Goal: Task Accomplishment & Management: Manage account settings

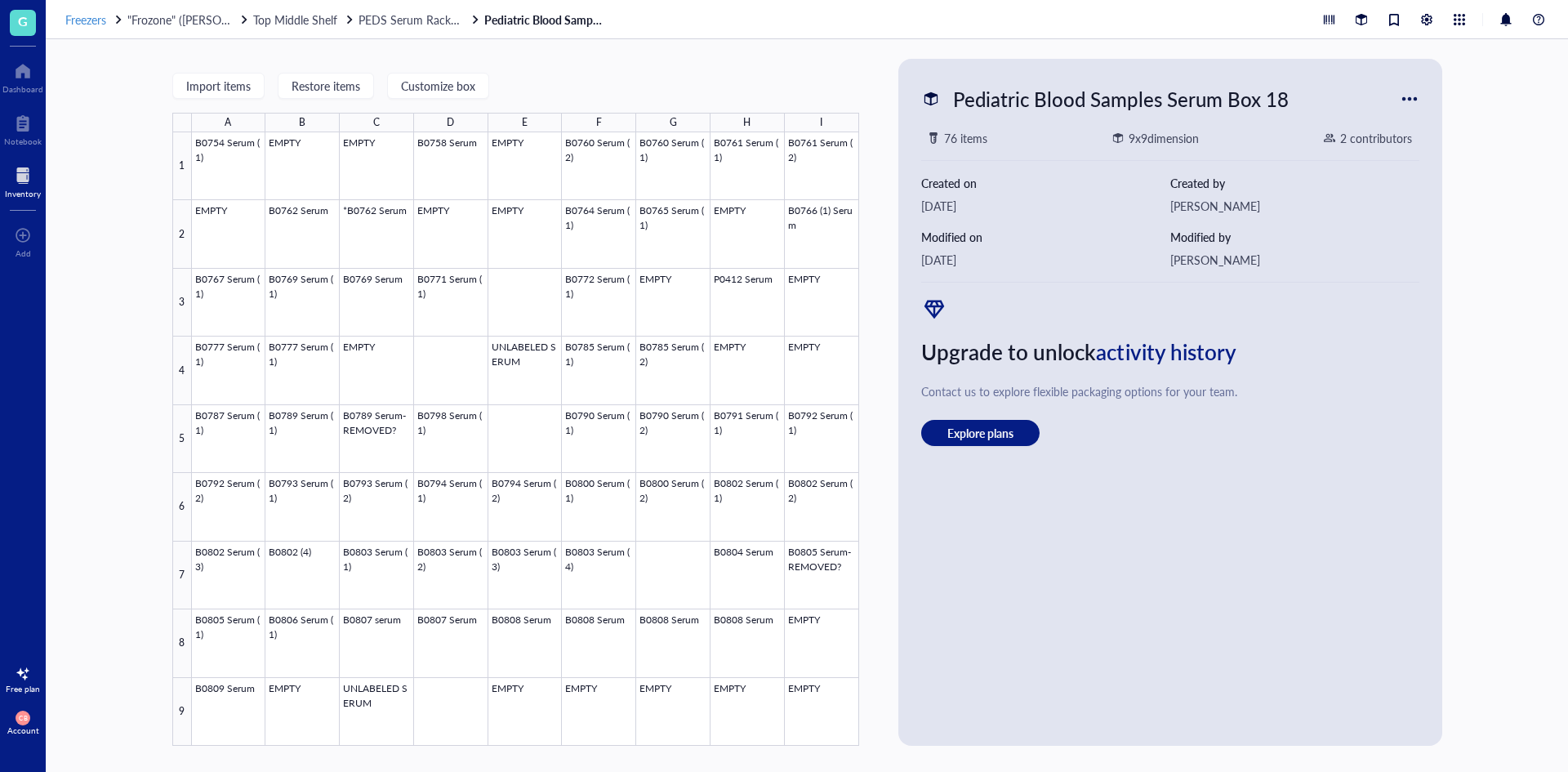
click at [91, 21] on span "Freezers" at bounding box center [85, 20] width 41 height 16
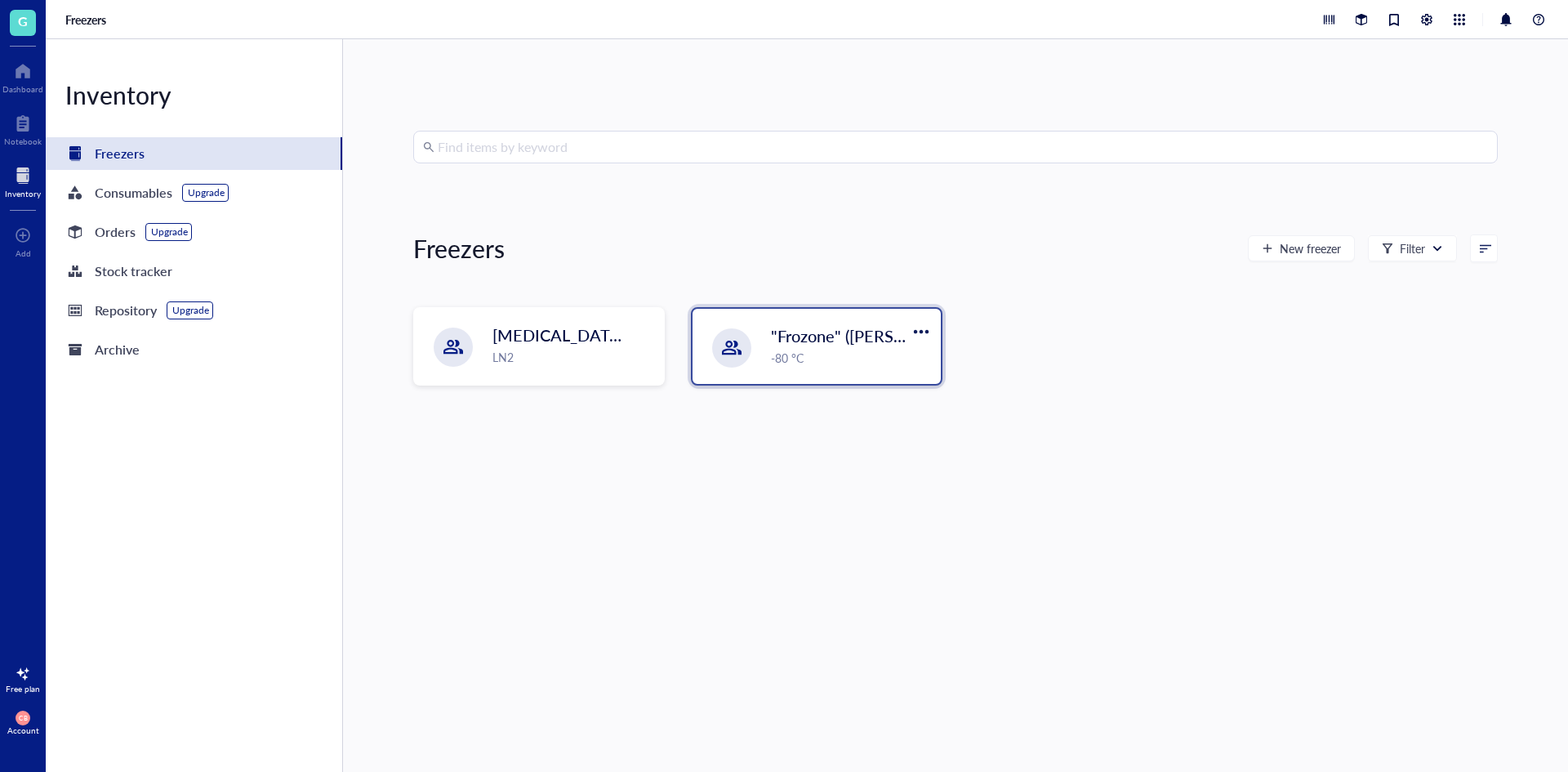
click at [791, 383] on div ""Frozone" ([PERSON_NAME]/[PERSON_NAME]) -80 °C" at bounding box center [816, 347] width 248 height 76
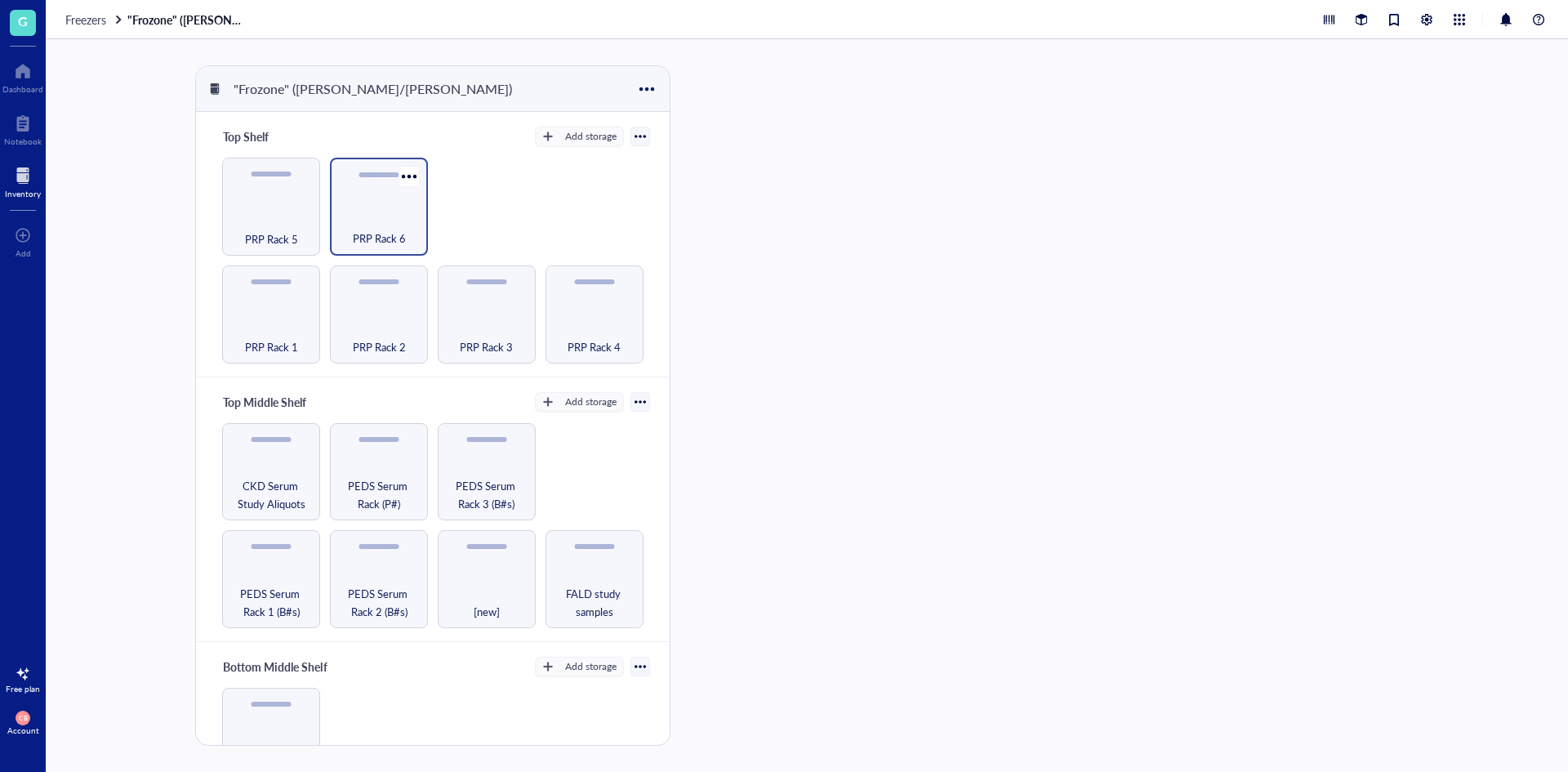
click at [353, 231] on span "PRP Rack 6" at bounding box center [378, 238] width 53 height 18
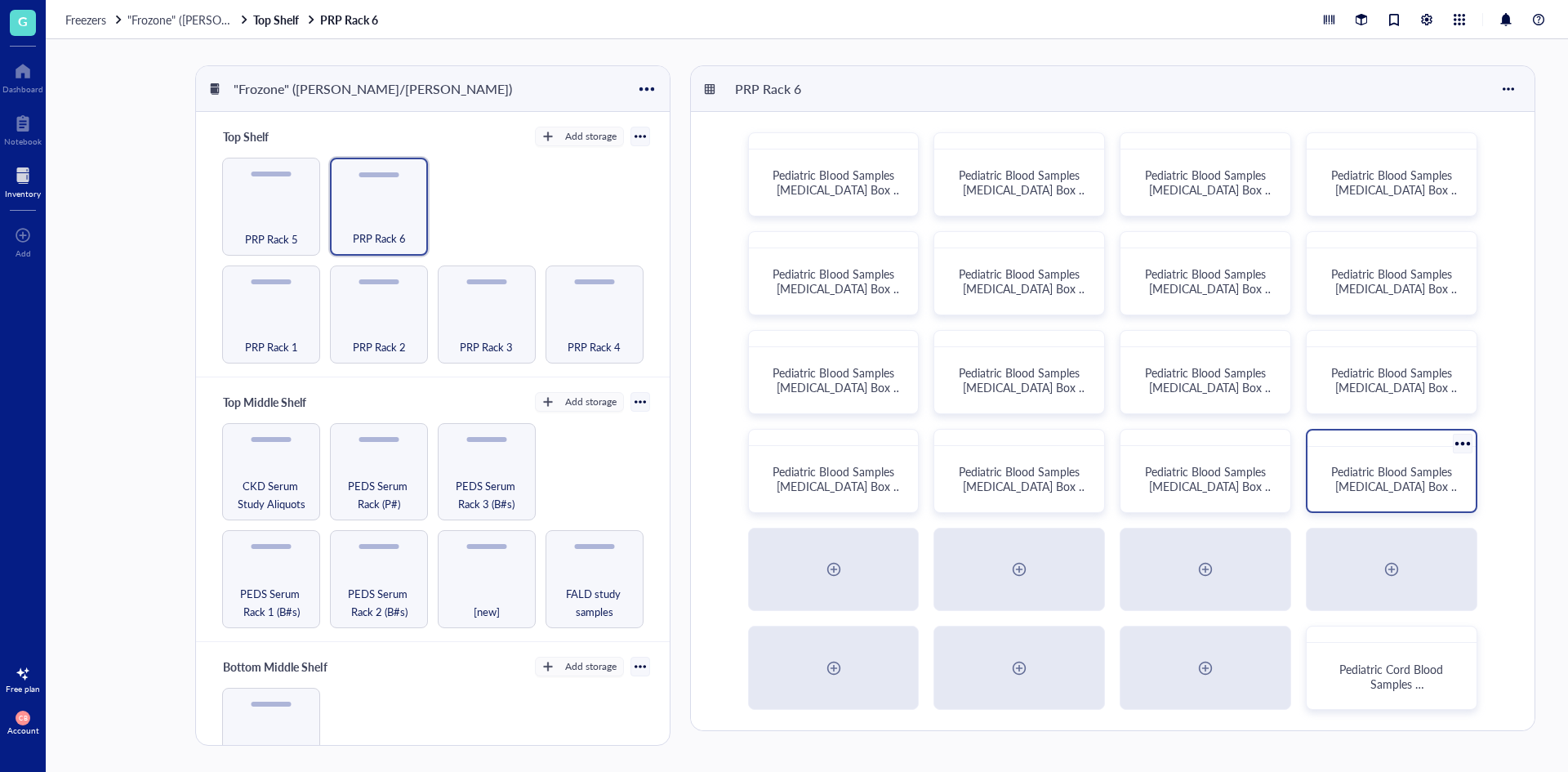
click at [1381, 486] on span "Pediatric Blood Samples [MEDICAL_DATA] Box #135" at bounding box center [1395, 486] width 129 height 46
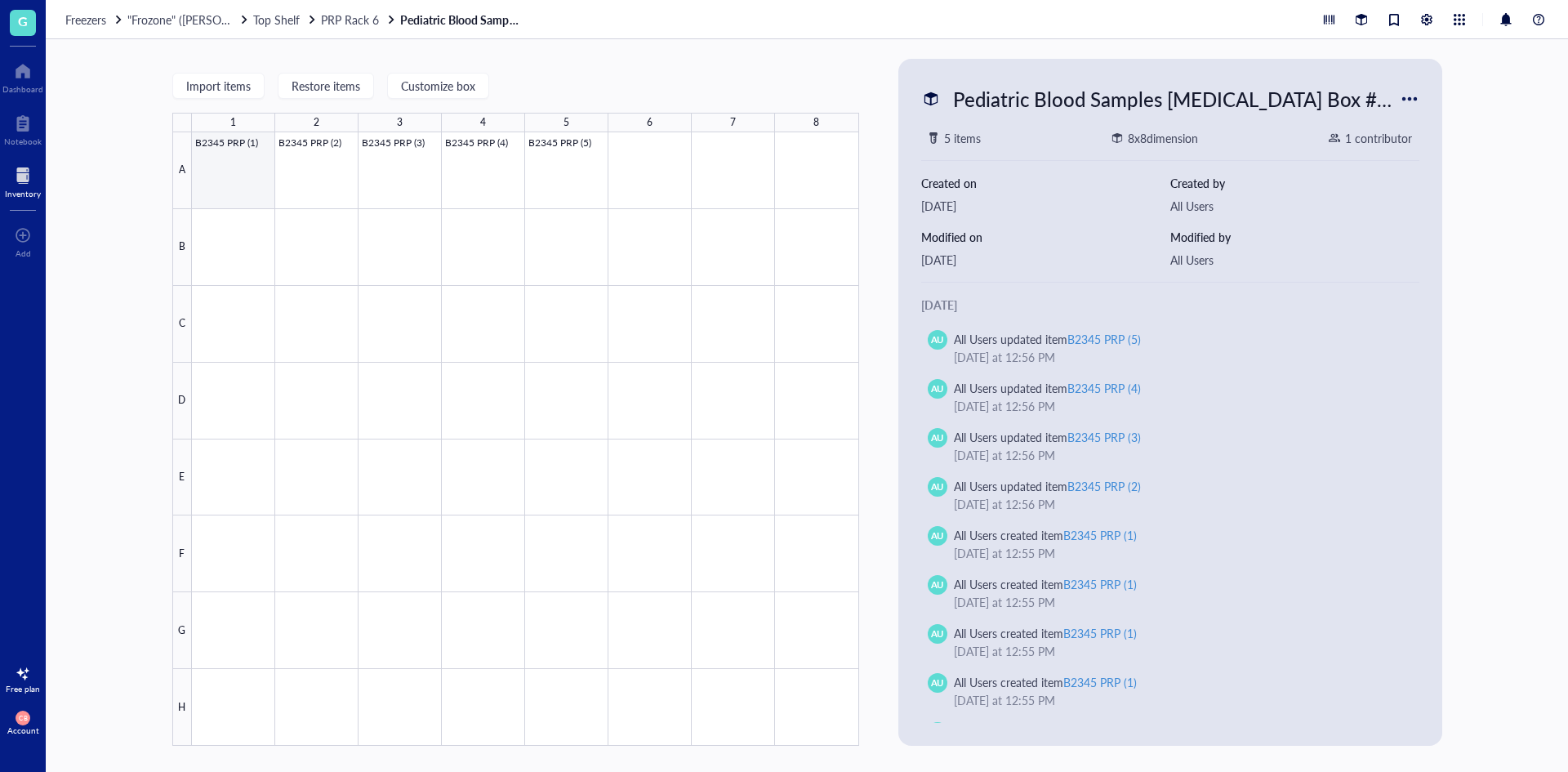
click at [250, 160] on div at bounding box center [525, 438] width 667 height 613
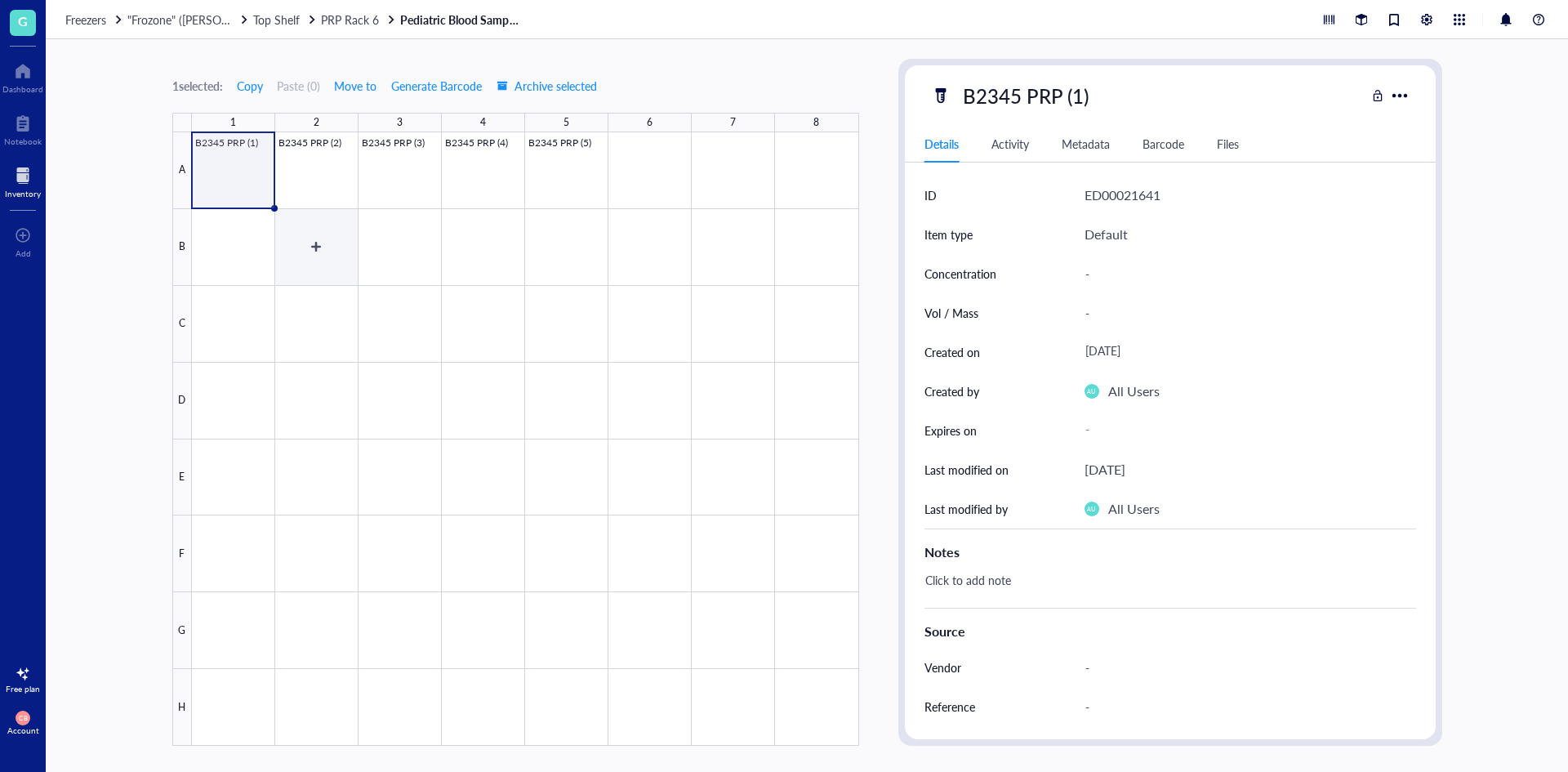
click at [330, 307] on div at bounding box center [525, 438] width 667 height 613
drag, startPoint x: 348, startPoint y: 186, endPoint x: 425, endPoint y: 183, distance: 77.1
click at [425, 183] on div at bounding box center [525, 438] width 667 height 613
click at [658, 161] on div at bounding box center [525, 438] width 667 height 613
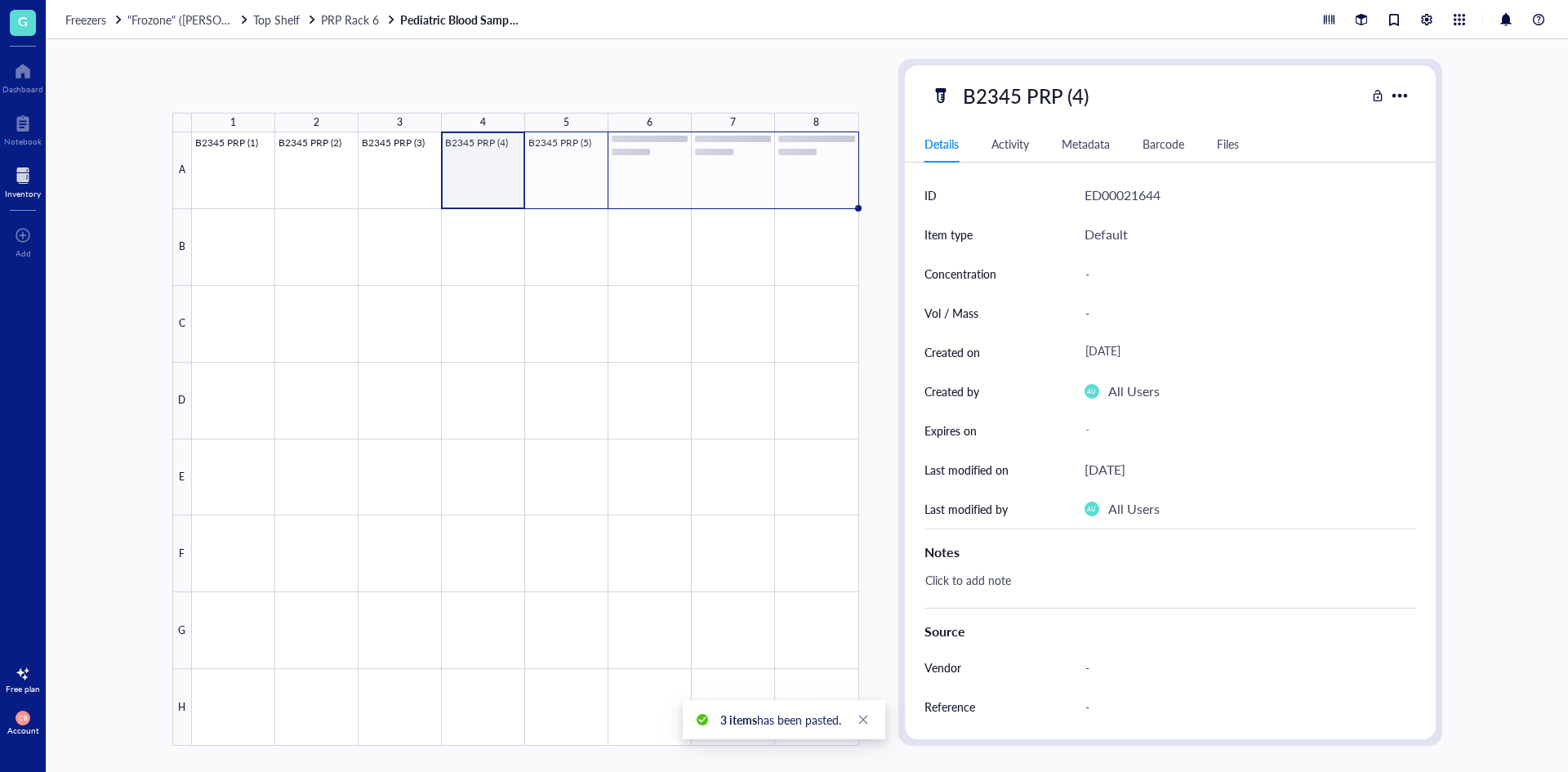
drag, startPoint x: 466, startPoint y: 153, endPoint x: 553, endPoint y: 154, distance: 87.0
click at [553, 154] on div at bounding box center [525, 438] width 667 height 613
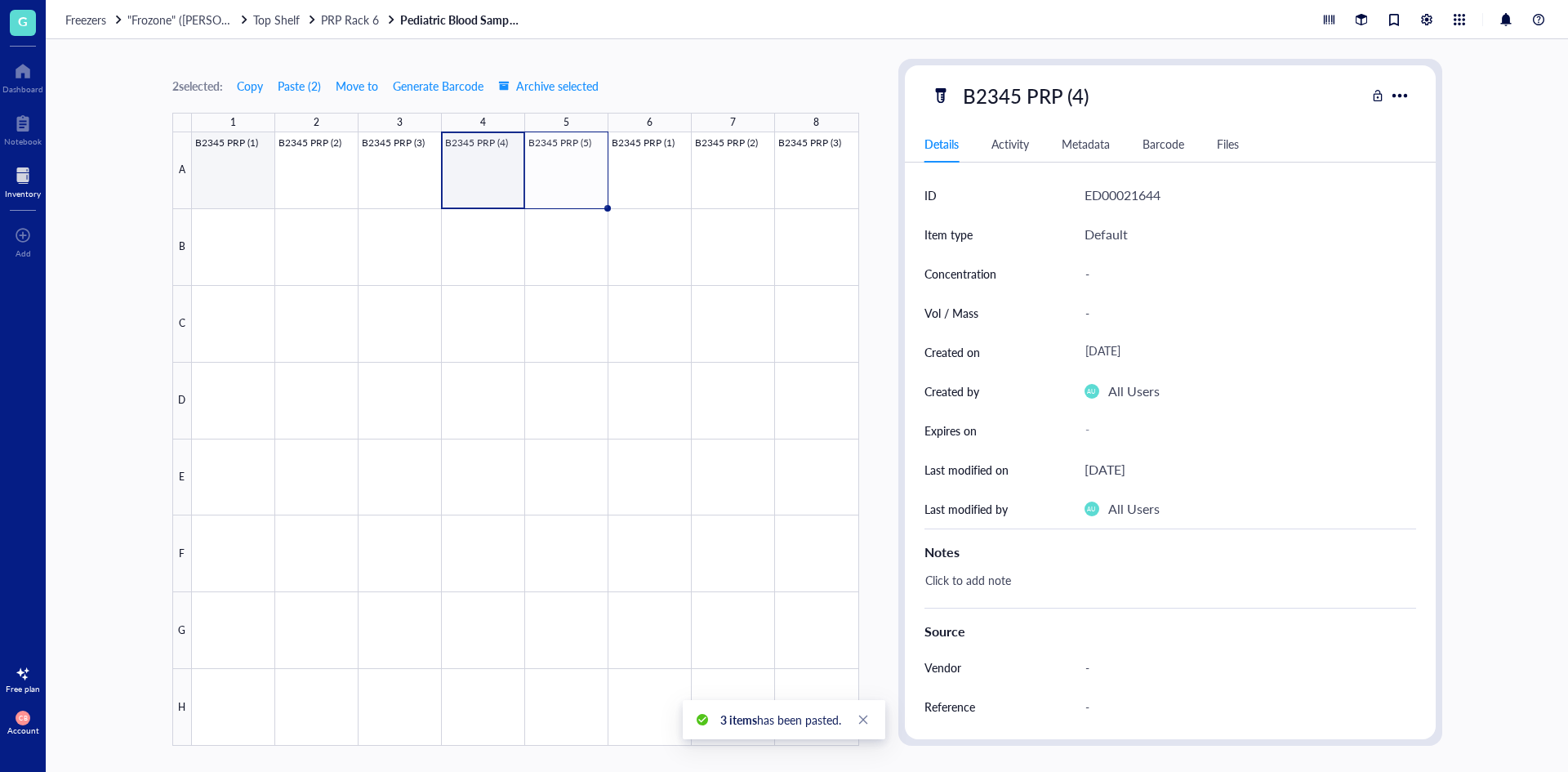
click at [239, 232] on div at bounding box center [525, 438] width 667 height 613
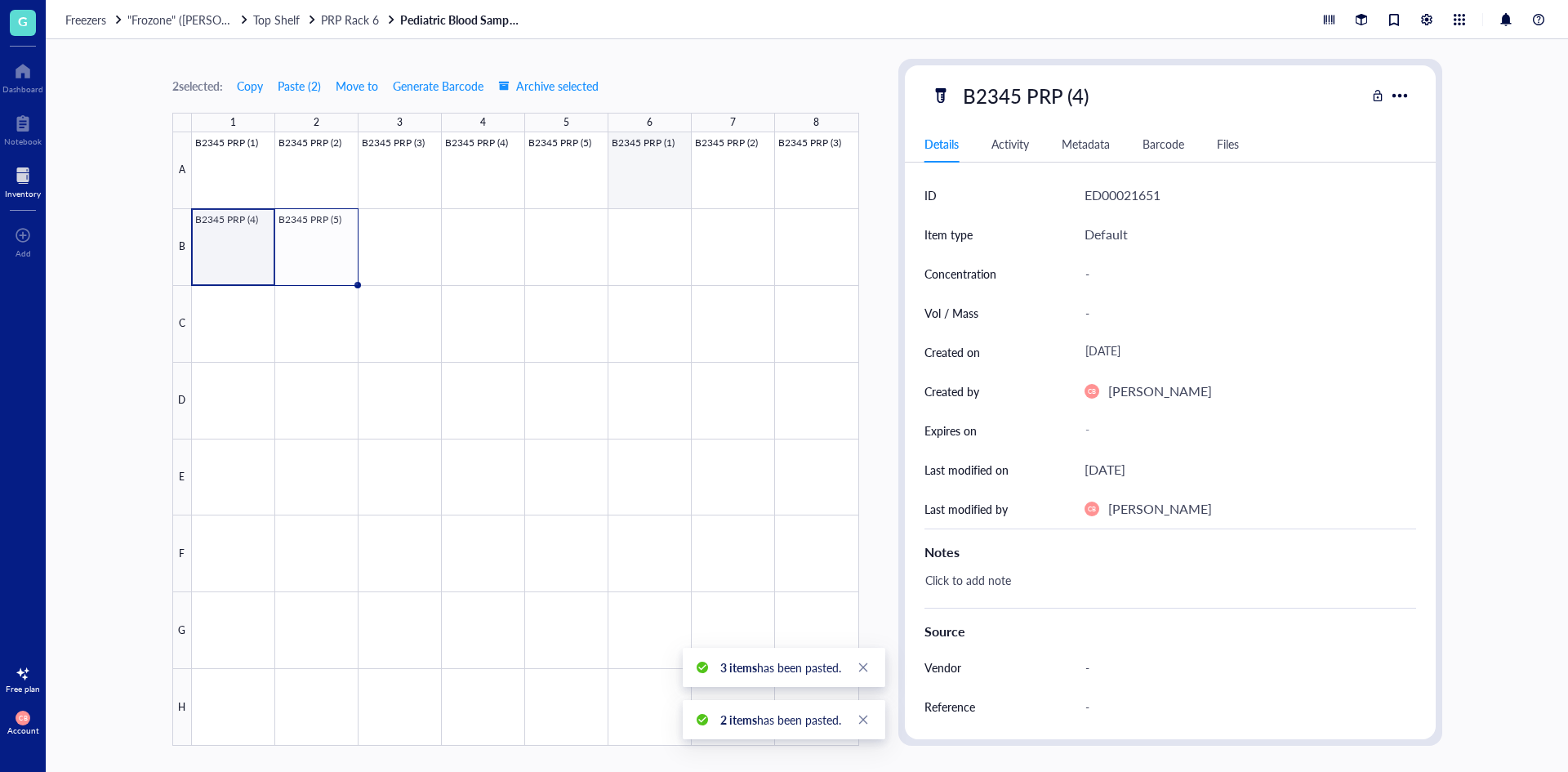
click at [679, 147] on div at bounding box center [525, 438] width 667 height 613
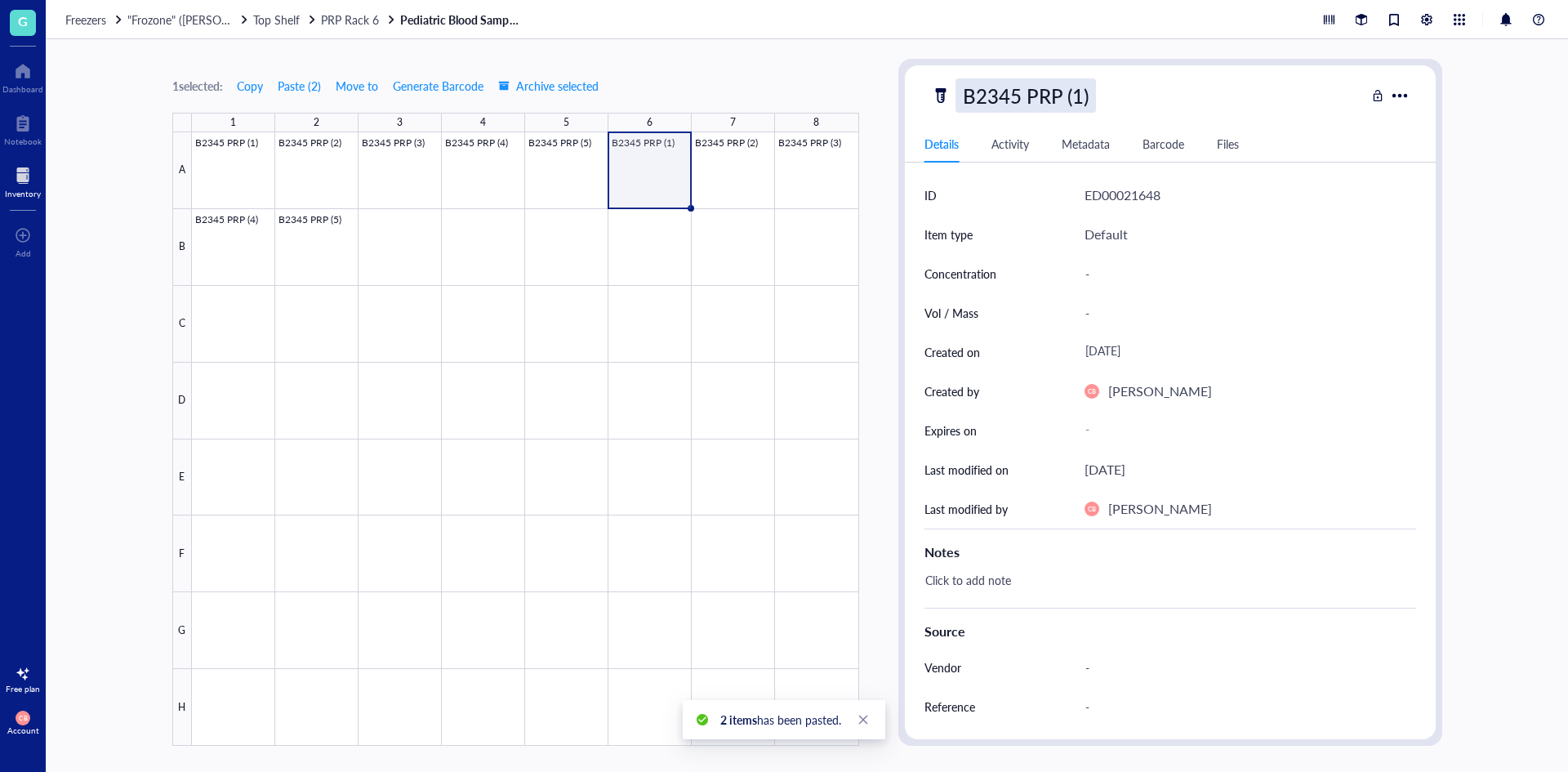
click at [1016, 99] on div "B2345 PRP (1)" at bounding box center [1025, 95] width 140 height 35
click at [1013, 101] on input "B2345 PRP (1)" at bounding box center [1042, 95] width 172 height 33
click at [1010, 93] on input "B2345 PRP (1)" at bounding box center [1042, 95] width 172 height 33
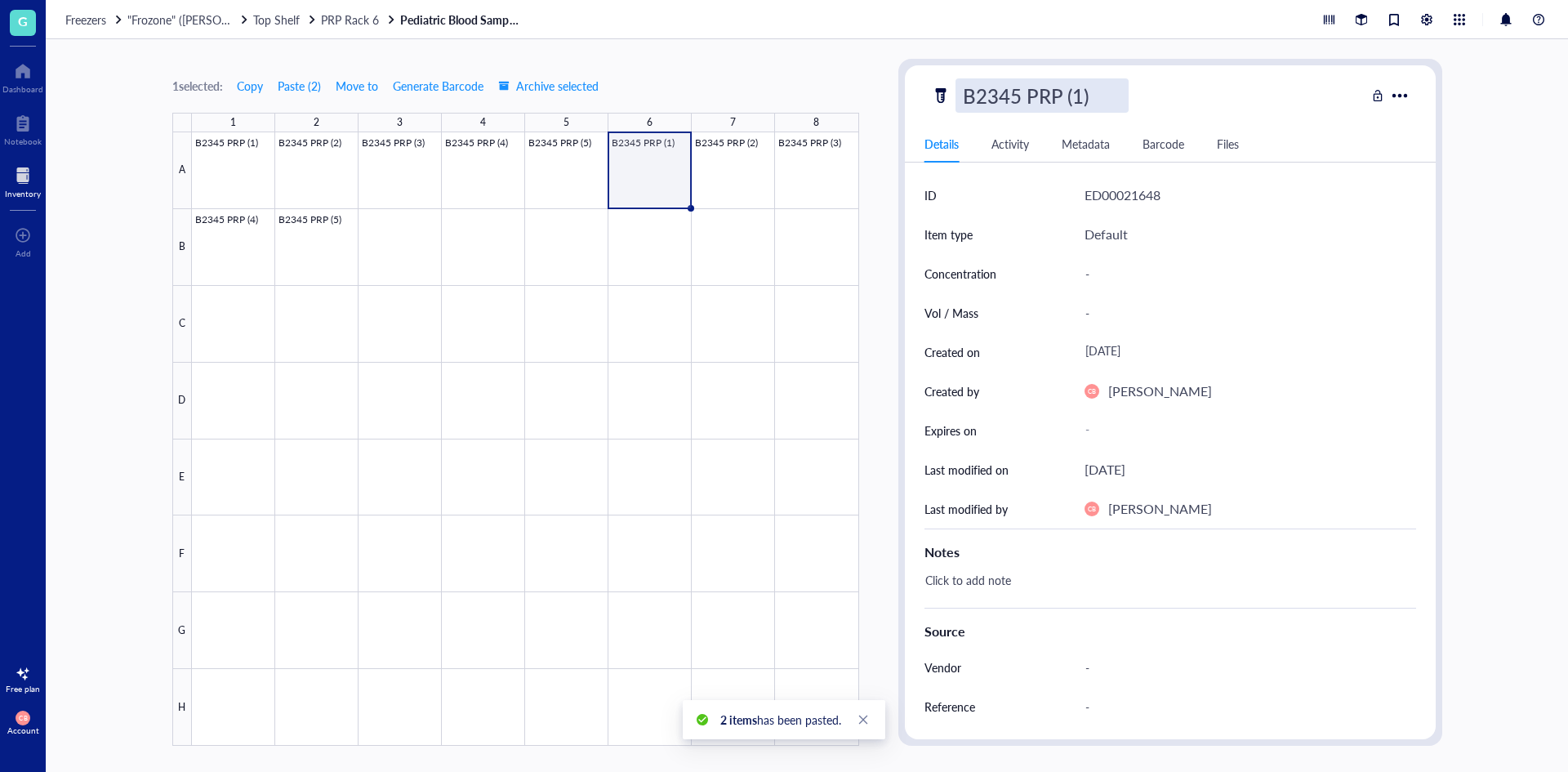
click at [1017, 91] on input "B2345 PRP (1)" at bounding box center [1042, 95] width 172 height 33
type input "B2346 PRP (1)"
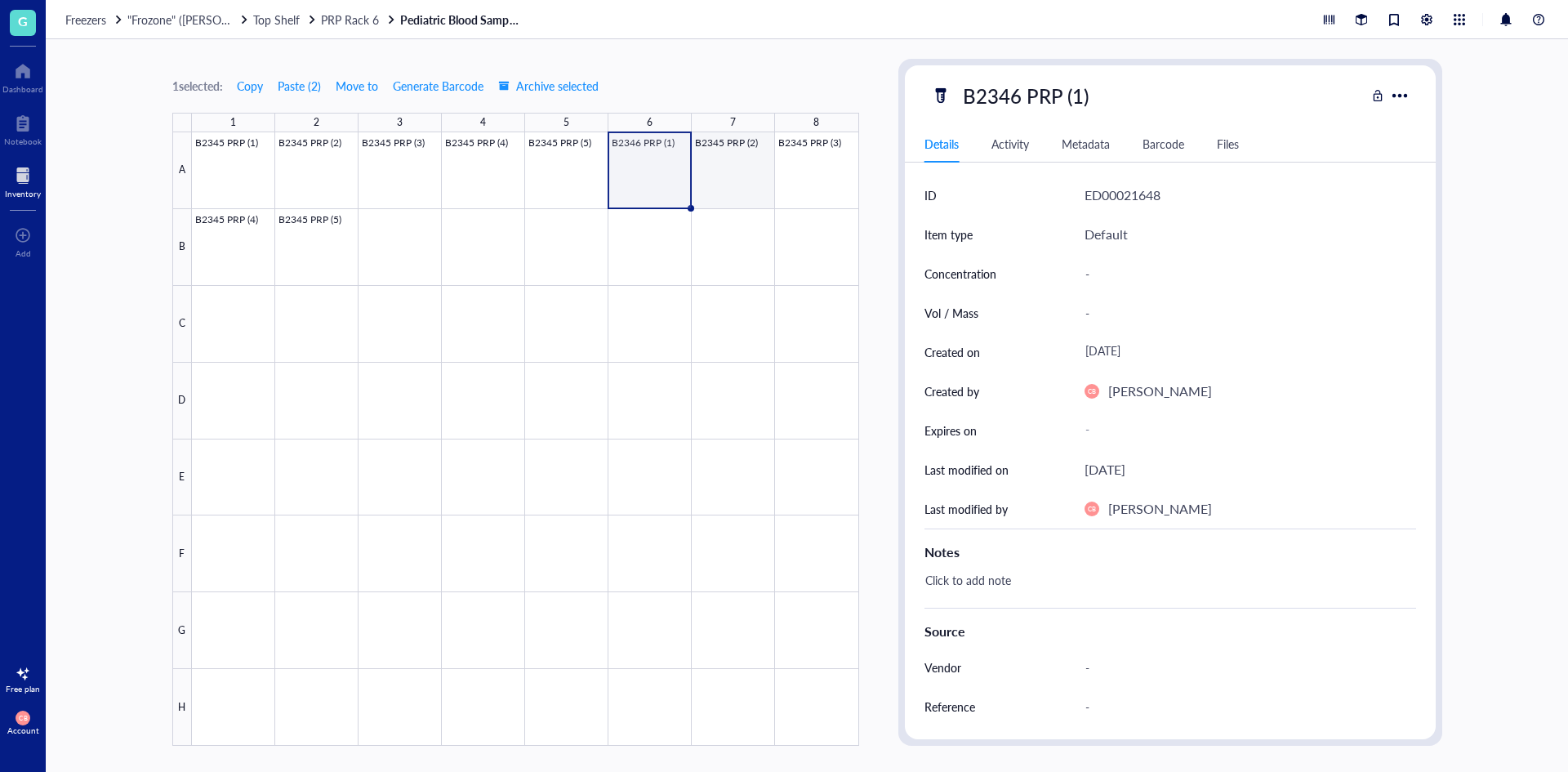
click at [717, 161] on div at bounding box center [525, 438] width 667 height 613
click at [1008, 88] on div "B2345 PRP (2)" at bounding box center [1025, 95] width 140 height 35
click at [1015, 88] on input "B2345 PRP (2)" at bounding box center [1042, 95] width 172 height 33
type input "B2346 PRP (2)"
click at [824, 153] on div at bounding box center [525, 438] width 667 height 613
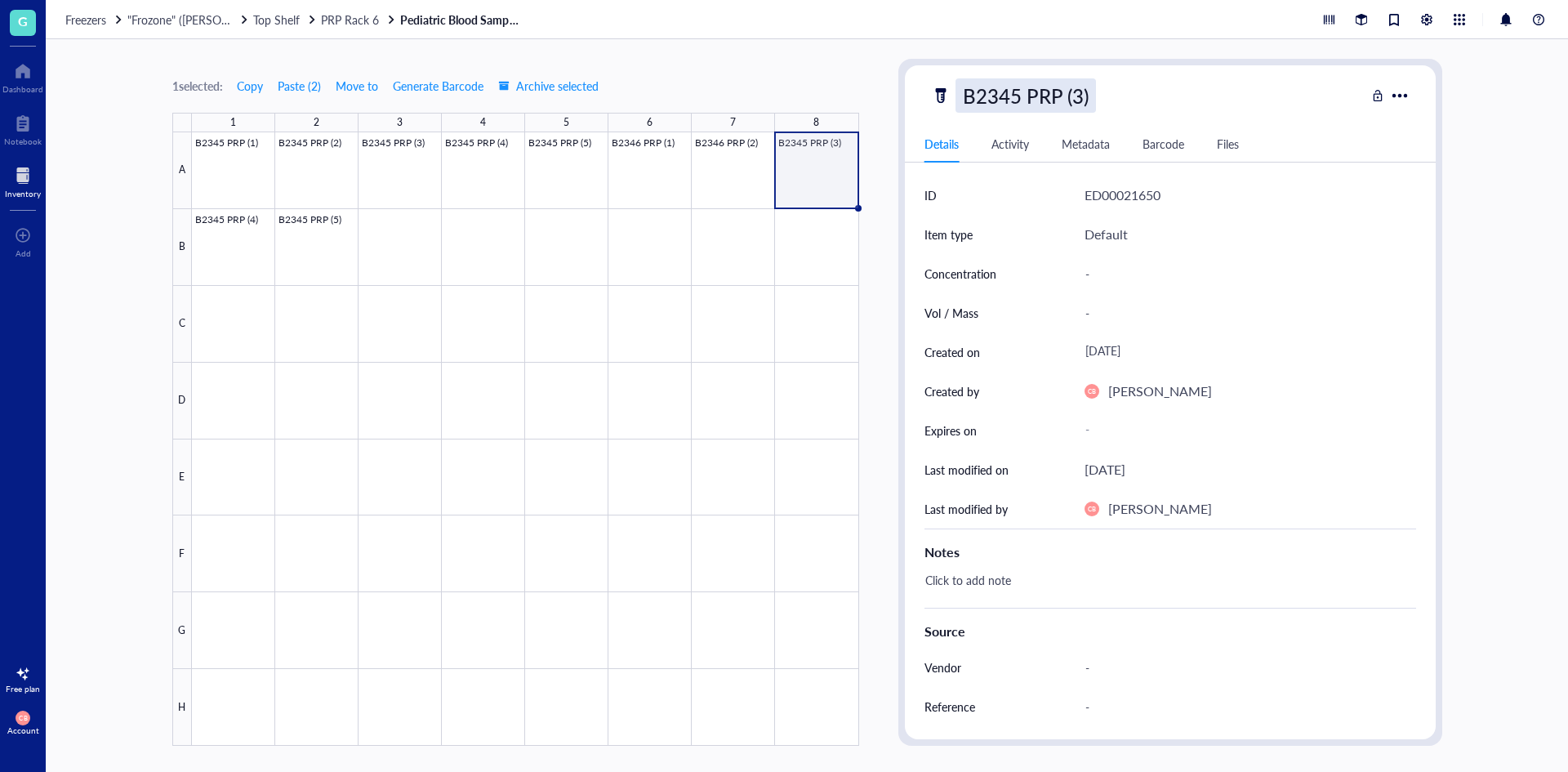
click at [1014, 97] on div "B2345 PRP (3)" at bounding box center [1025, 95] width 140 height 35
click at [1015, 94] on input "B2345 PRP (3)" at bounding box center [1042, 95] width 172 height 33
type input "B2346 PRP (3)"
click at [247, 232] on div at bounding box center [525, 438] width 667 height 613
click at [1002, 87] on div "B2345 PRP (4)" at bounding box center [1025, 95] width 140 height 35
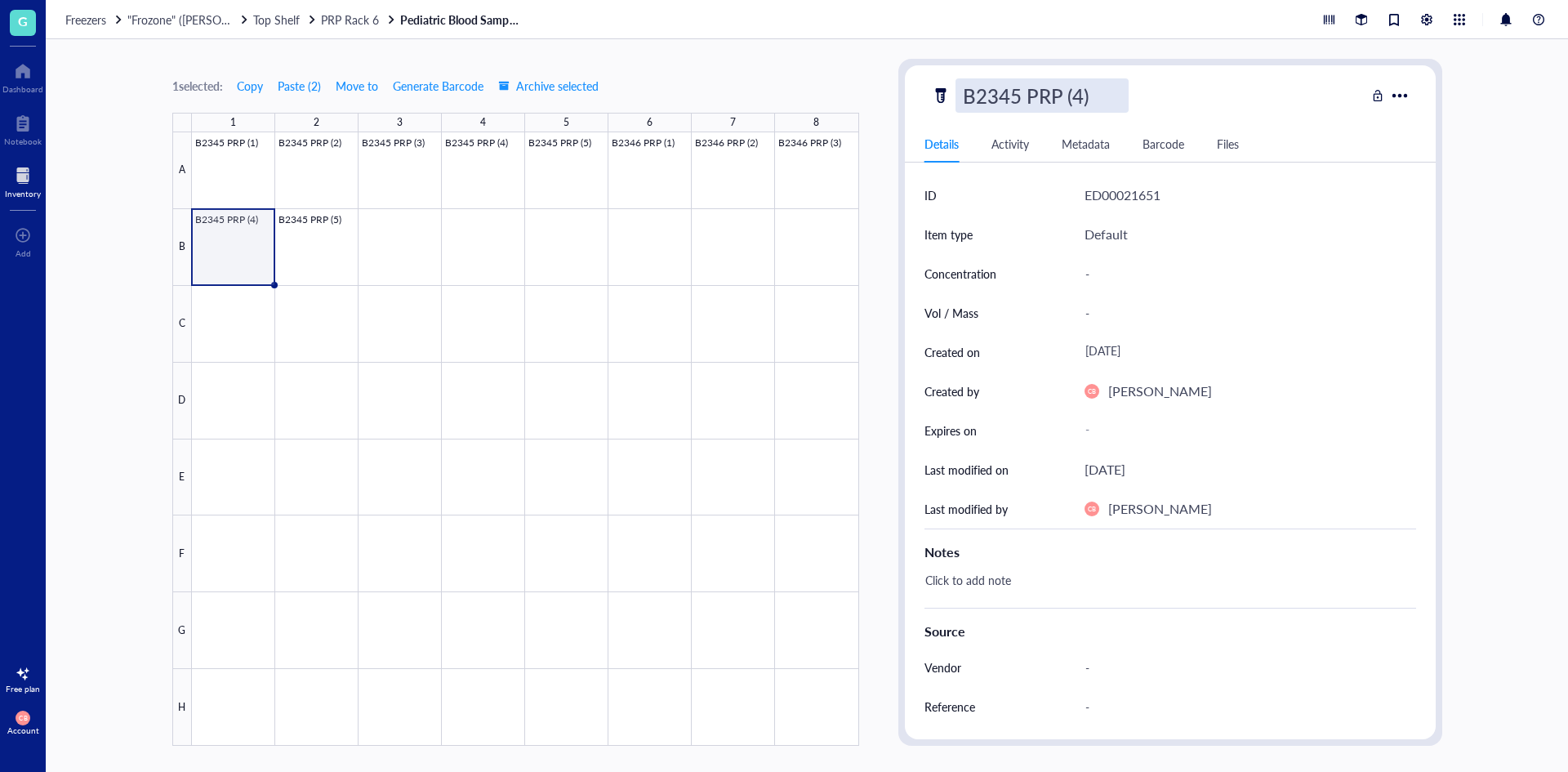
drag, startPoint x: 1008, startPoint y: 88, endPoint x: 1020, endPoint y: 88, distance: 12.0
click at [1020, 88] on input "B2345 PRP (4)" at bounding box center [1042, 95] width 172 height 33
type input "B2346 PRP (4)"
click at [332, 216] on div at bounding box center [525, 438] width 667 height 613
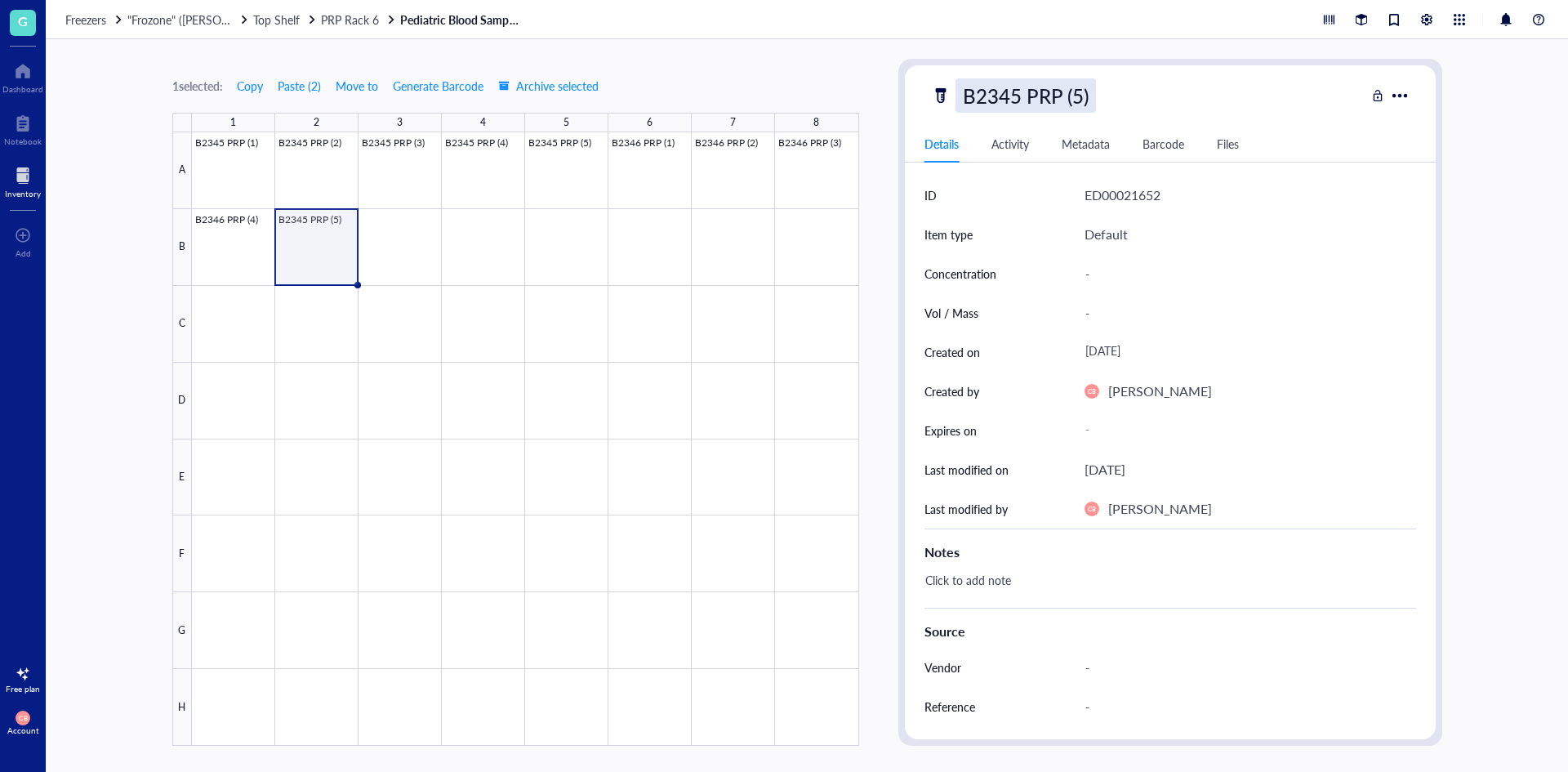
click at [1009, 96] on div "B2345 PRP (5)" at bounding box center [1025, 95] width 140 height 35
click at [1017, 96] on input "B2345 PRP (5)" at bounding box center [1042, 95] width 172 height 33
type input "B2346 PRP (5)"
click at [294, 22] on span "Top Shelf" at bounding box center [276, 20] width 47 height 16
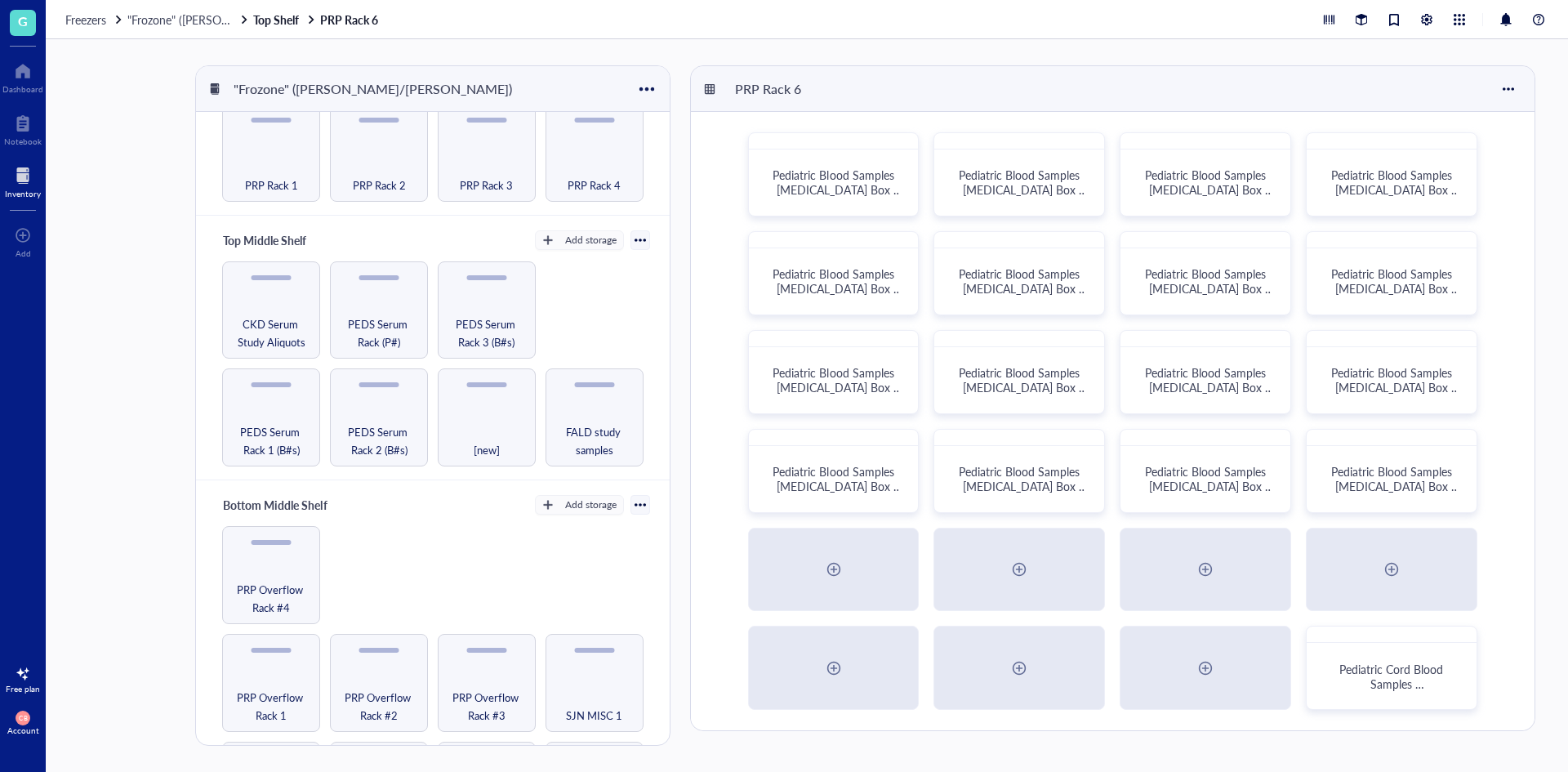
scroll to position [163, 0]
click at [378, 450] on span "PEDS Serum Rack 2 (B#s)" at bounding box center [378, 438] width 81 height 36
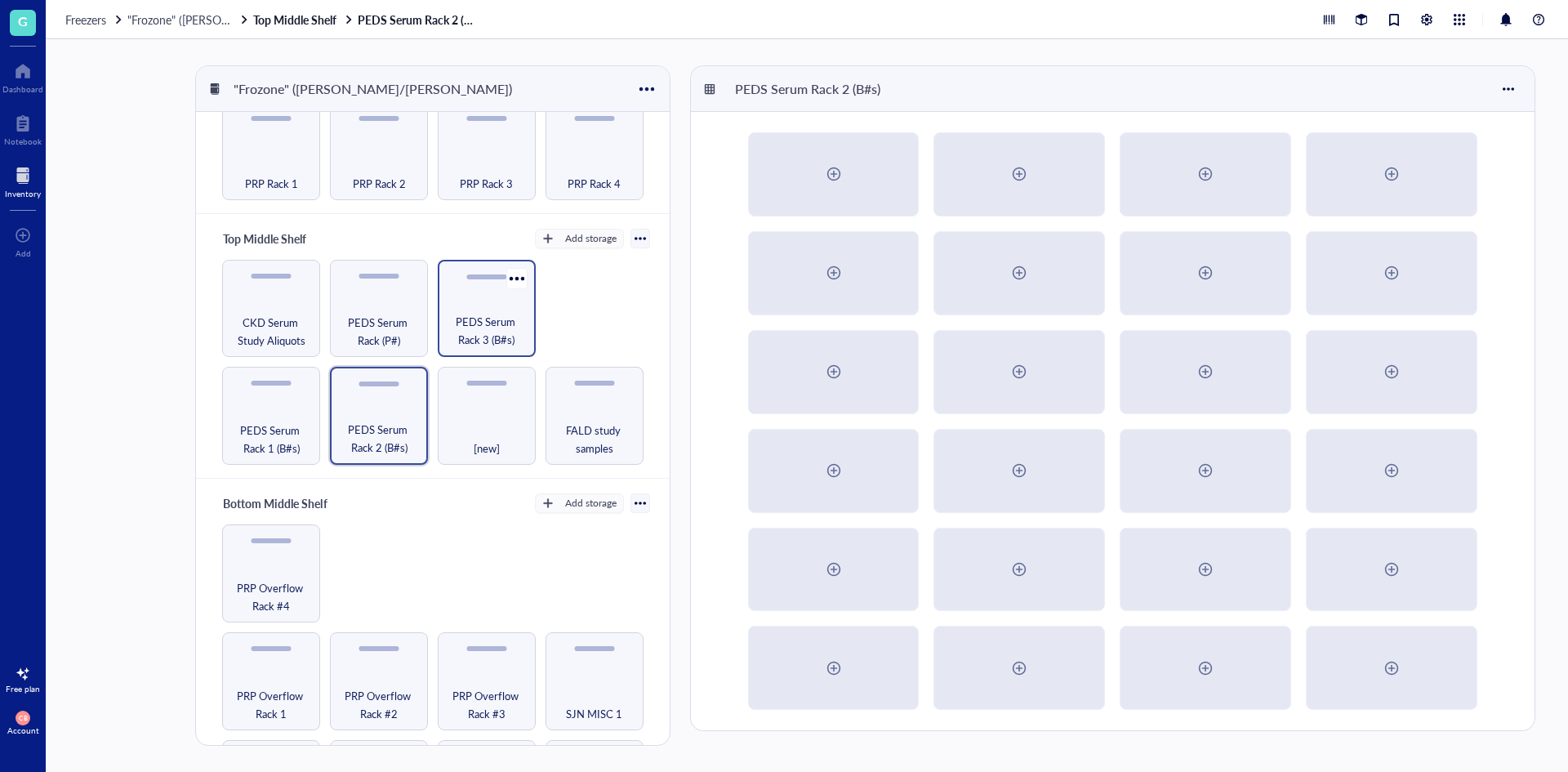
click at [495, 327] on span "PEDS Serum Rack 3 (B#s)" at bounding box center [487, 331] width 81 height 36
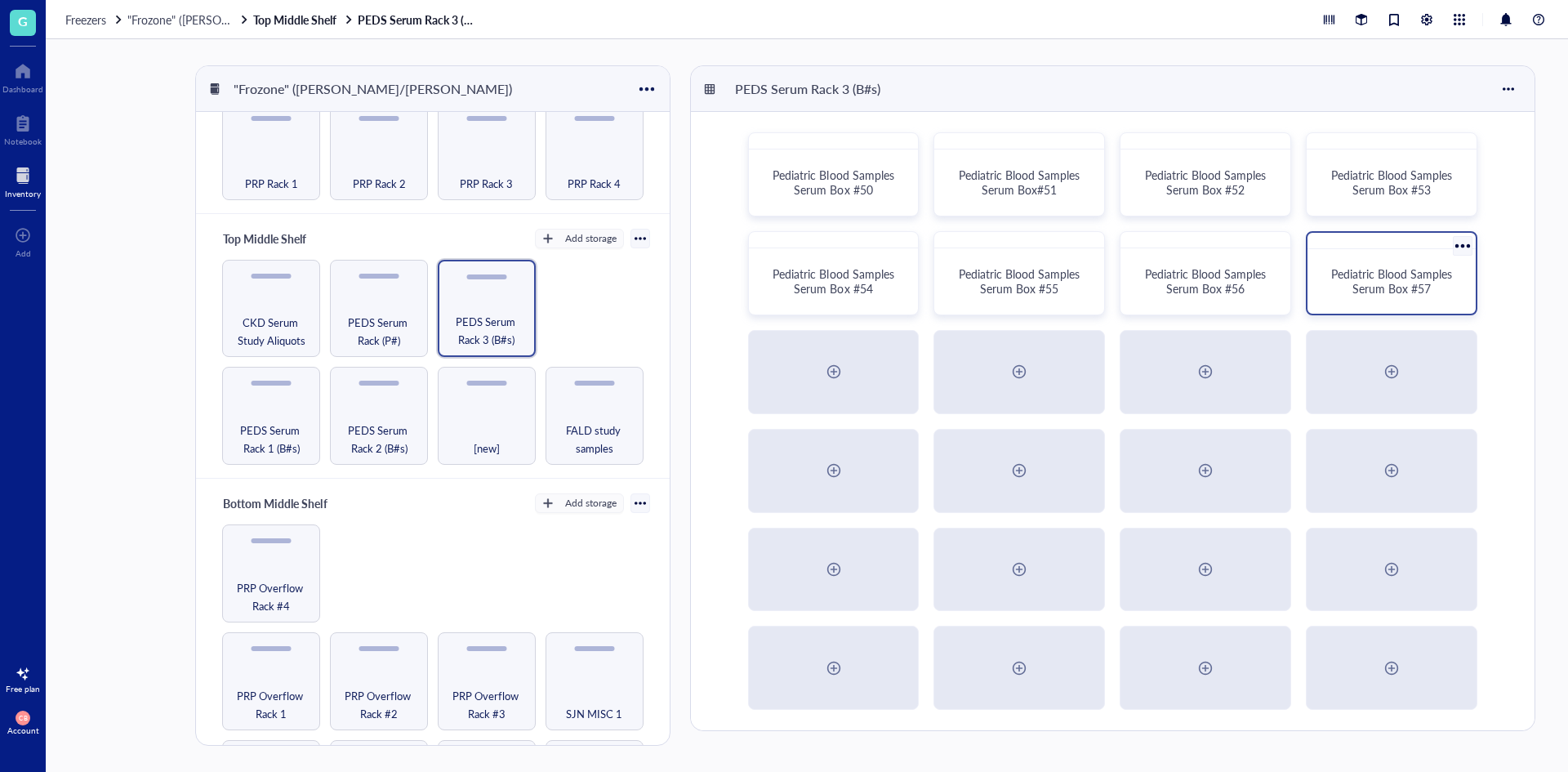
click at [1380, 278] on span "Pediatric Blood Samples Serum Box #57" at bounding box center [1392, 280] width 124 height 31
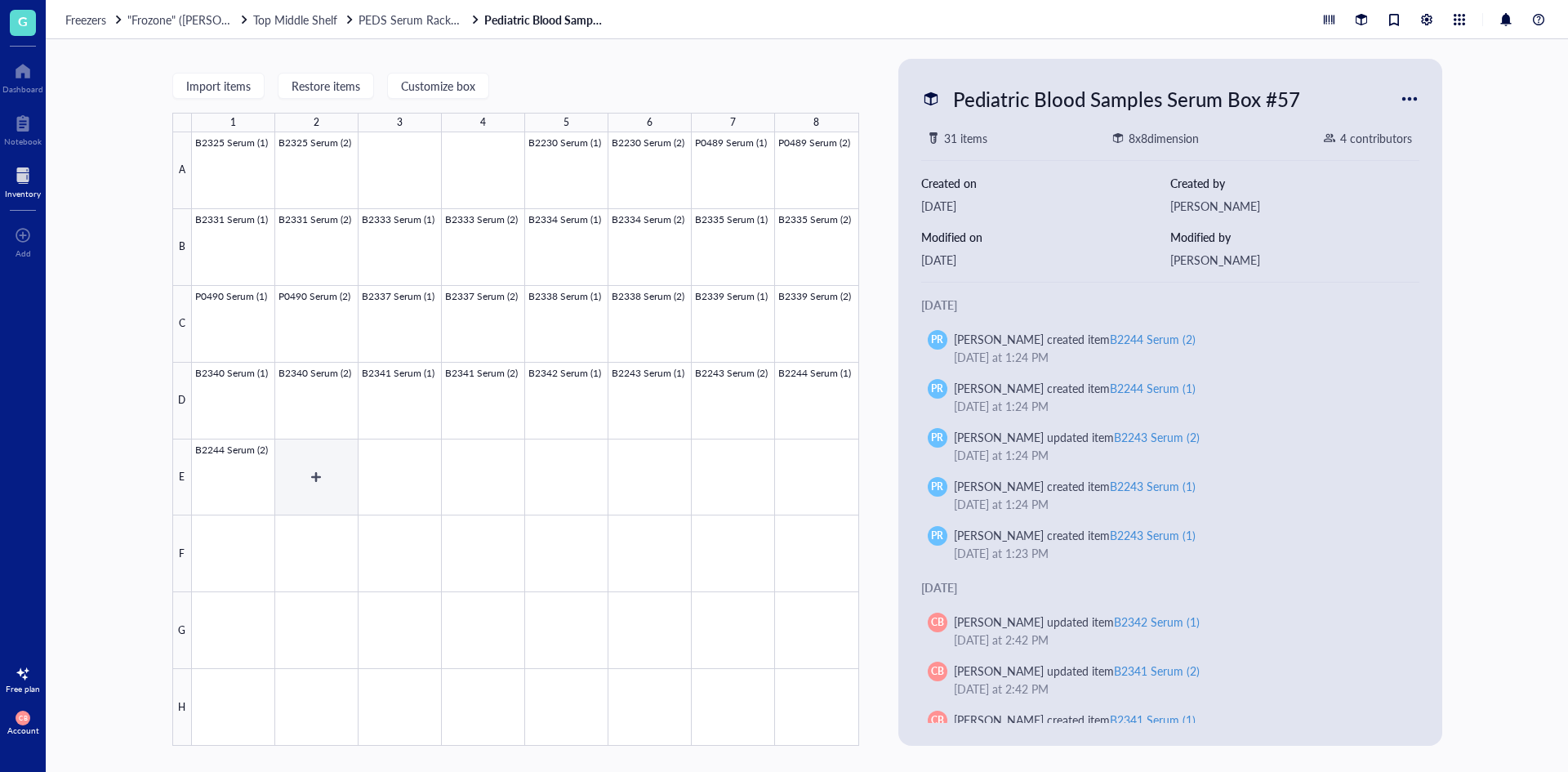
click at [333, 495] on div at bounding box center [525, 438] width 667 height 613
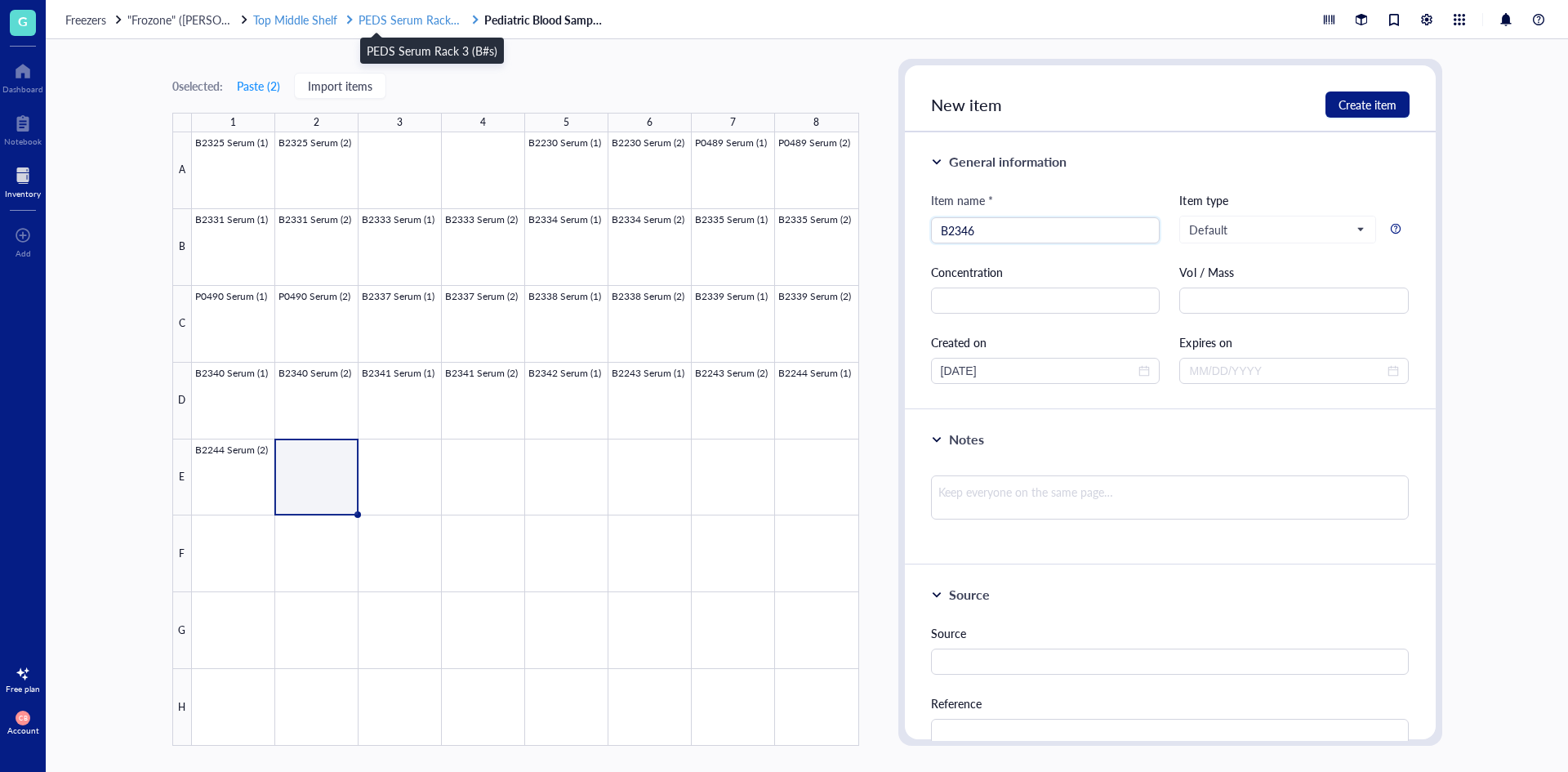
type input "B2346"
click at [417, 24] on span "PEDS Serum Rack 3 (B#s)" at bounding box center [424, 20] width 131 height 16
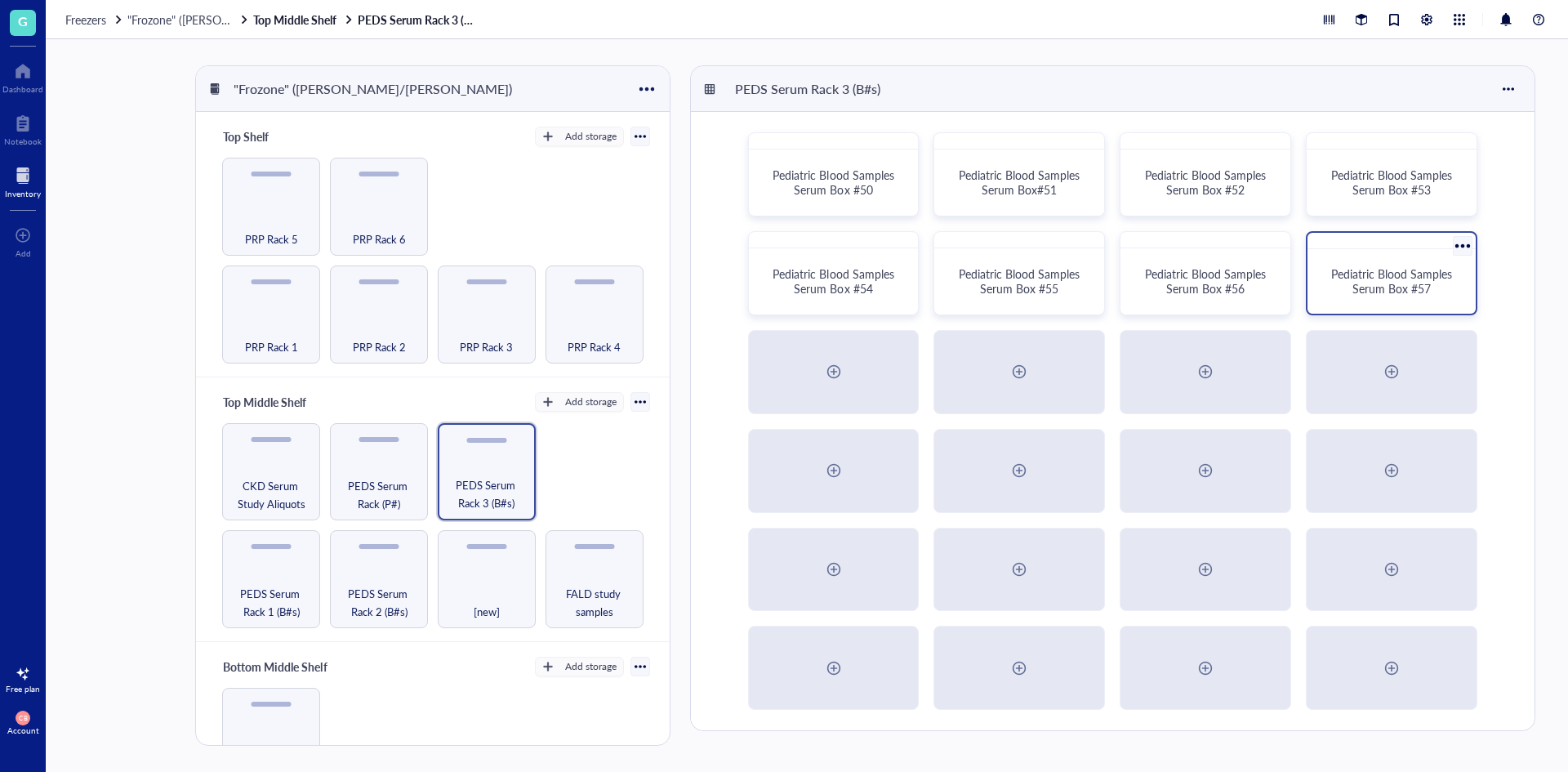
click at [1386, 299] on div "Pediatric Blood Samples Serum Box #57" at bounding box center [1391, 281] width 155 height 52
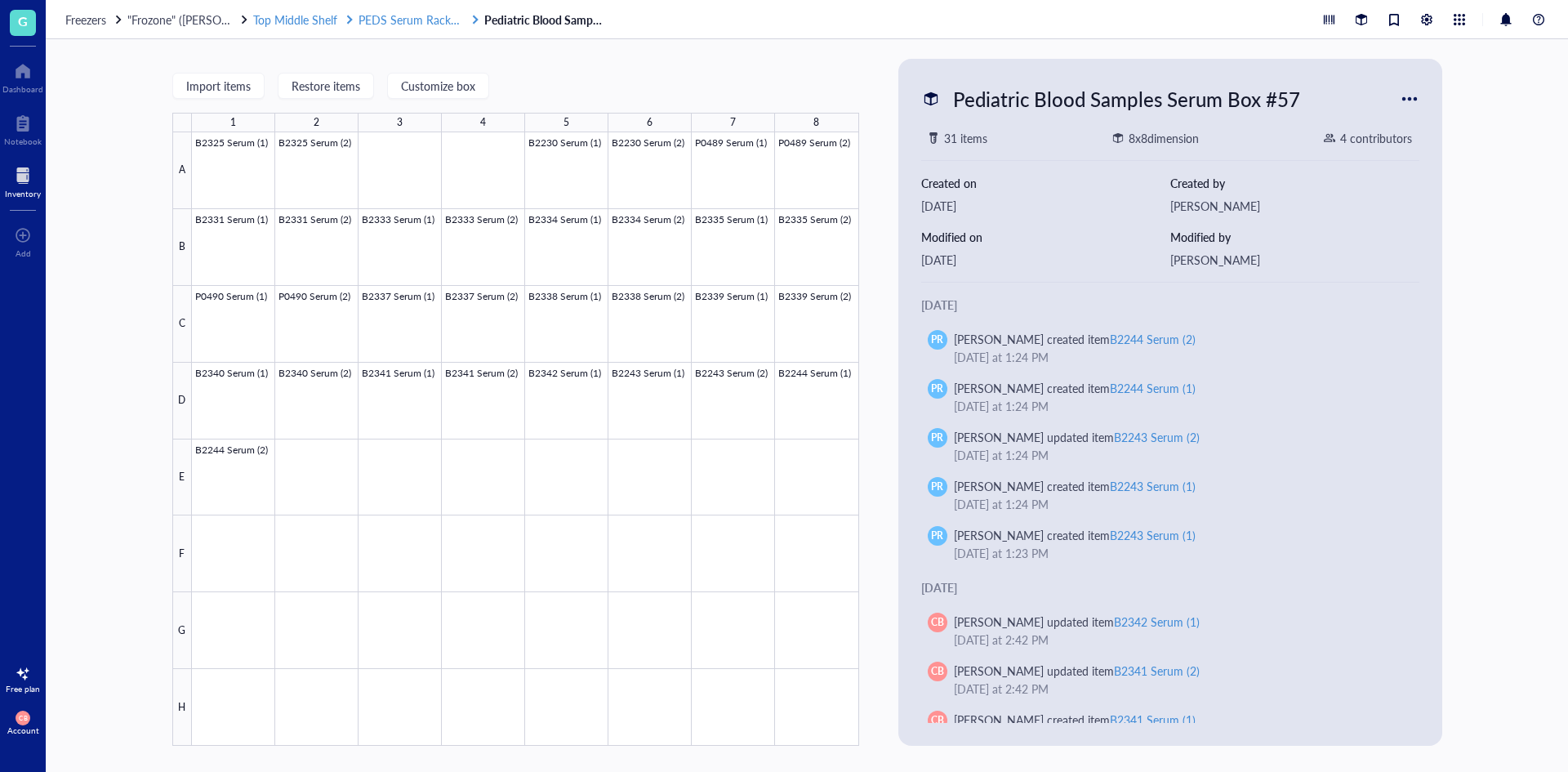
click at [437, 17] on span "PEDS Serum Rack 3 (B#s)" at bounding box center [424, 20] width 131 height 16
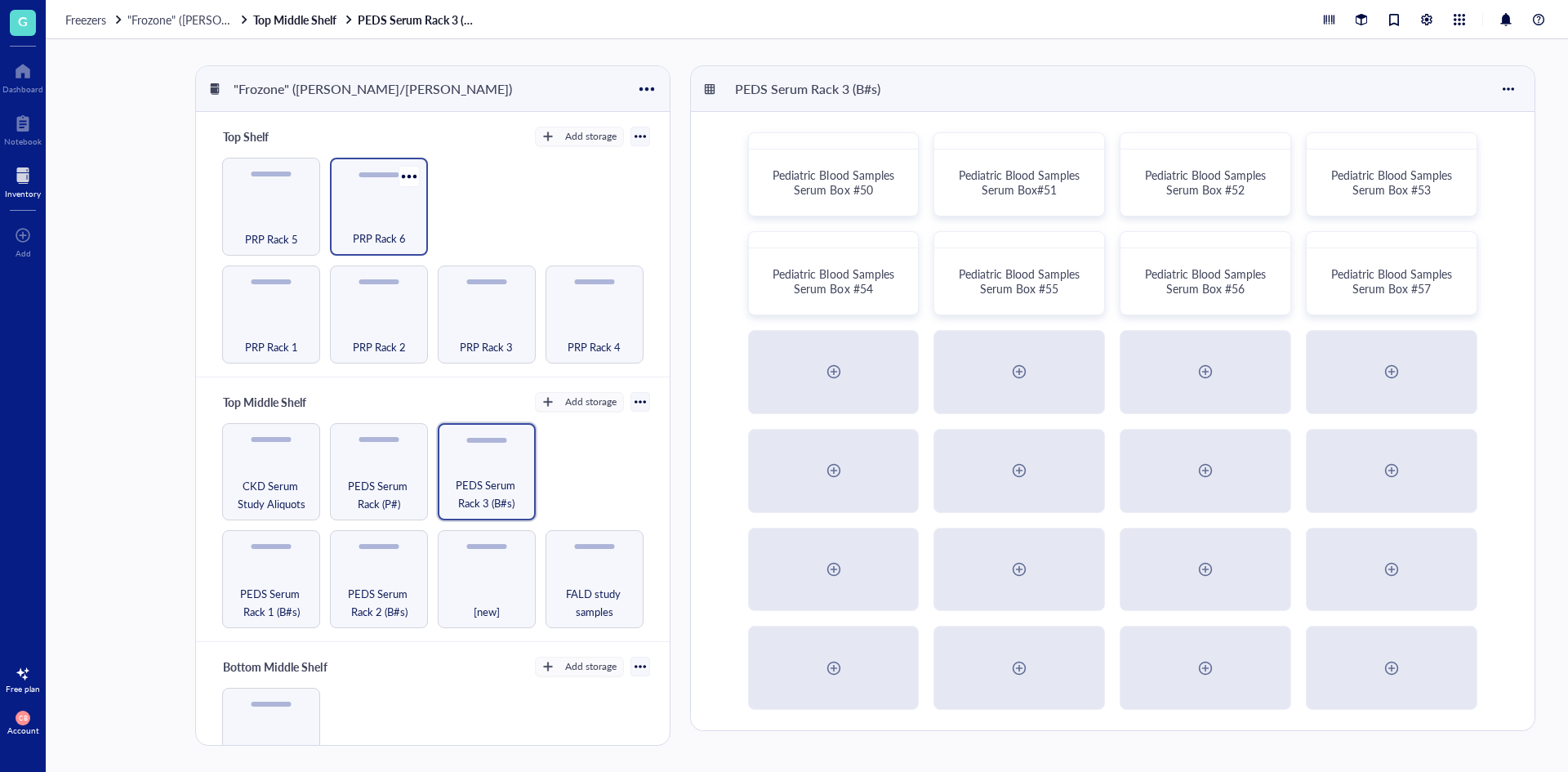
click at [374, 232] on span "PRP Rack 6" at bounding box center [378, 238] width 53 height 18
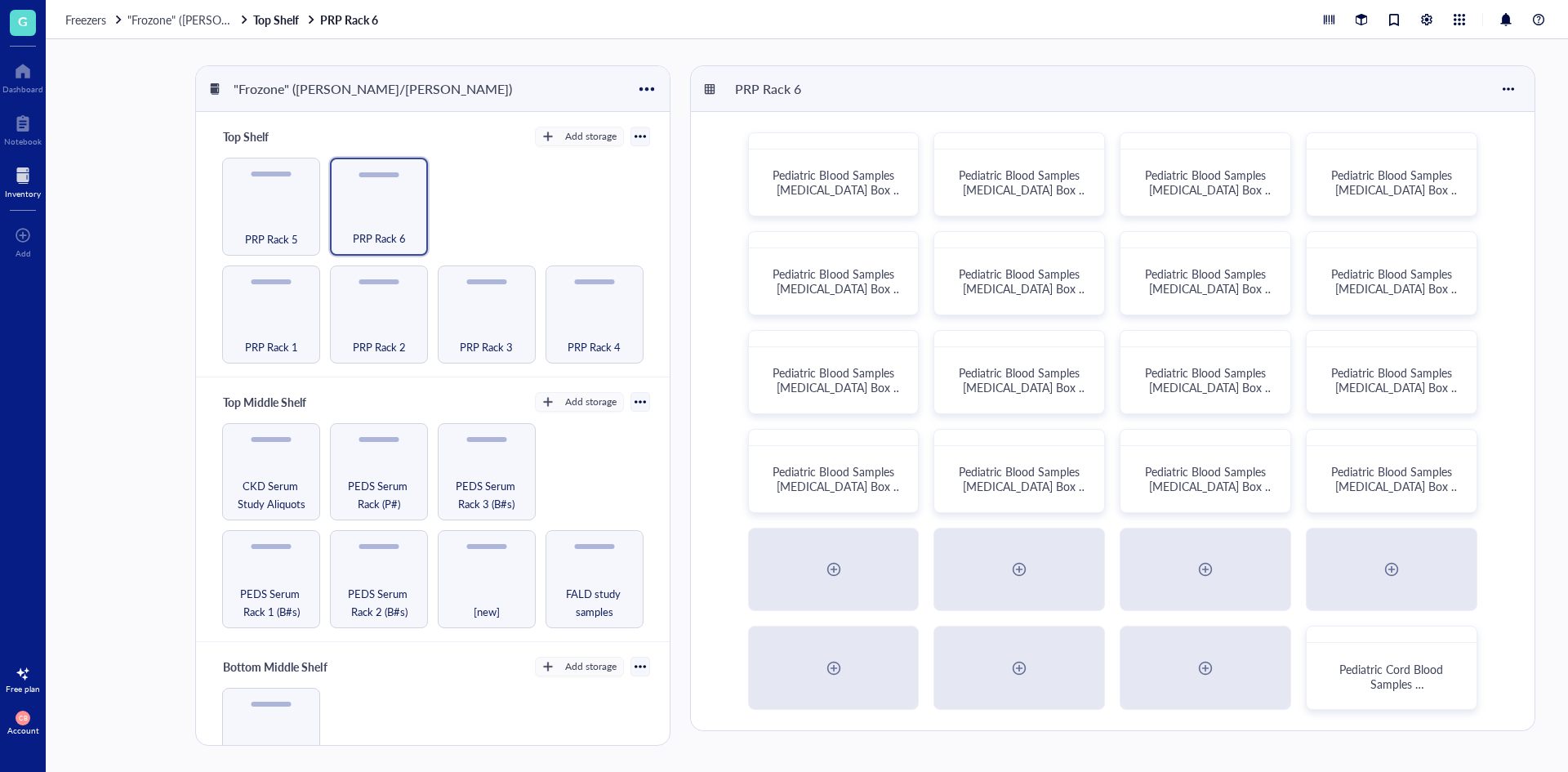
click at [1385, 516] on div "Pediatric Blood Samples [MEDICAL_DATA] Box #120 Pediatric Blood Samples [MEDICA…" at bounding box center [1112, 421] width 843 height 618
click at [1393, 478] on span "Pediatric Blood Samples [MEDICAL_DATA] Box #135" at bounding box center [1395, 486] width 129 height 46
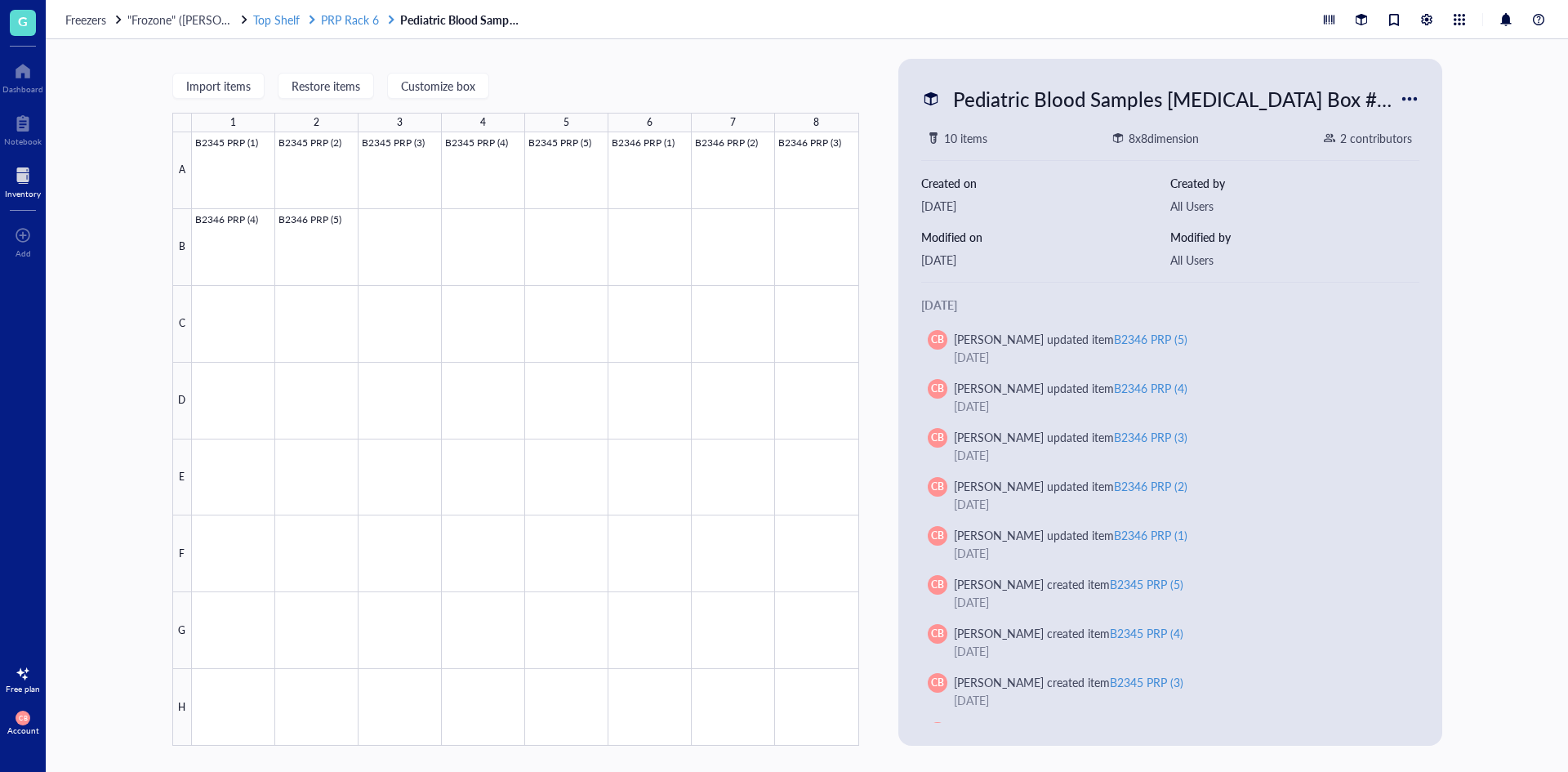
click at [341, 21] on span "PRP Rack 6" at bounding box center [350, 20] width 58 height 16
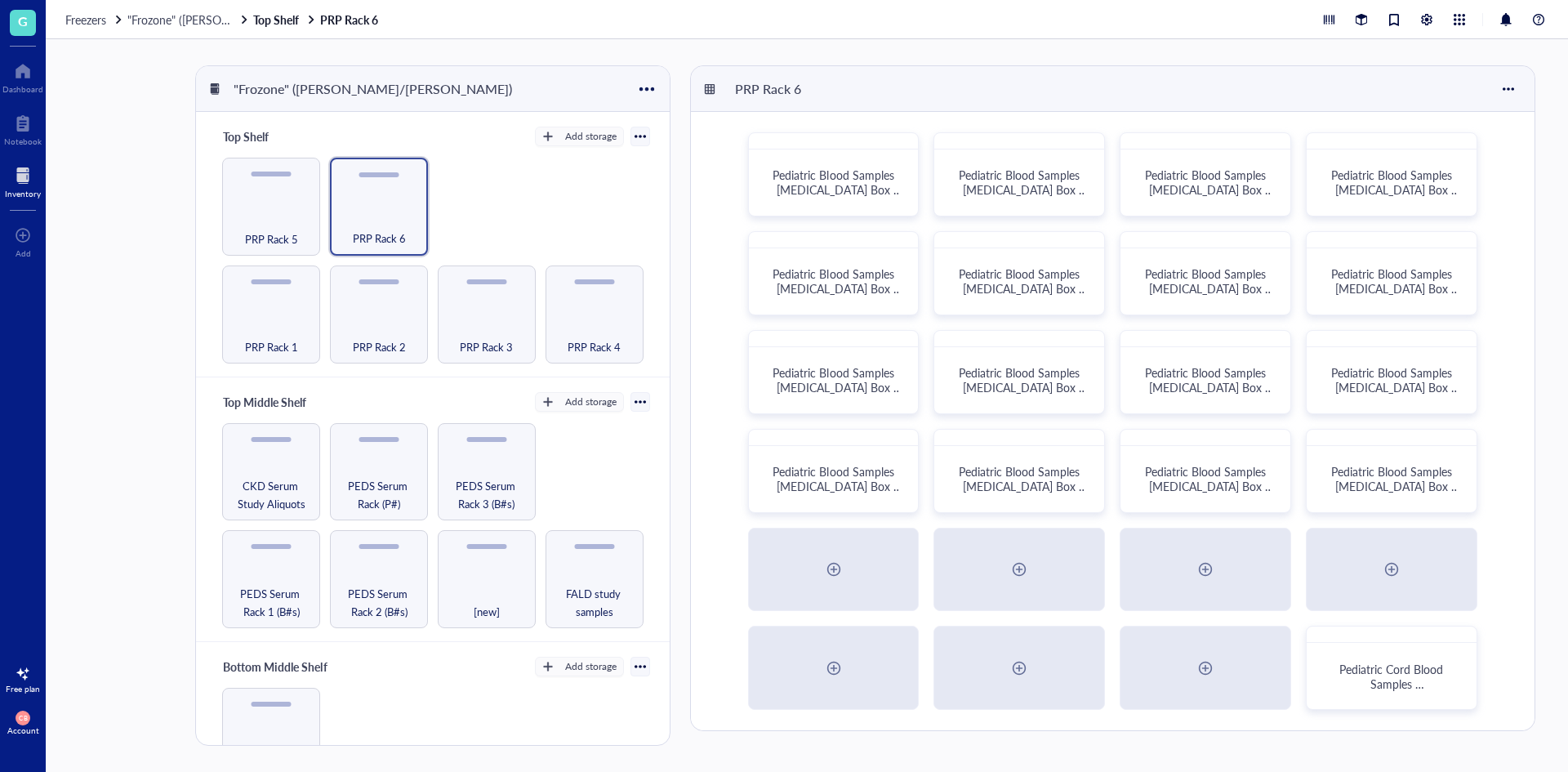
click at [427, 483] on div "PEDS Serum Rack 1 (B#s) PEDS Serum Rack 2 (B#s) [new] FALD study samples CKD Se…" at bounding box center [432, 526] width 434 height 206
click at [472, 484] on span "PEDS Serum Rack 3 (B#s)" at bounding box center [487, 494] width 81 height 36
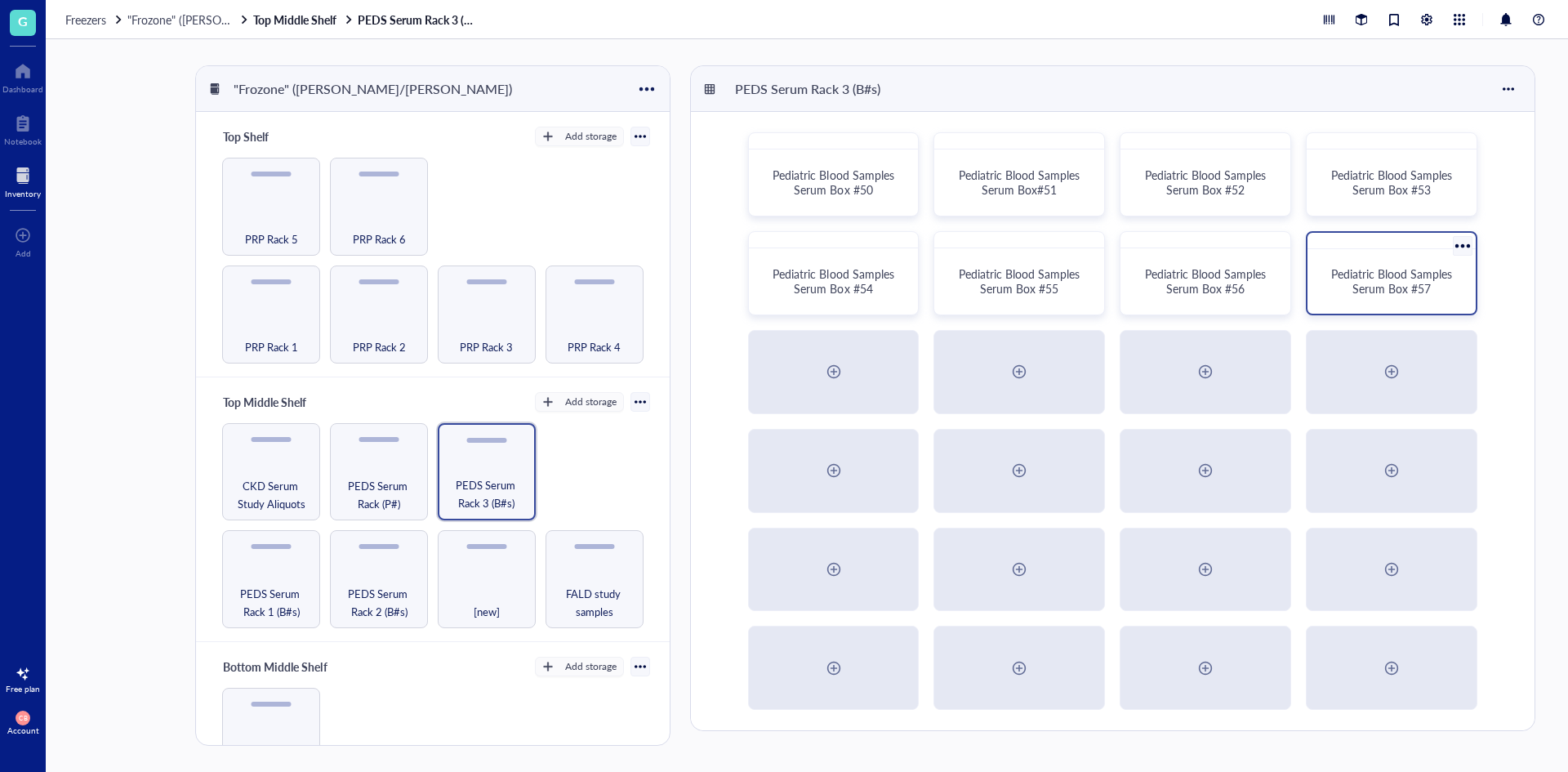
click at [1428, 281] on span "Pediatric Blood Samples Serum Box #57" at bounding box center [1392, 280] width 124 height 31
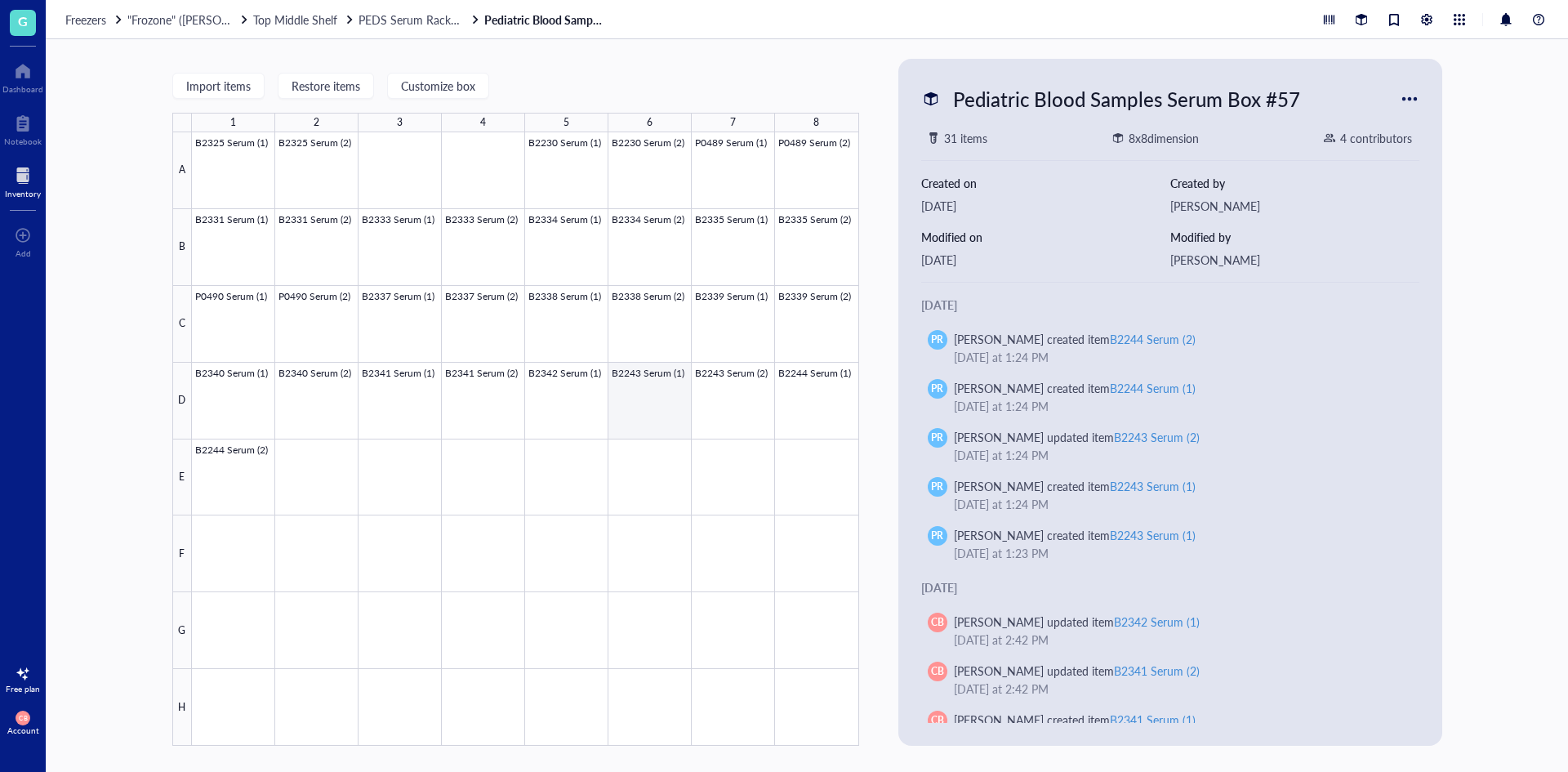
click at [654, 404] on div at bounding box center [525, 438] width 667 height 613
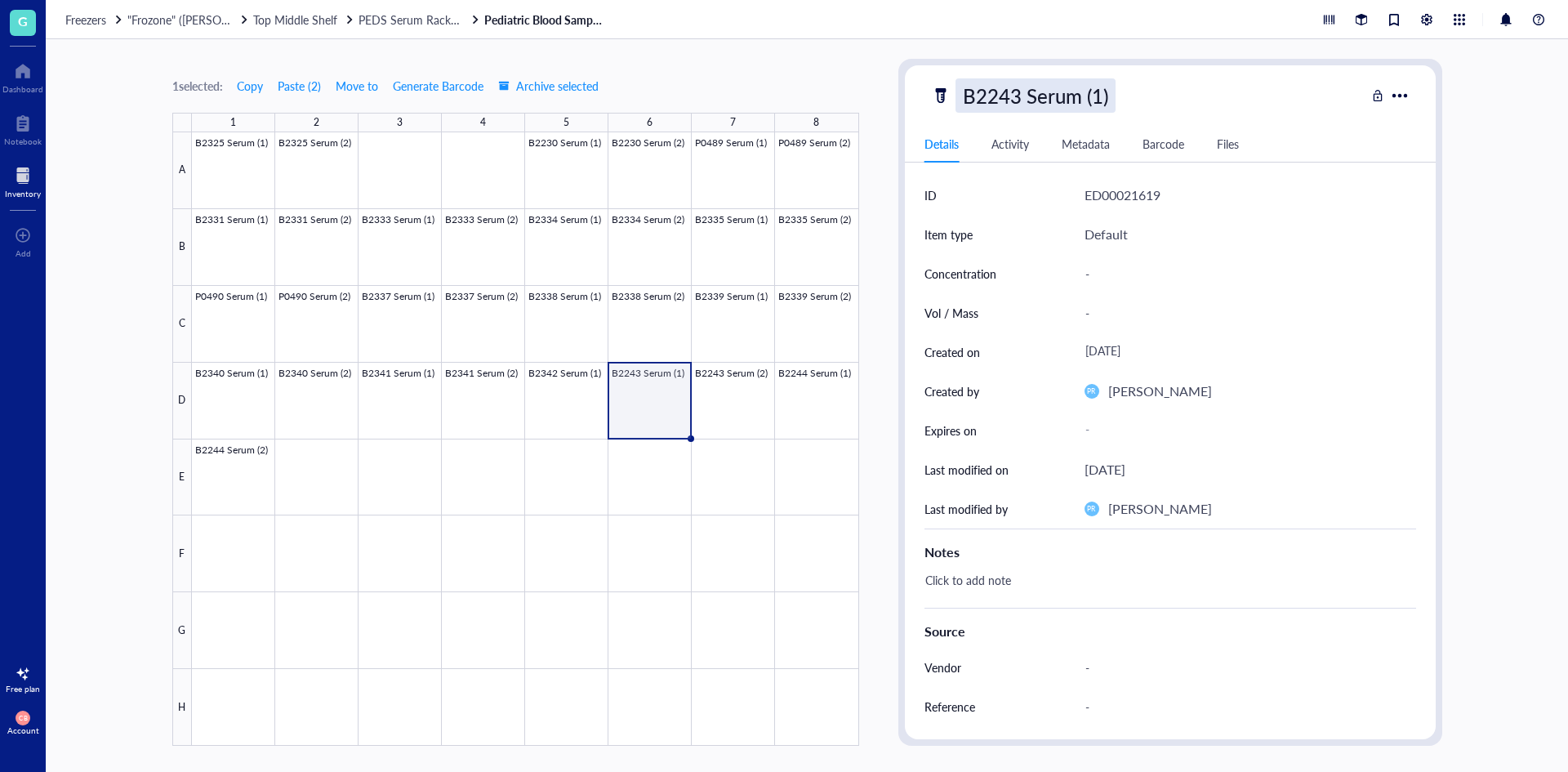
click at [996, 87] on div "B2243 Serum (1)" at bounding box center [1035, 95] width 160 height 35
click at [324, 496] on div at bounding box center [525, 438] width 667 height 613
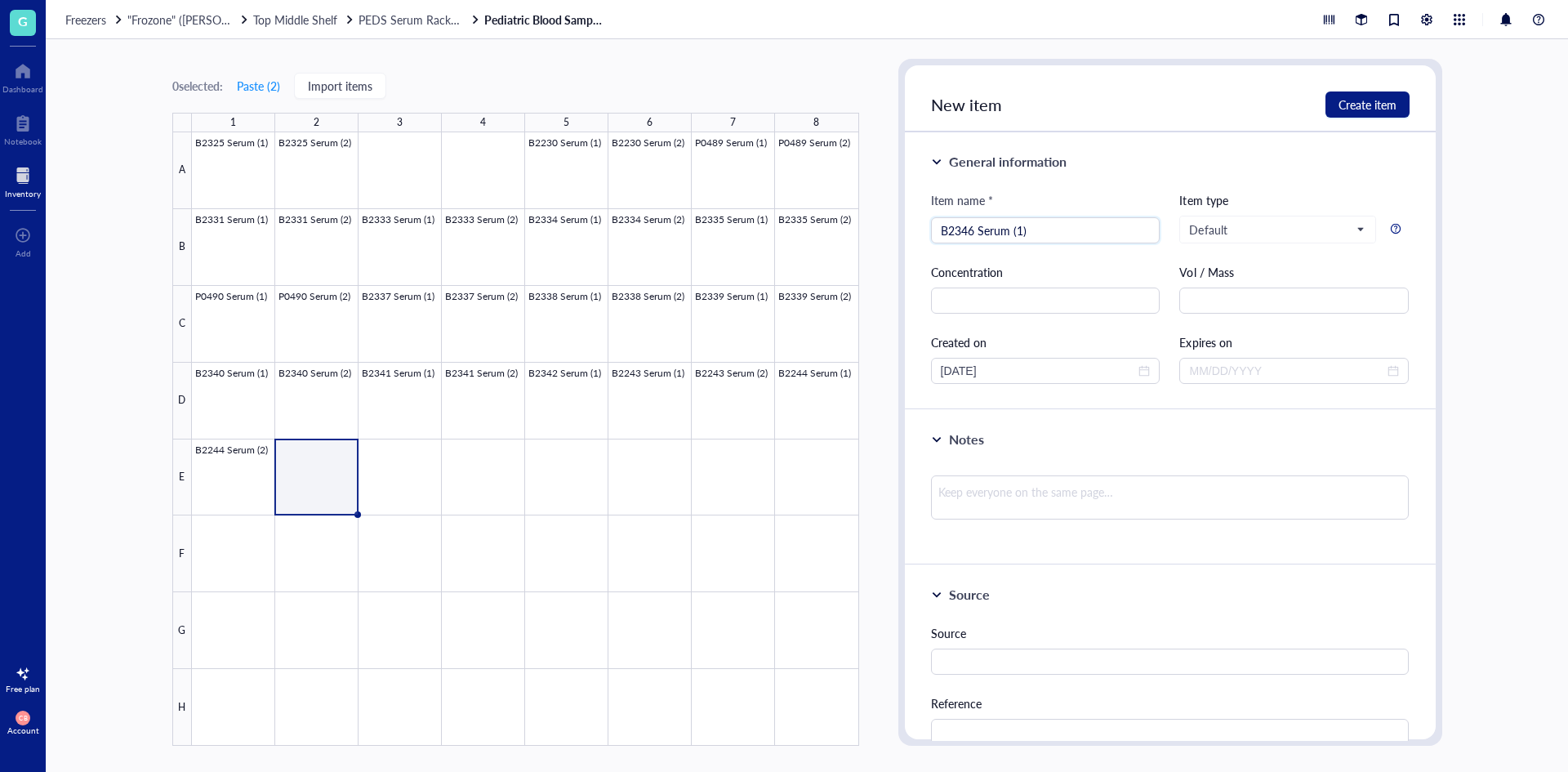
type input "B2346 Serum (1)"
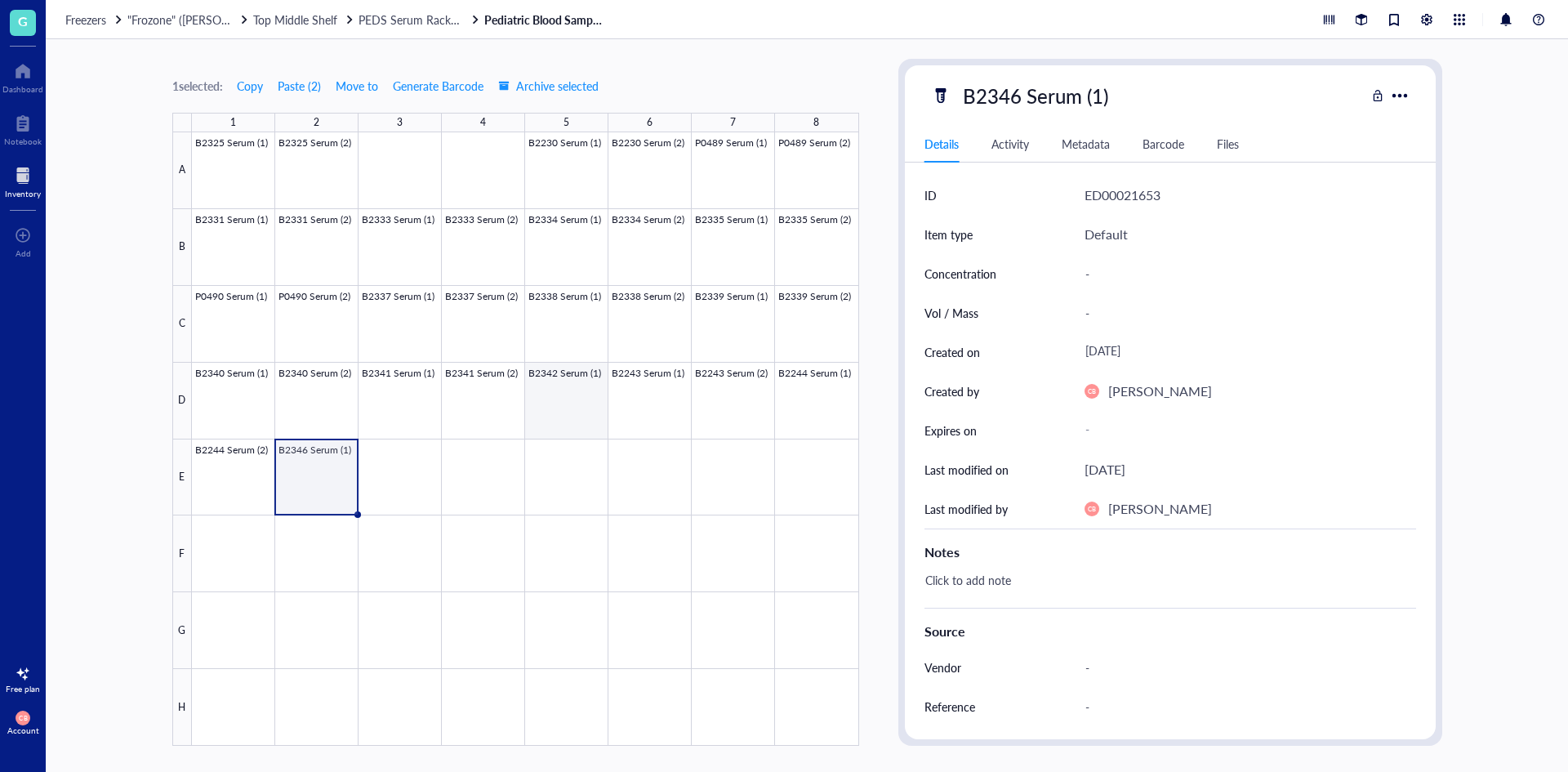
click at [554, 387] on div at bounding box center [525, 438] width 667 height 613
click at [631, 396] on div at bounding box center [525, 438] width 667 height 613
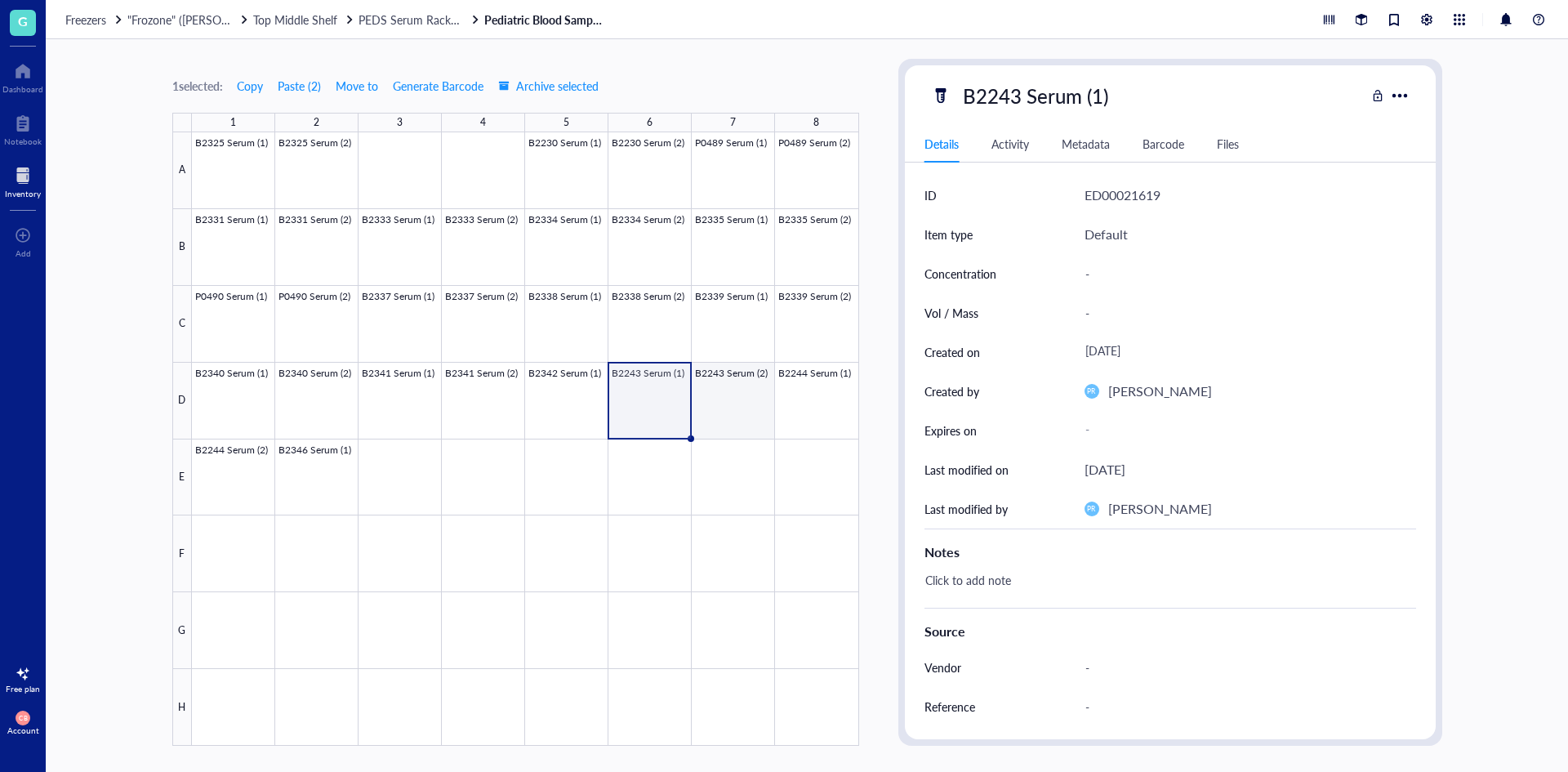
click at [744, 386] on div at bounding box center [525, 438] width 667 height 613
click at [800, 384] on div at bounding box center [525, 438] width 667 height 613
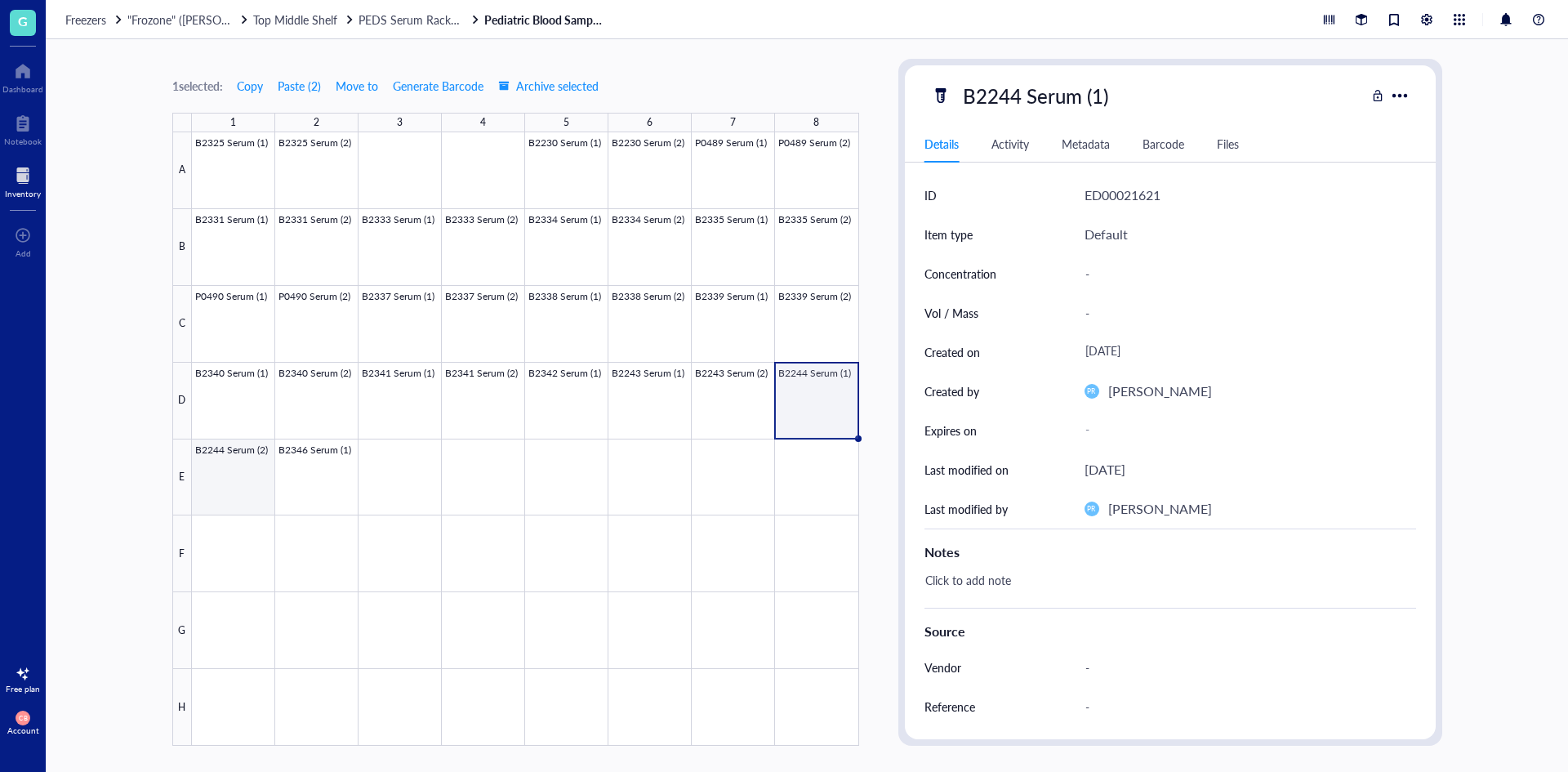
click at [198, 479] on div at bounding box center [525, 438] width 667 height 613
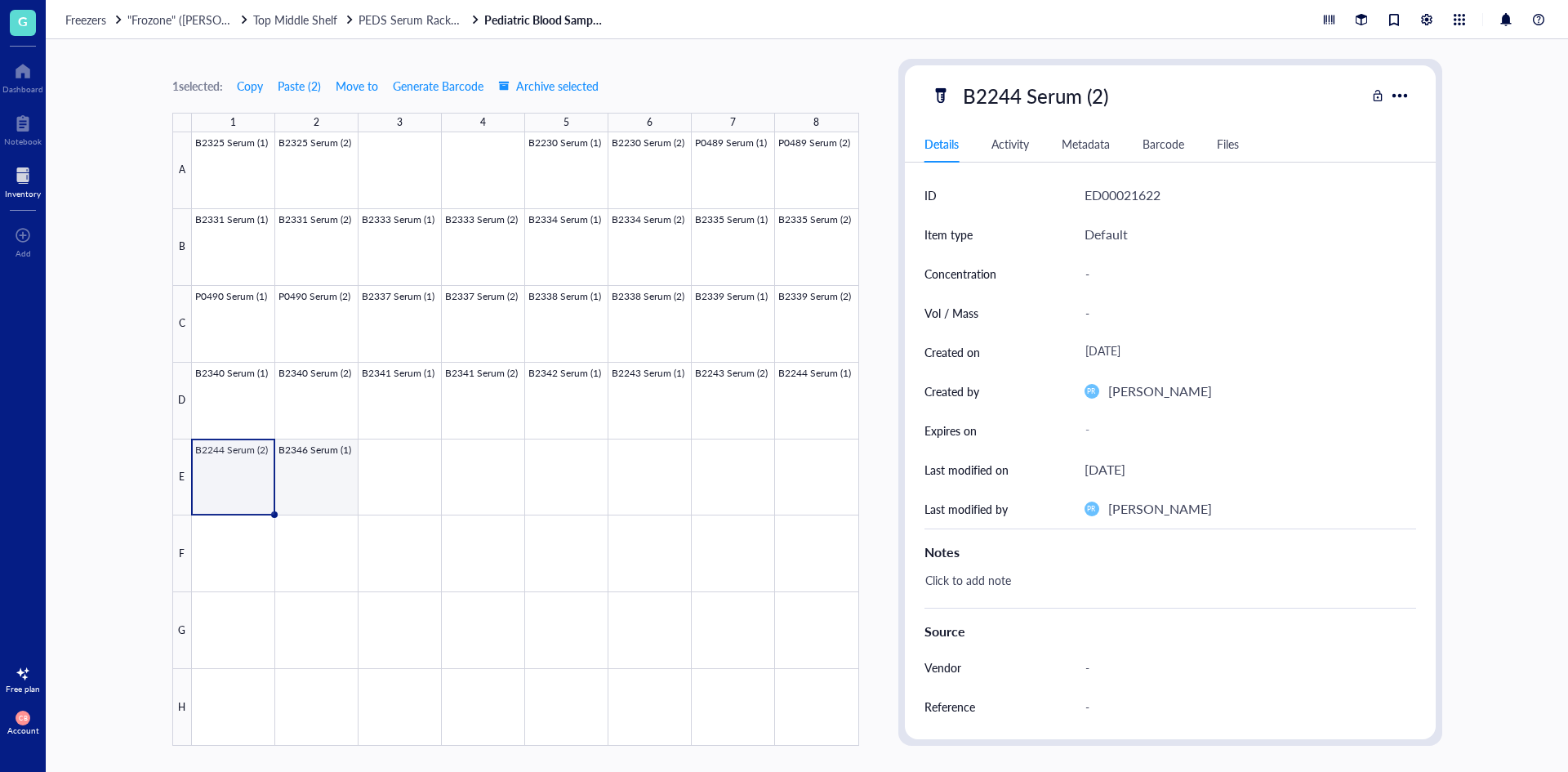
click at [356, 459] on div at bounding box center [525, 438] width 667 height 613
click at [570, 390] on div at bounding box center [525, 438] width 667 height 613
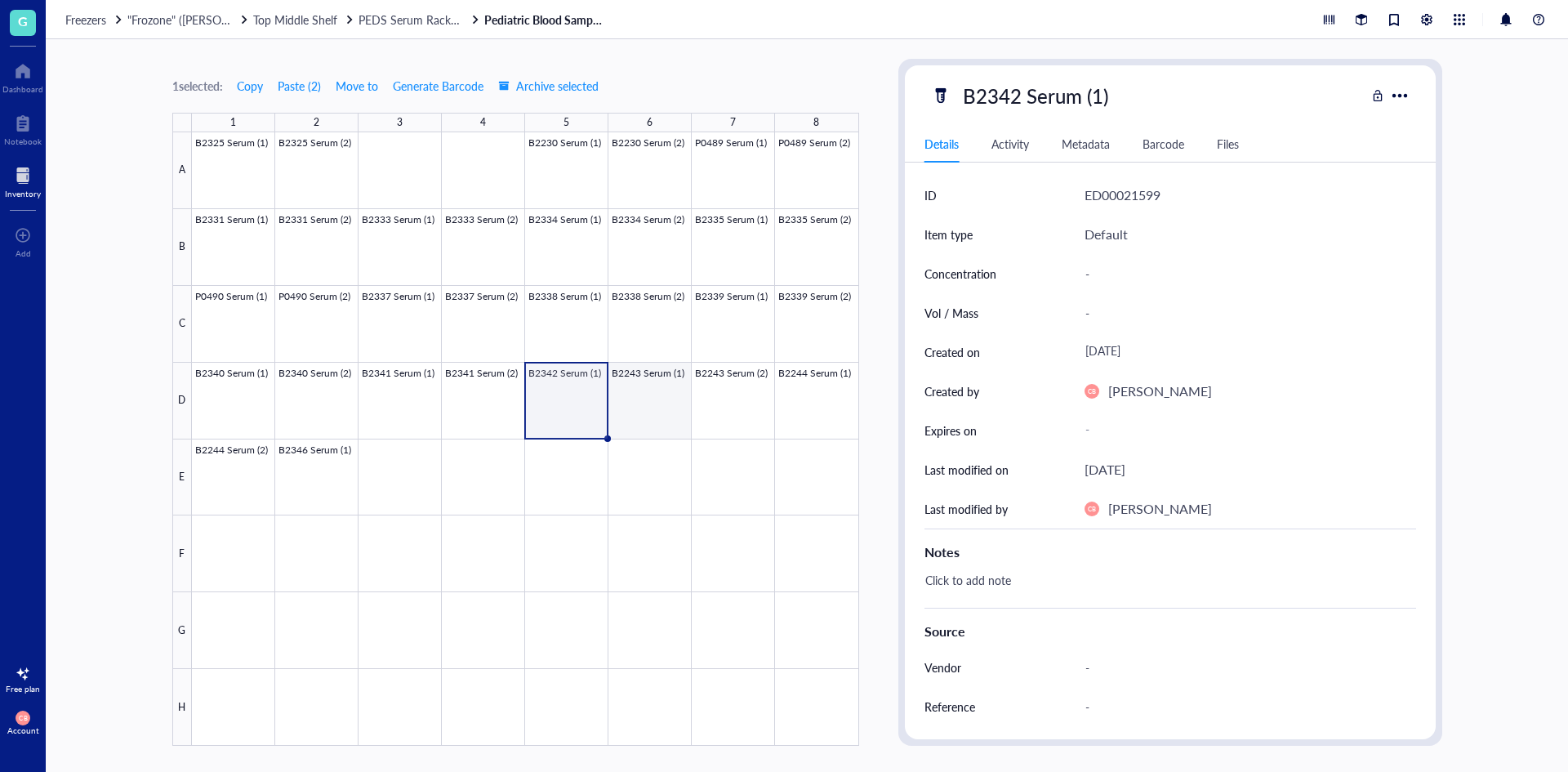
click at [635, 400] on div at bounding box center [525, 438] width 667 height 613
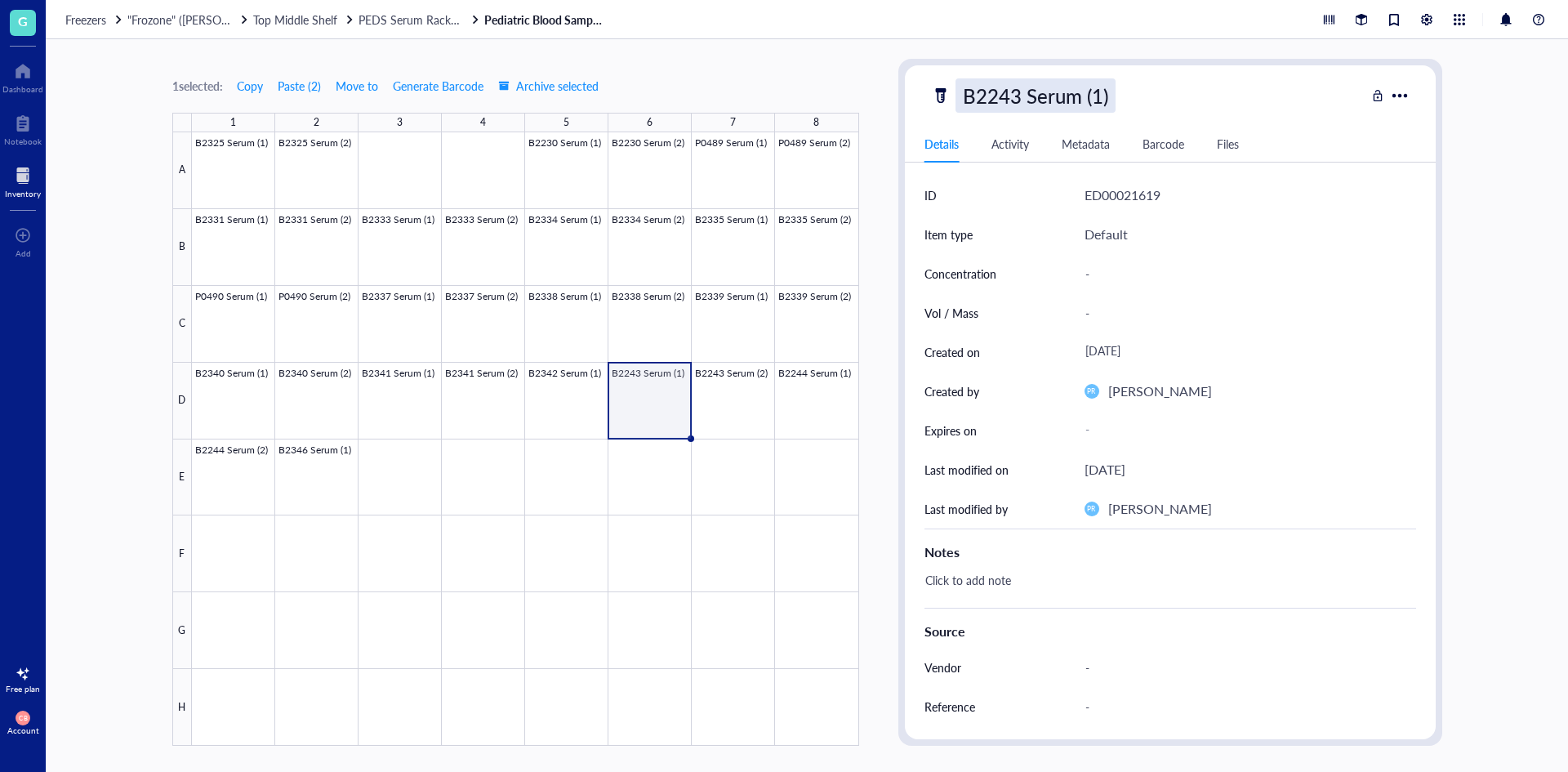
click at [1013, 98] on div "B2243 Serum (1)" at bounding box center [1035, 95] width 160 height 35
click at [989, 96] on input "B2243 Serum (1)" at bounding box center [1054, 95] width 195 height 33
type input "B2343 Serum (1)"
click at [743, 397] on div at bounding box center [525, 438] width 667 height 613
click at [1001, 92] on div "B2243 Serum (2)" at bounding box center [1035, 95] width 160 height 35
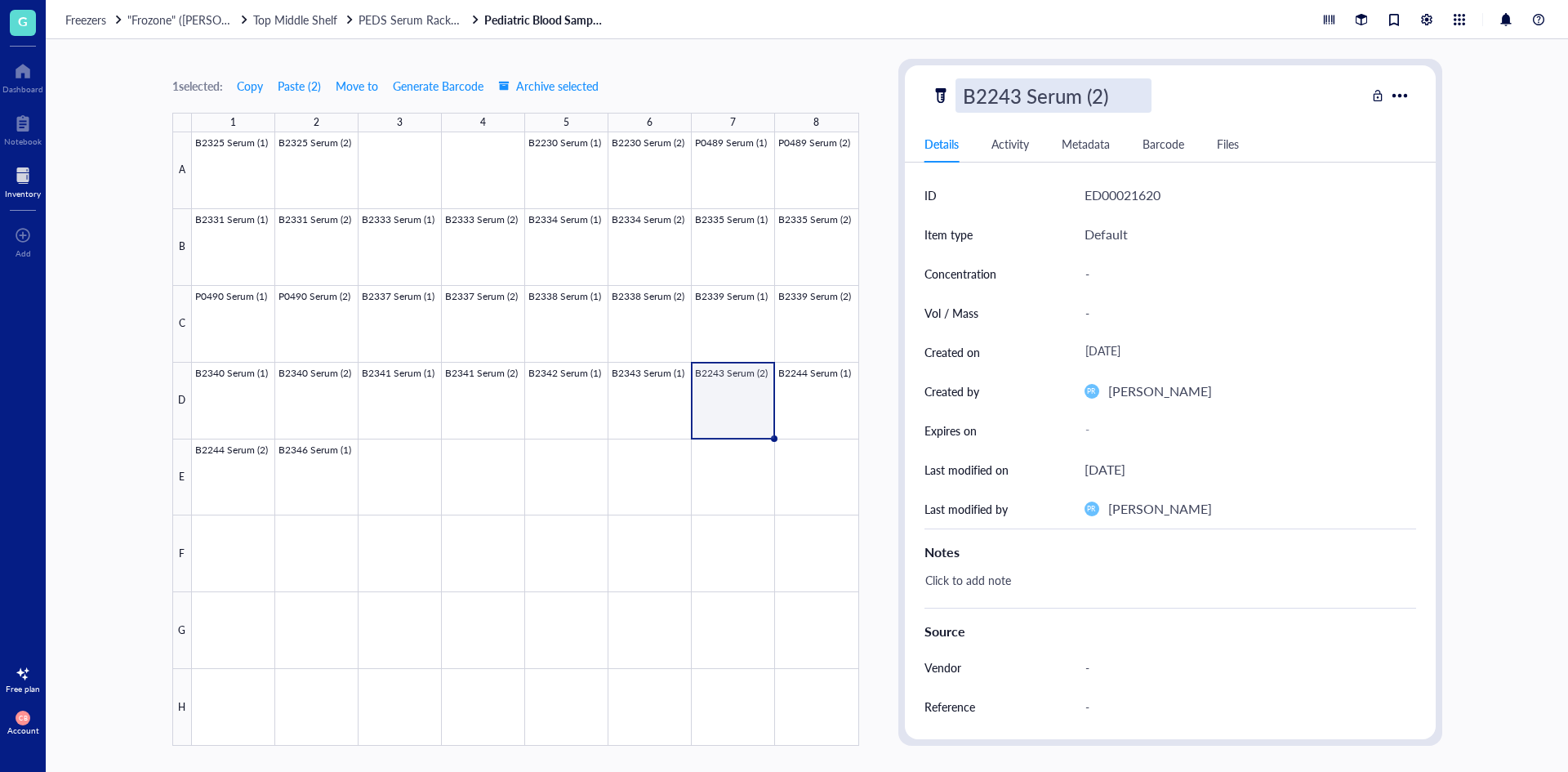
click at [991, 94] on input "B2243 Serum (2)" at bounding box center [1054, 95] width 195 height 33
type input "B2343 Serum (2)"
click at [808, 401] on div at bounding box center [525, 438] width 667 height 613
click at [1002, 101] on div "B2244 Serum (1)" at bounding box center [1035, 95] width 160 height 35
drag, startPoint x: 1002, startPoint y: 101, endPoint x: 987, endPoint y: 94, distance: 16.6
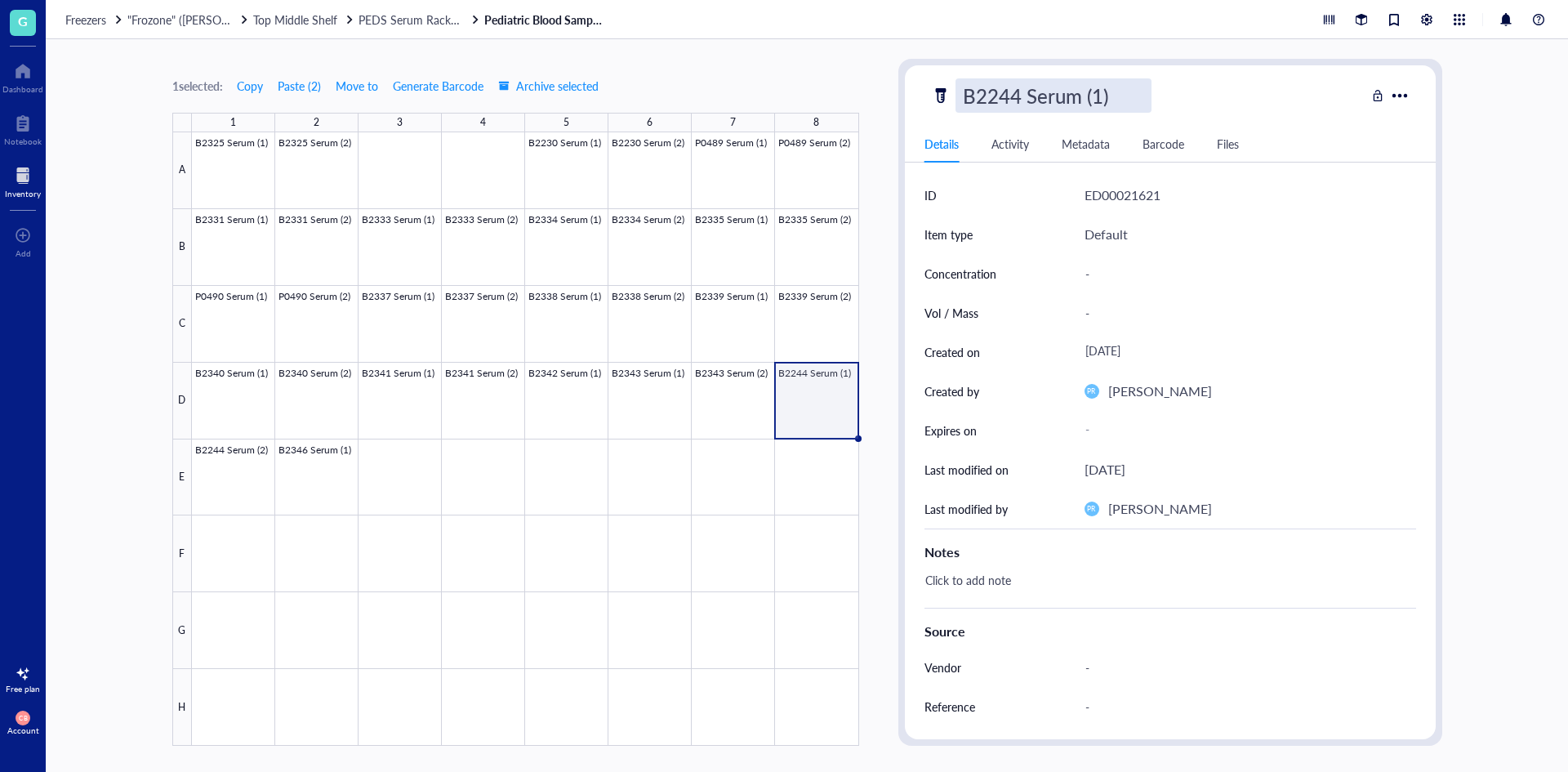
click at [987, 94] on input "B2244 Serum (1)" at bounding box center [1054, 95] width 195 height 33
type input "B2344 Serum (1)"
click at [245, 462] on div at bounding box center [525, 438] width 667 height 613
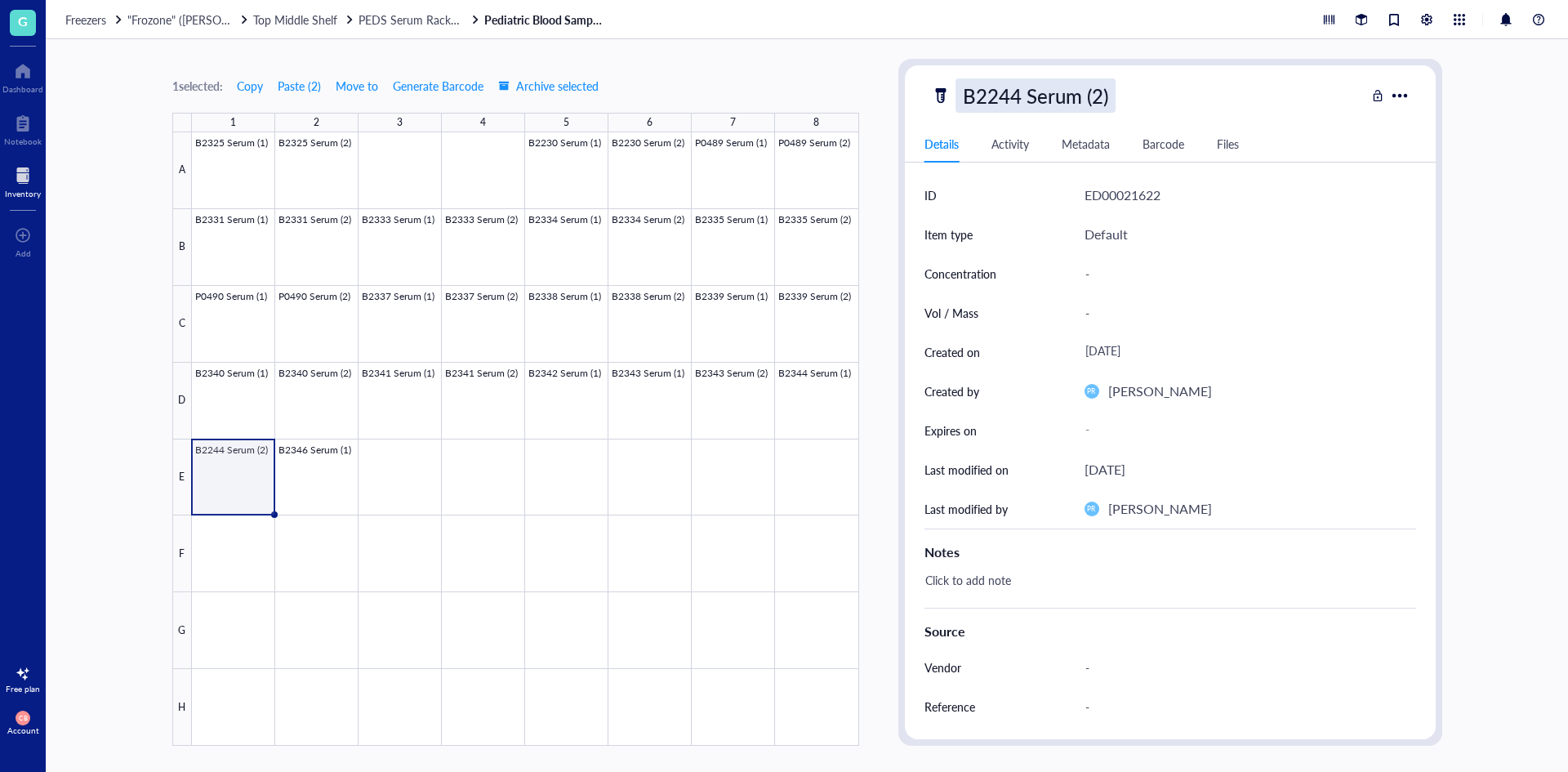
click at [1002, 109] on div "B2244 Serum (2)" at bounding box center [1035, 95] width 160 height 35
click at [990, 101] on input "B2244 Serum (2)" at bounding box center [1054, 95] width 195 height 33
type input "B2344 Serum (2)"
click at [429, 14] on span "PEDS Serum Rack 3 (B#s)" at bounding box center [424, 20] width 131 height 16
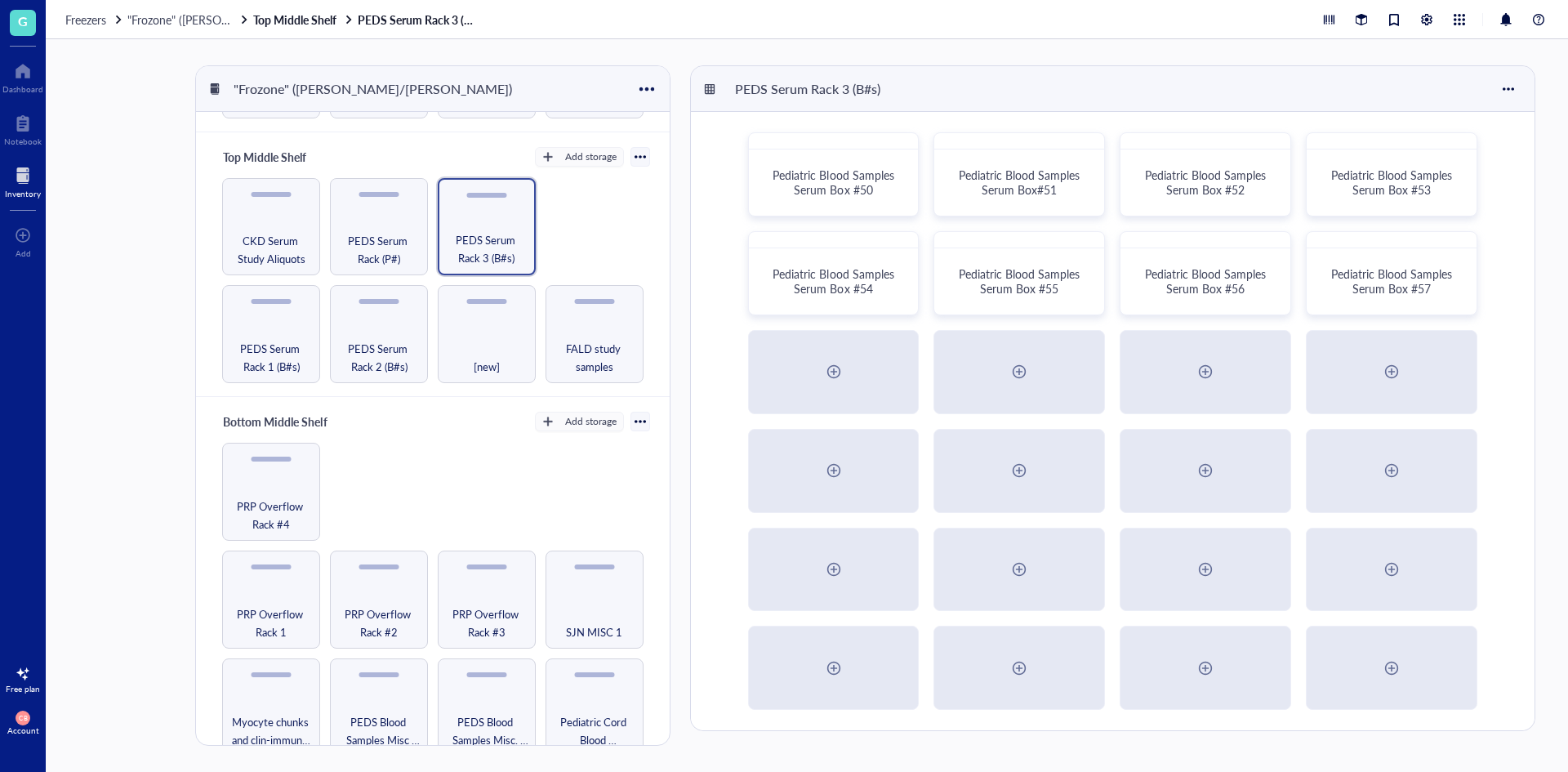
scroll to position [327, 0]
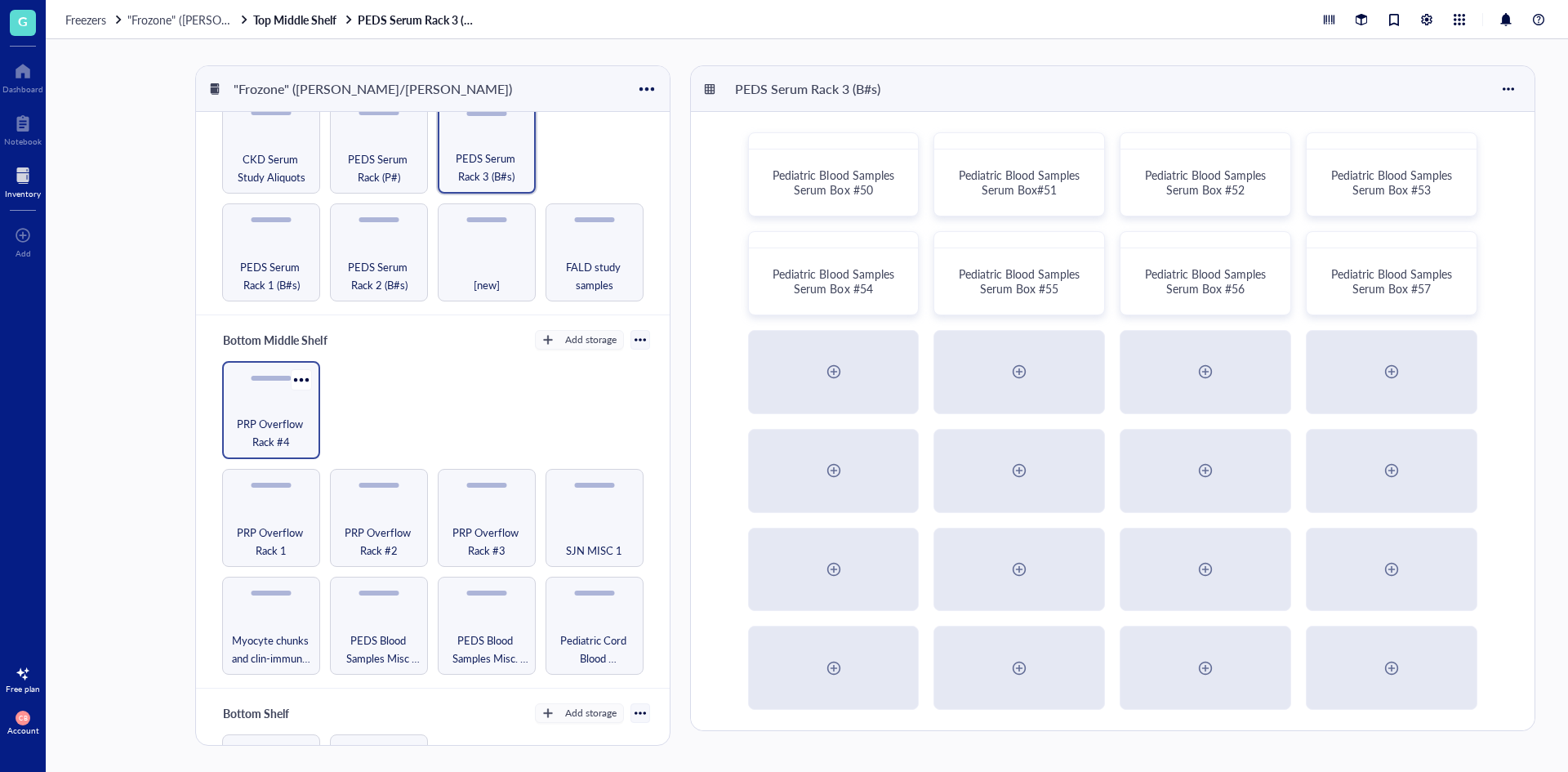
click at [285, 404] on div "PRP Overflow Rack #4" at bounding box center [271, 409] width 98 height 98
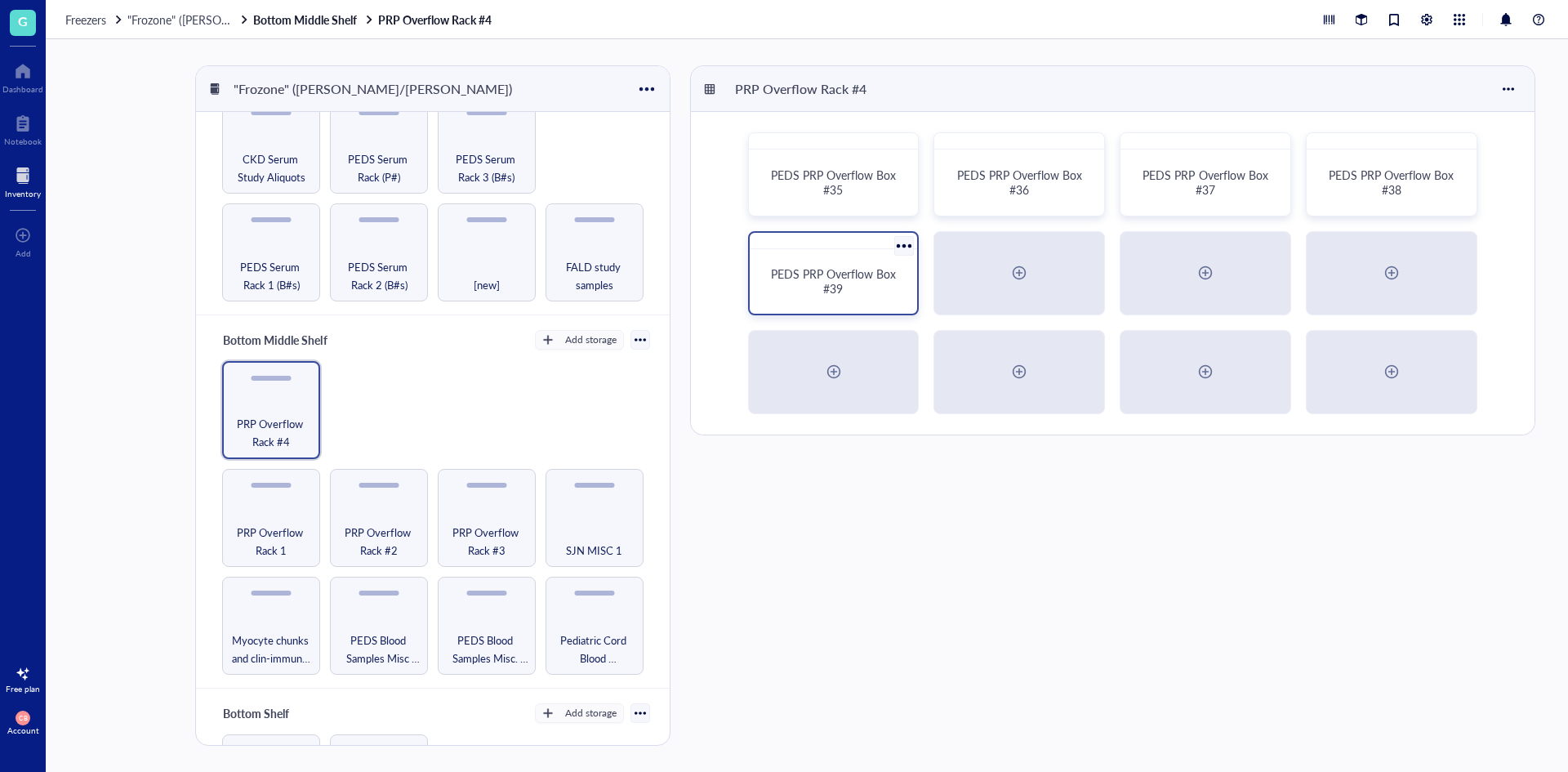
click at [838, 273] on span "PEDS PRP Overflow Box #39" at bounding box center [834, 280] width 128 height 31
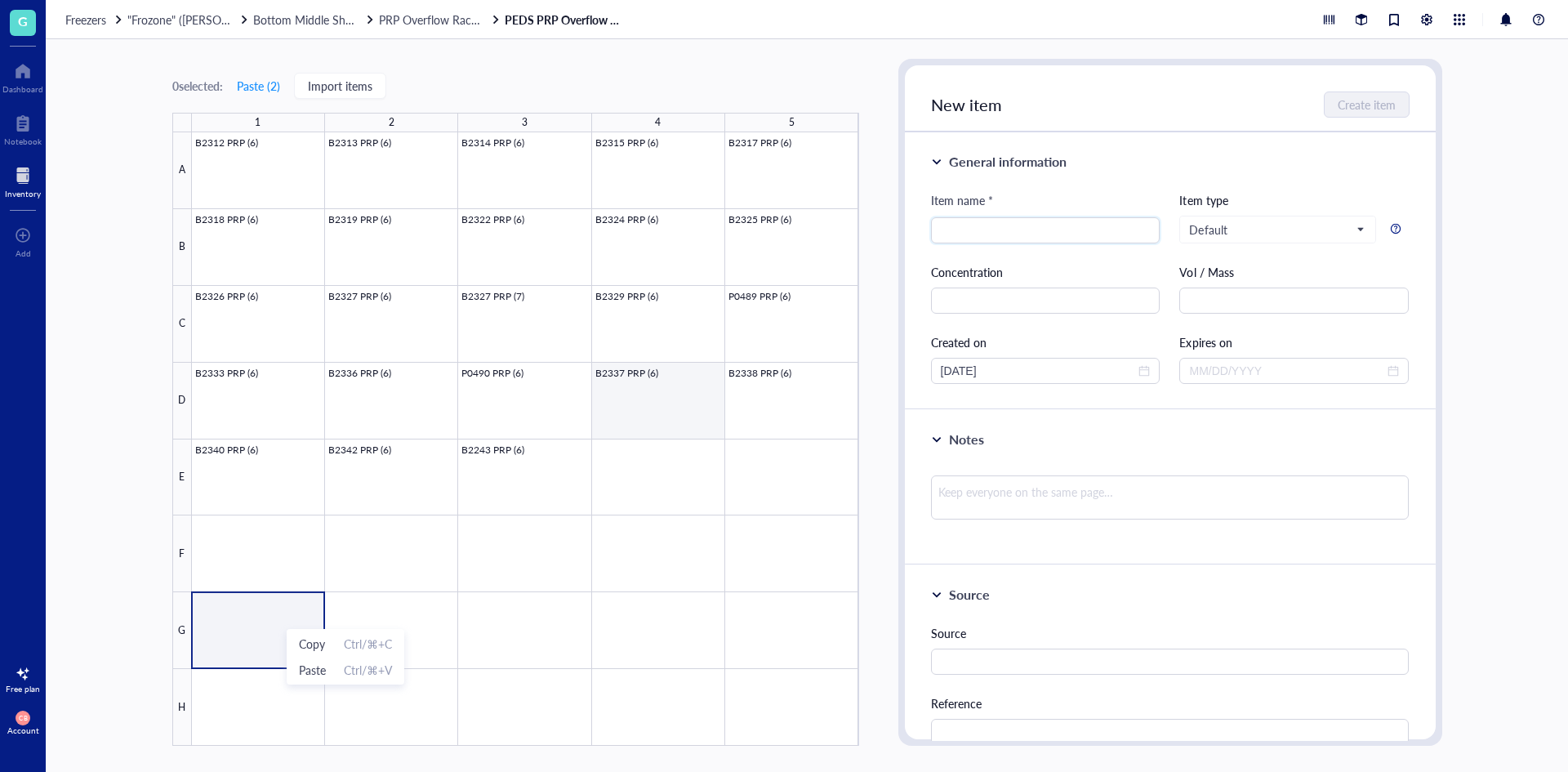
click at [686, 433] on div at bounding box center [525, 438] width 667 height 613
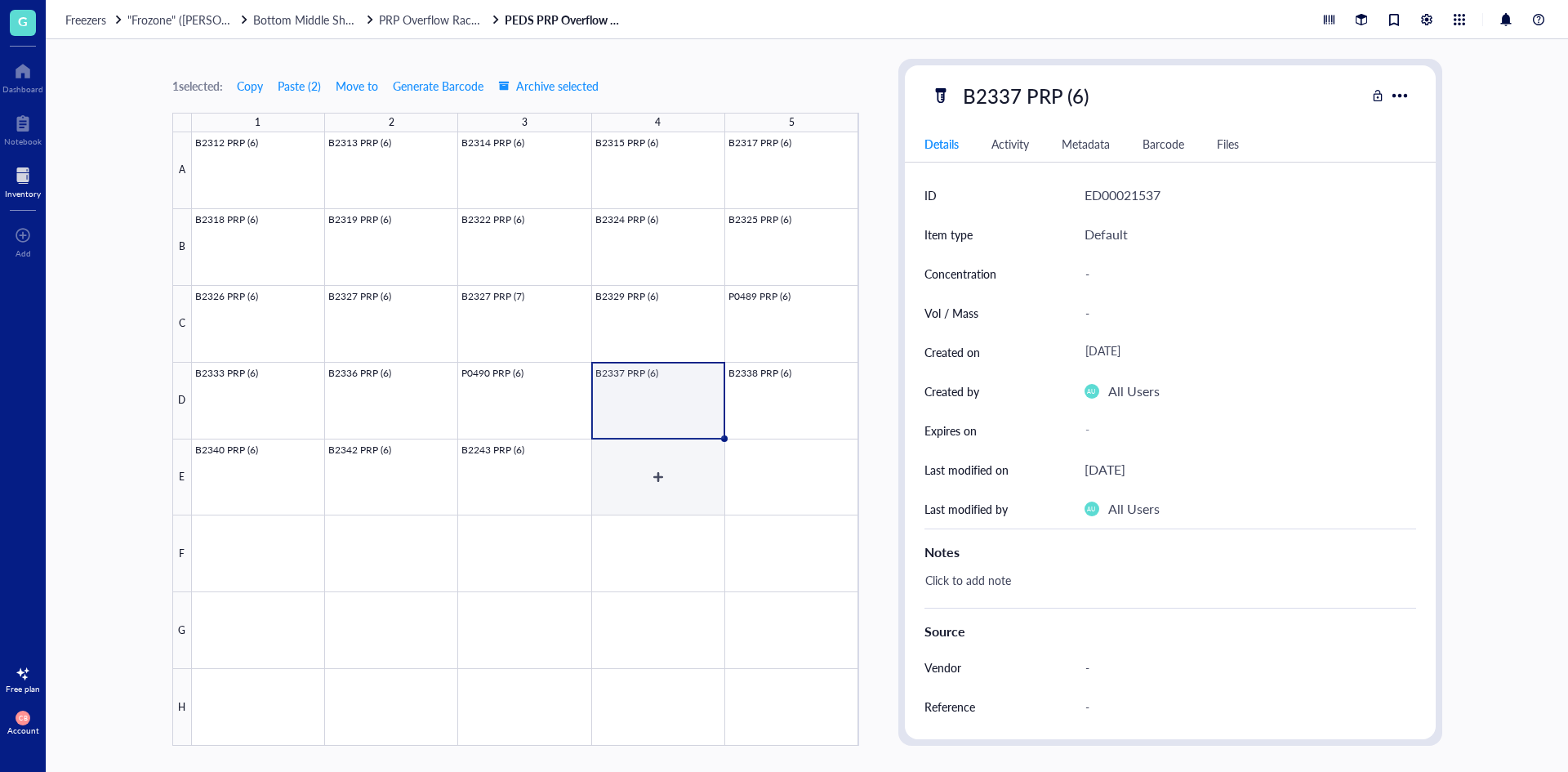
click at [682, 460] on div at bounding box center [525, 438] width 667 height 613
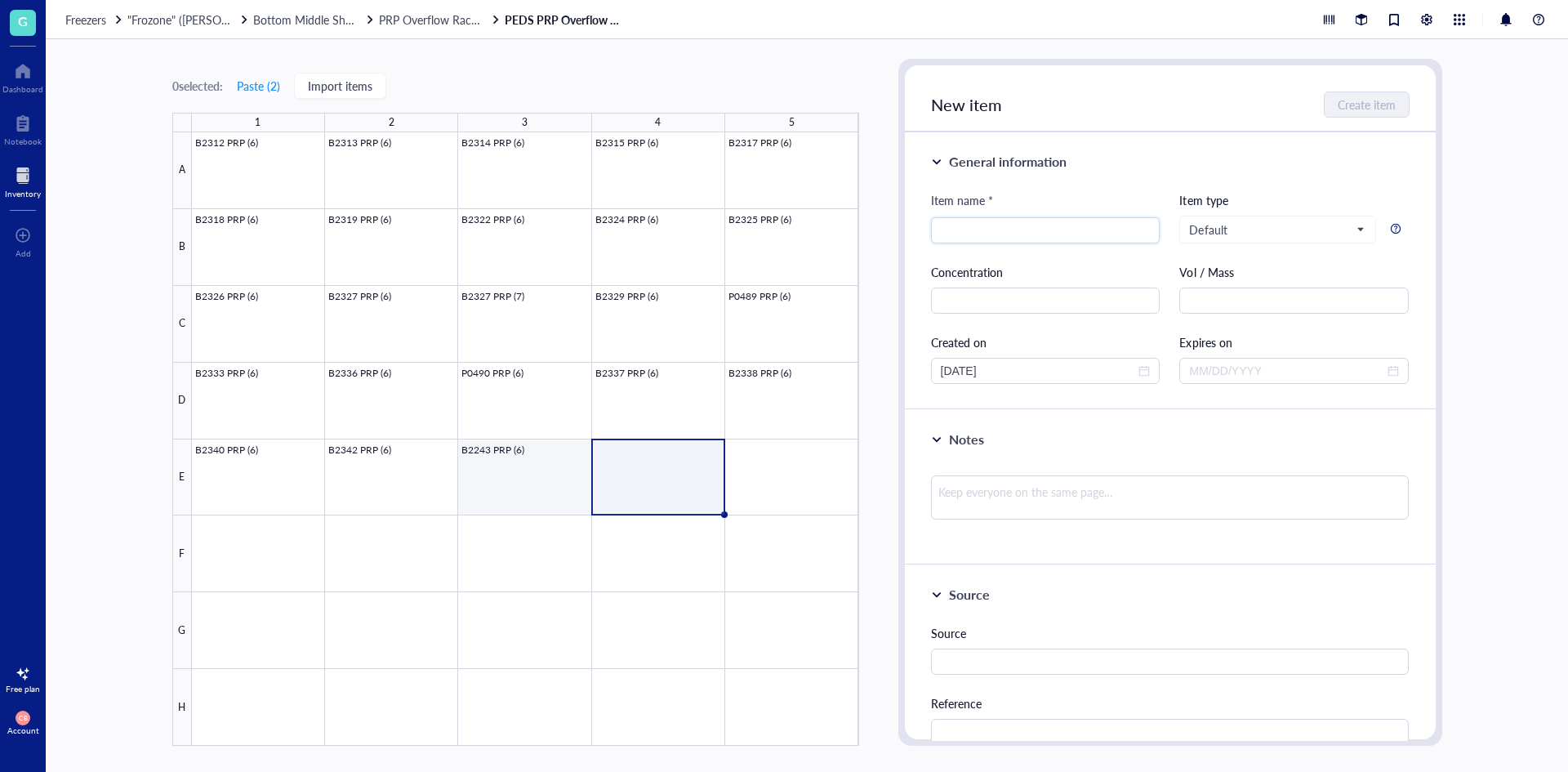
click at [554, 478] on div at bounding box center [525, 438] width 667 height 613
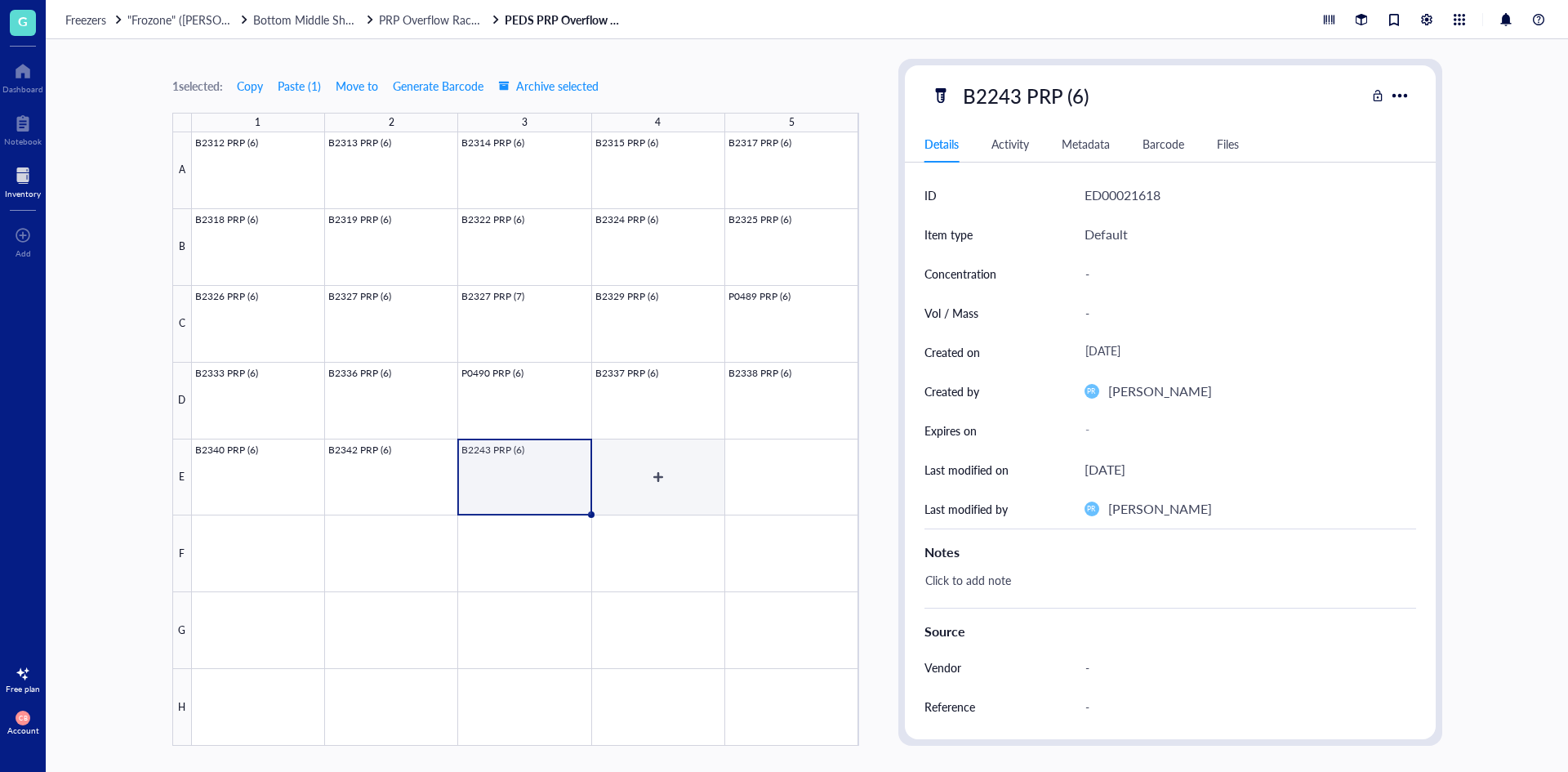
click at [637, 478] on div at bounding box center [525, 438] width 667 height 613
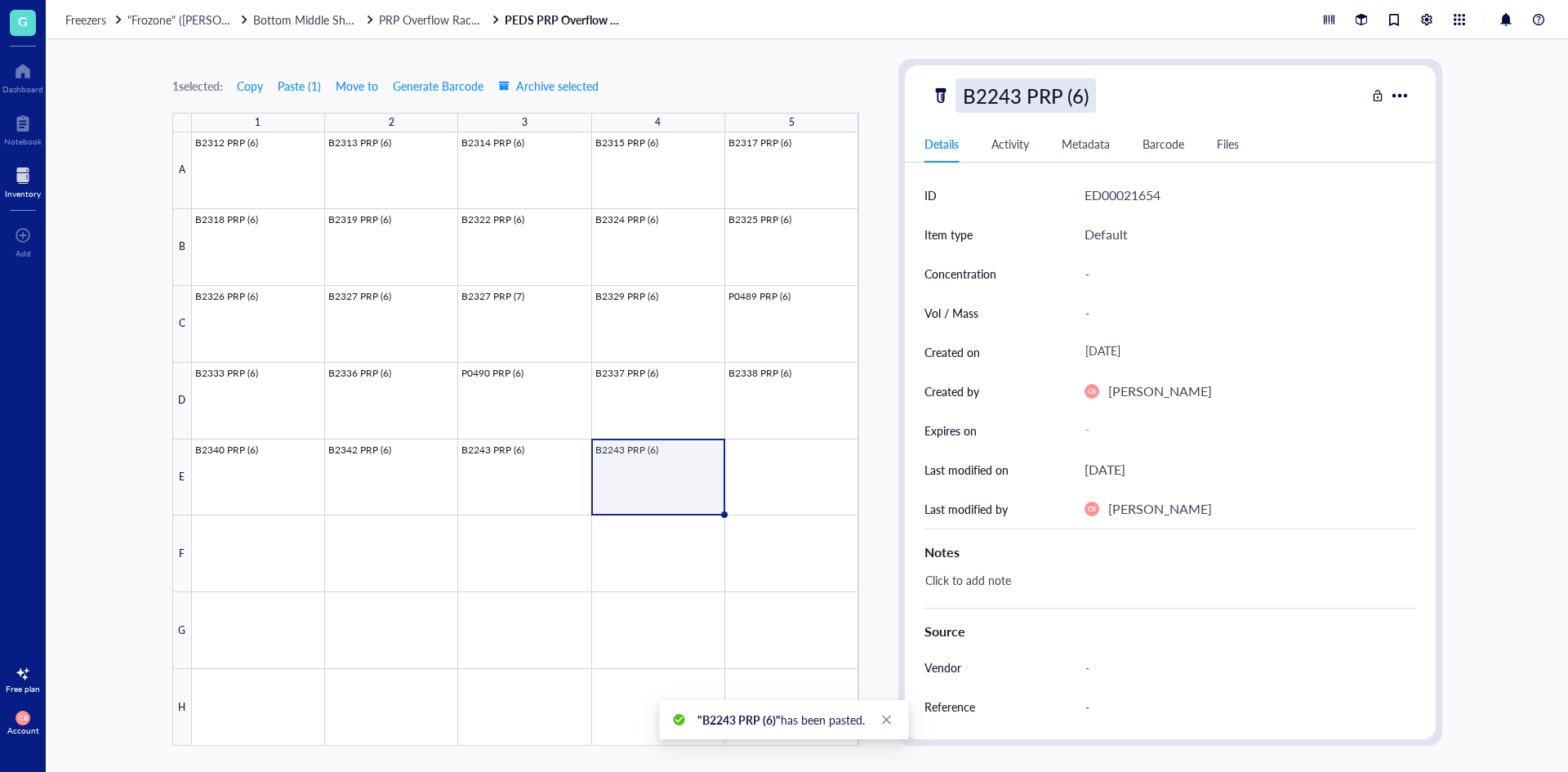
click at [1026, 90] on div "B2243 PRP (6)" at bounding box center [1025, 95] width 140 height 35
drag, startPoint x: 1012, startPoint y: 93, endPoint x: 1022, endPoint y: 94, distance: 10.0
click at [1022, 94] on input "B2243 PRP (6)" at bounding box center [1042, 95] width 172 height 33
type input "B2246 PRP (6)"
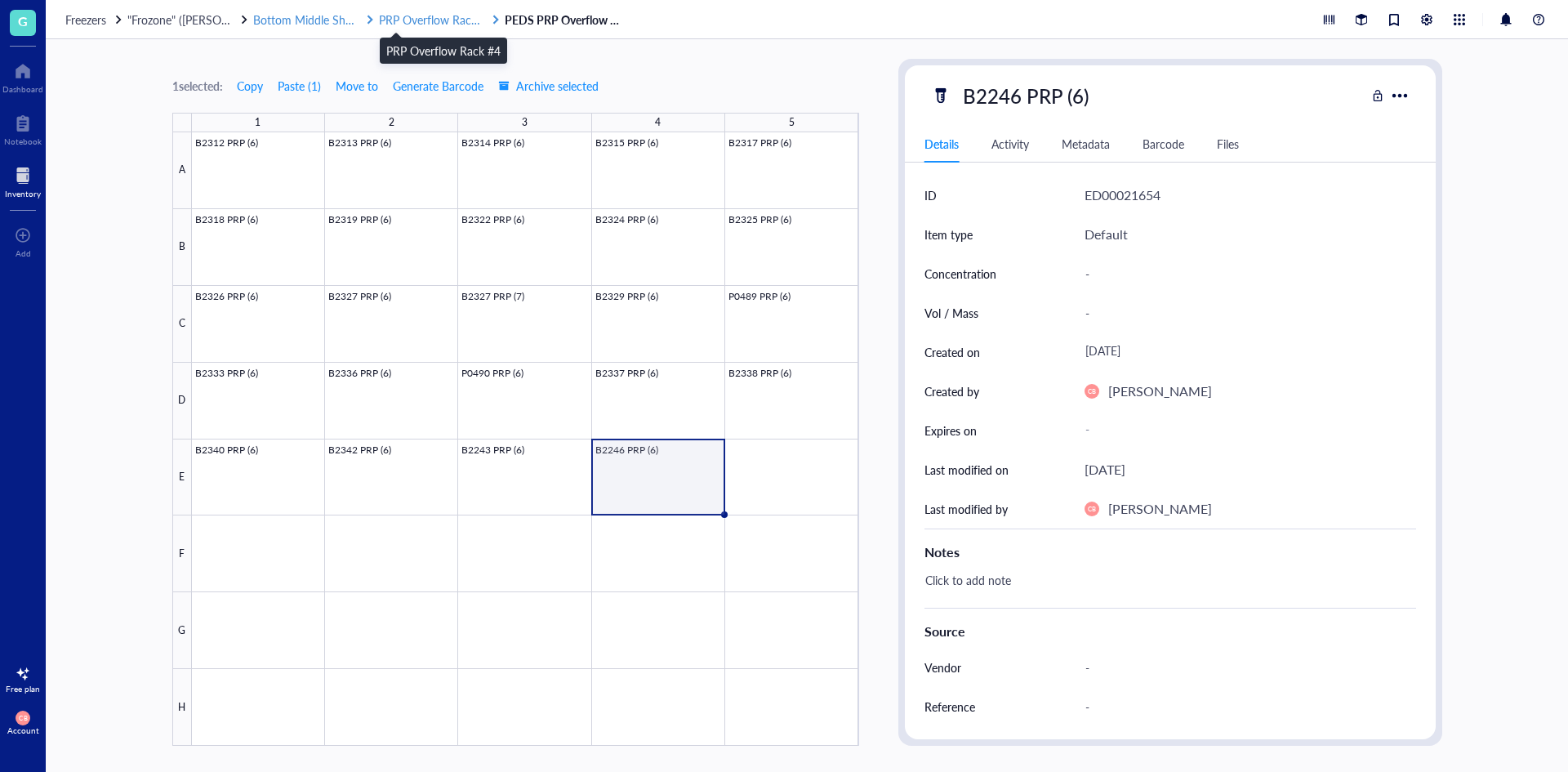
click at [452, 14] on span "PRP Overflow Rack #4" at bounding box center [435, 20] width 114 height 16
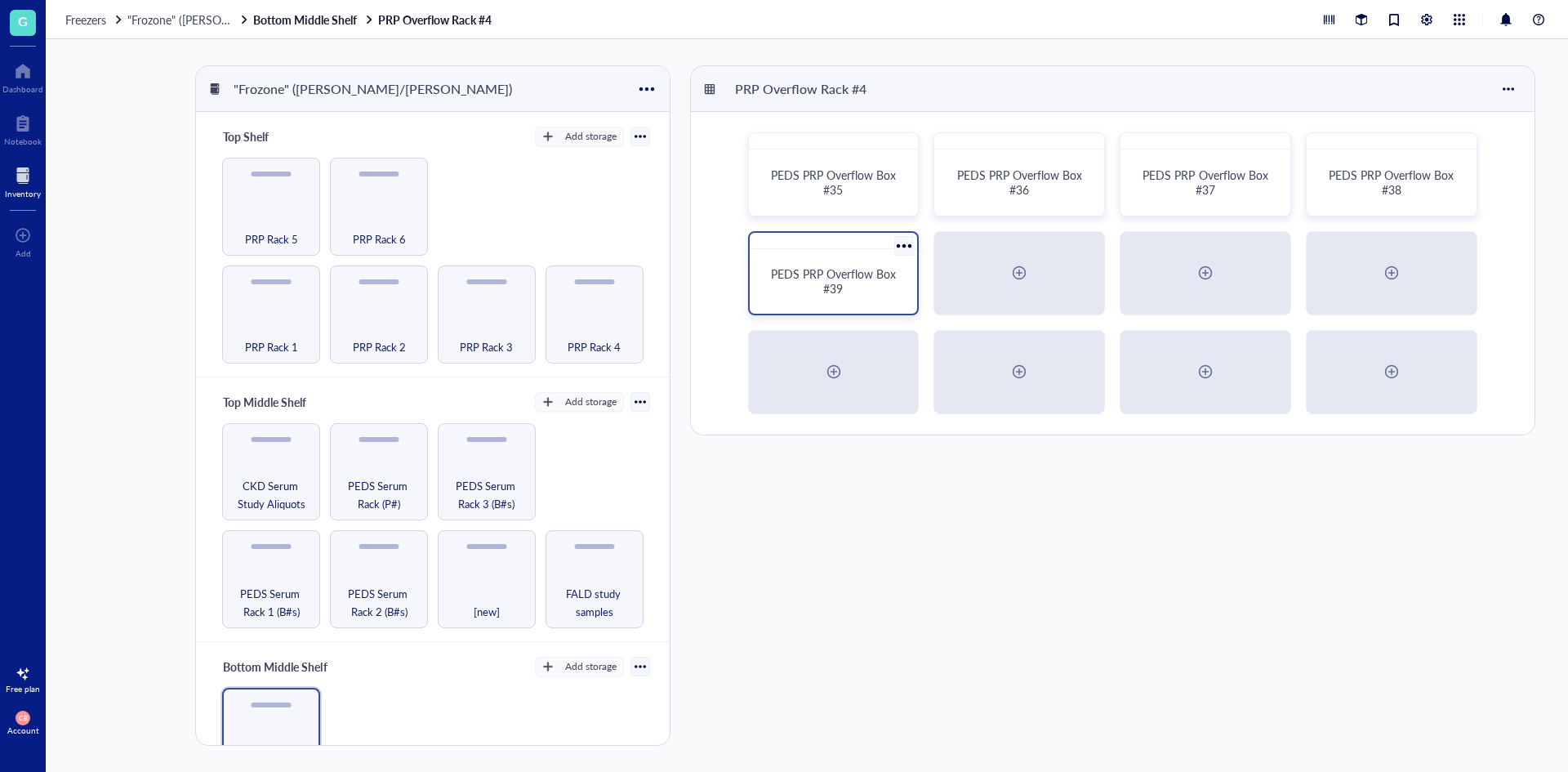
click at [898, 244] on div at bounding box center [905, 245] width 24 height 24
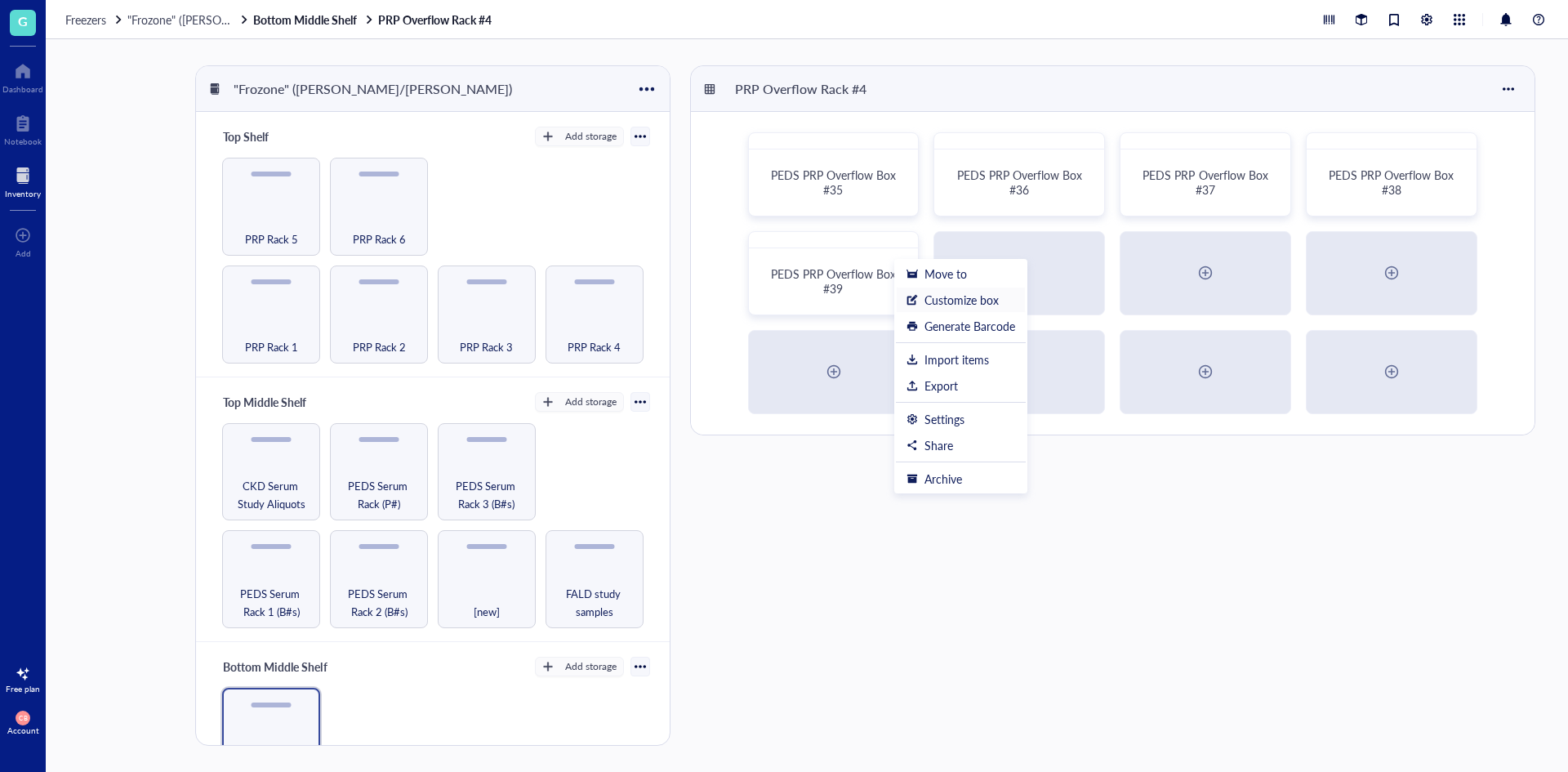
click at [948, 294] on div "Customize box" at bounding box center [961, 299] width 74 height 15
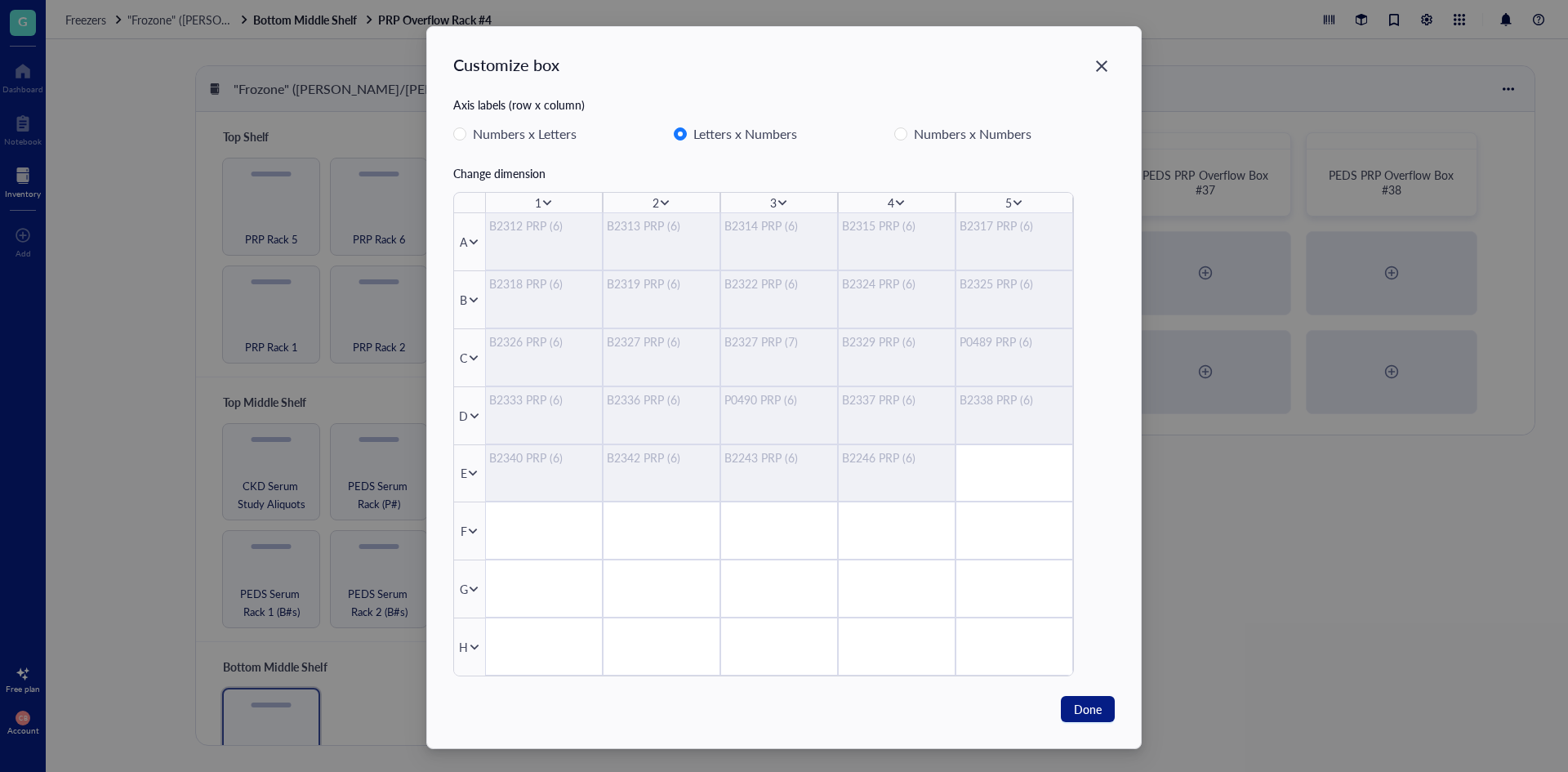
click at [474, 528] on icon at bounding box center [473, 532] width 12 height 12
click at [540, 637] on div "Delete row" at bounding box center [522, 641] width 93 height 18
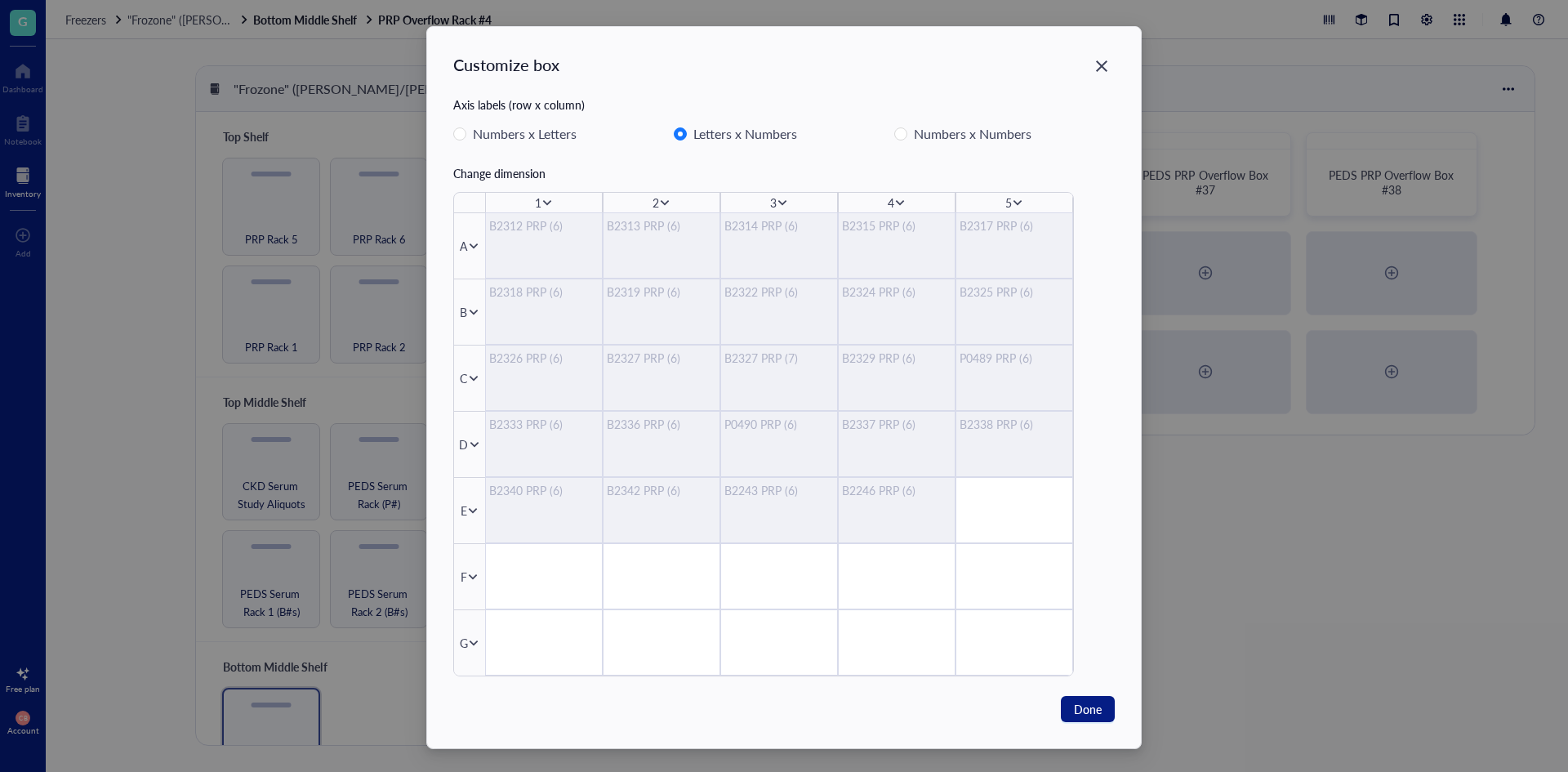
click at [471, 575] on icon at bounding box center [473, 577] width 12 height 12
click at [539, 685] on div "Delete row" at bounding box center [522, 687] width 93 height 18
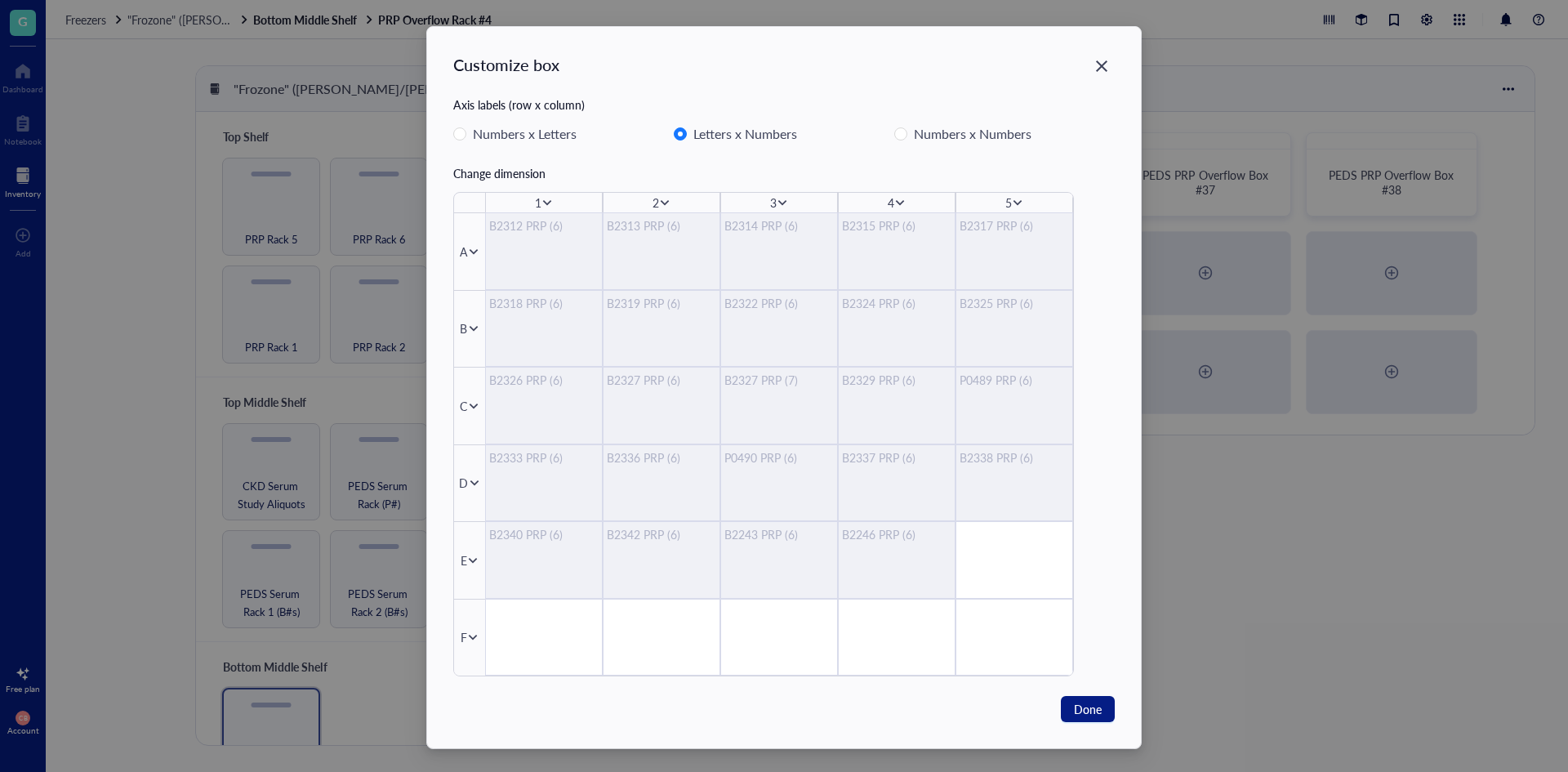
click at [471, 639] on icon at bounding box center [473, 638] width 12 height 12
click at [525, 744] on div "Delete row" at bounding box center [522, 746] width 93 height 18
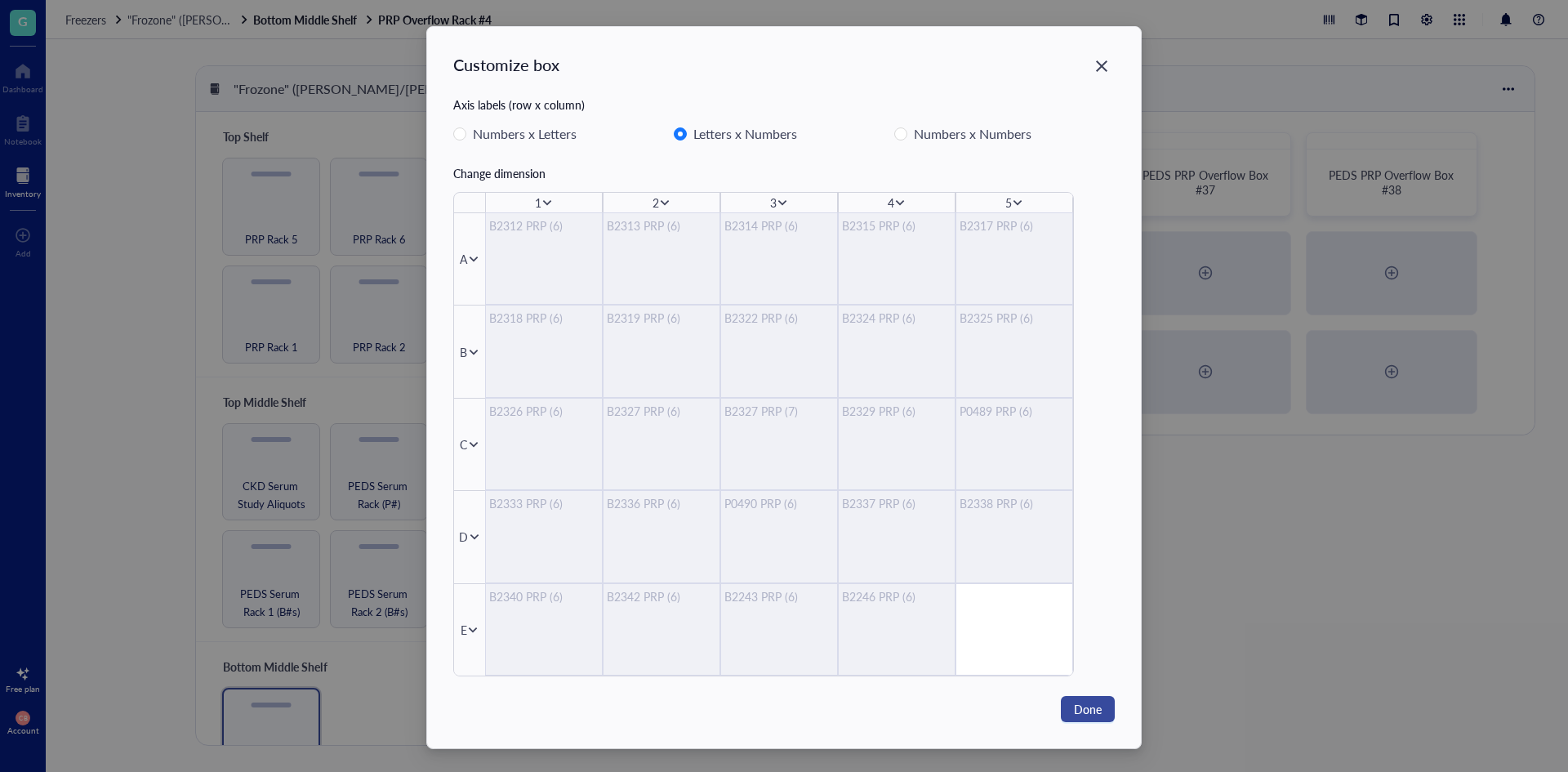
click at [1093, 708] on span "Done" at bounding box center [1087, 709] width 28 height 18
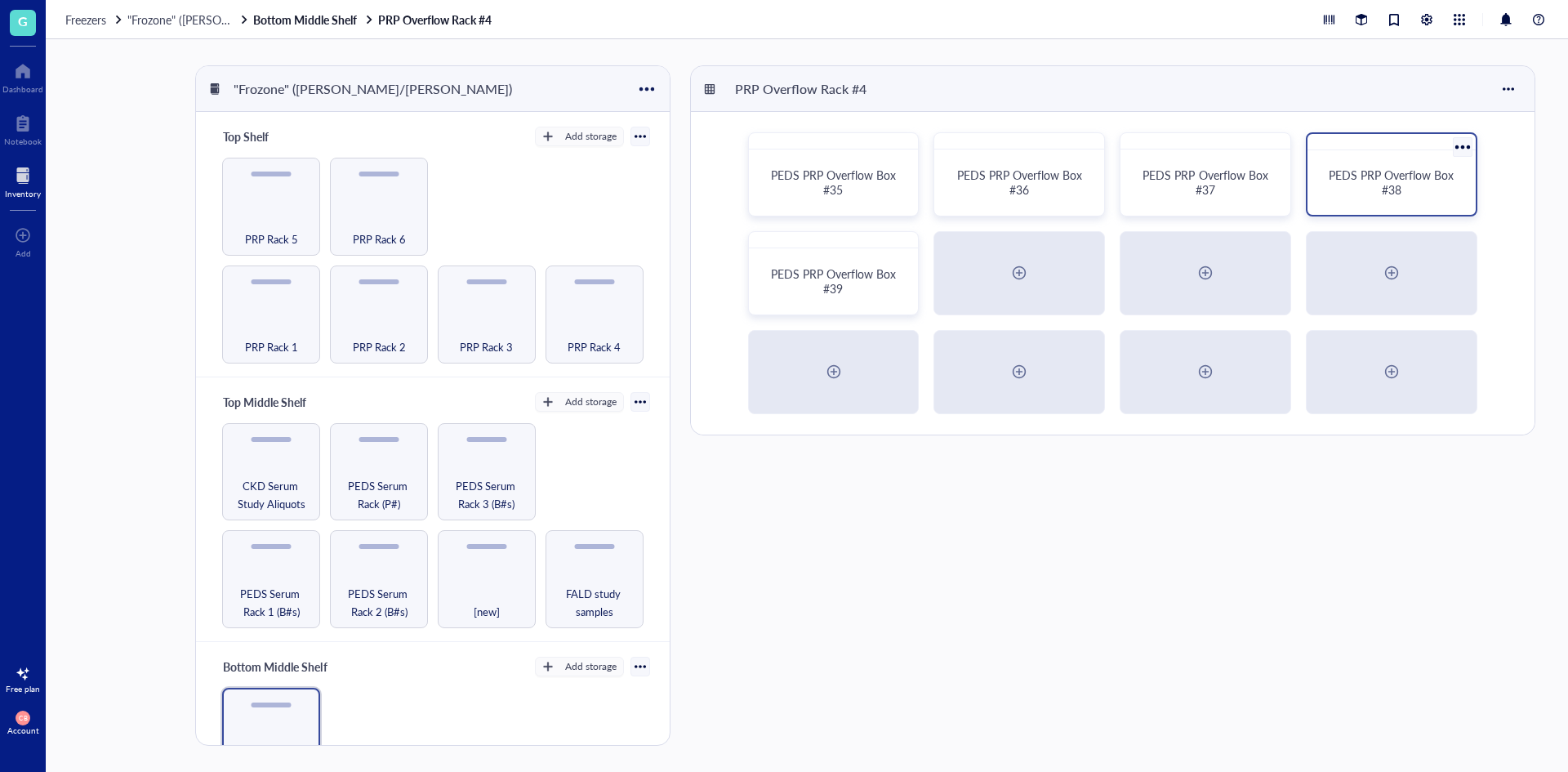
click at [1413, 159] on div "PEDS PRP Overflow Box #38" at bounding box center [1391, 183] width 155 height 52
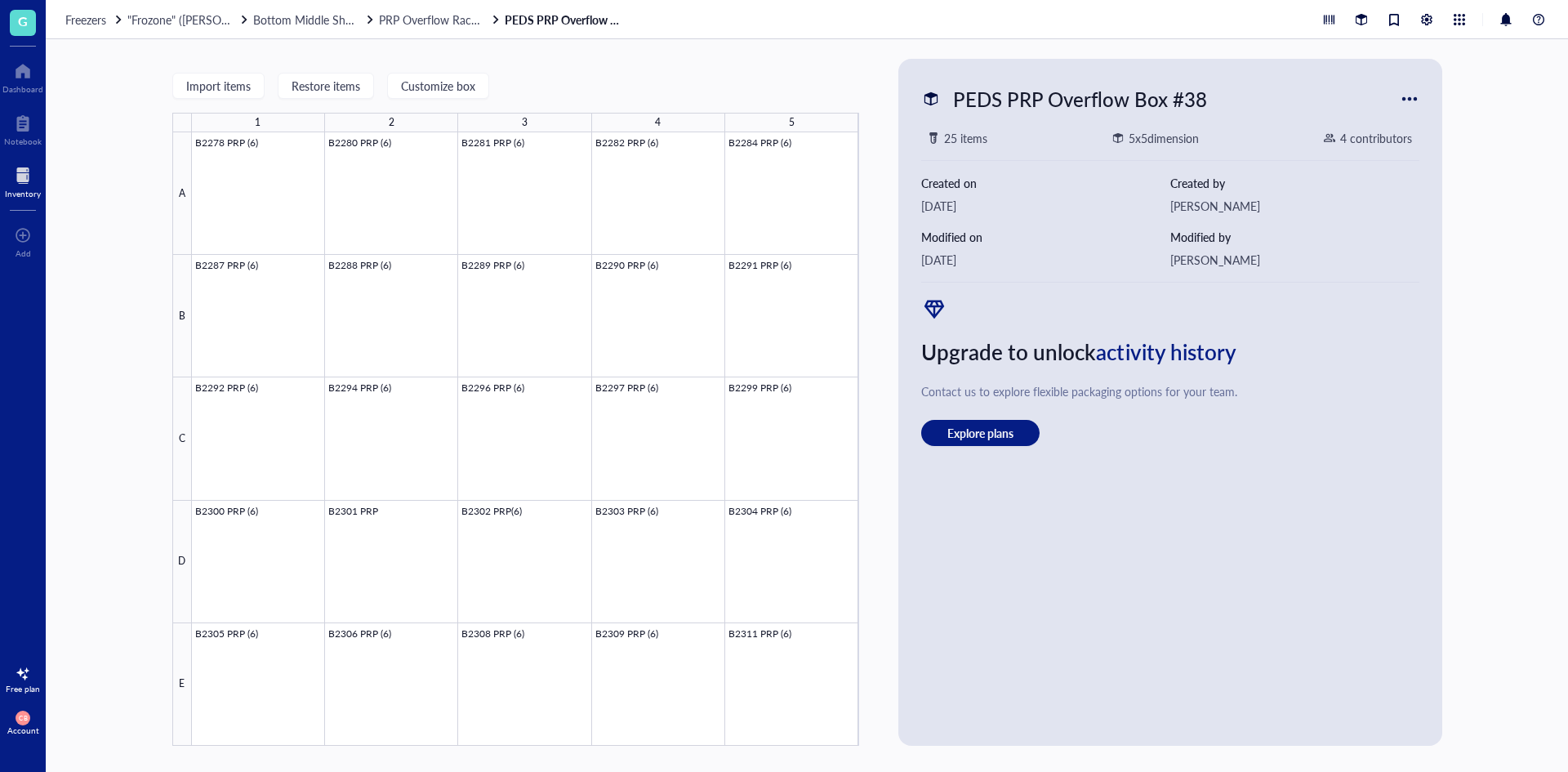
drag, startPoint x: 451, startPoint y: 16, endPoint x: 535, endPoint y: 26, distance: 84.6
click at [451, 16] on span "PRP Overflow Rack #4" at bounding box center [435, 20] width 114 height 16
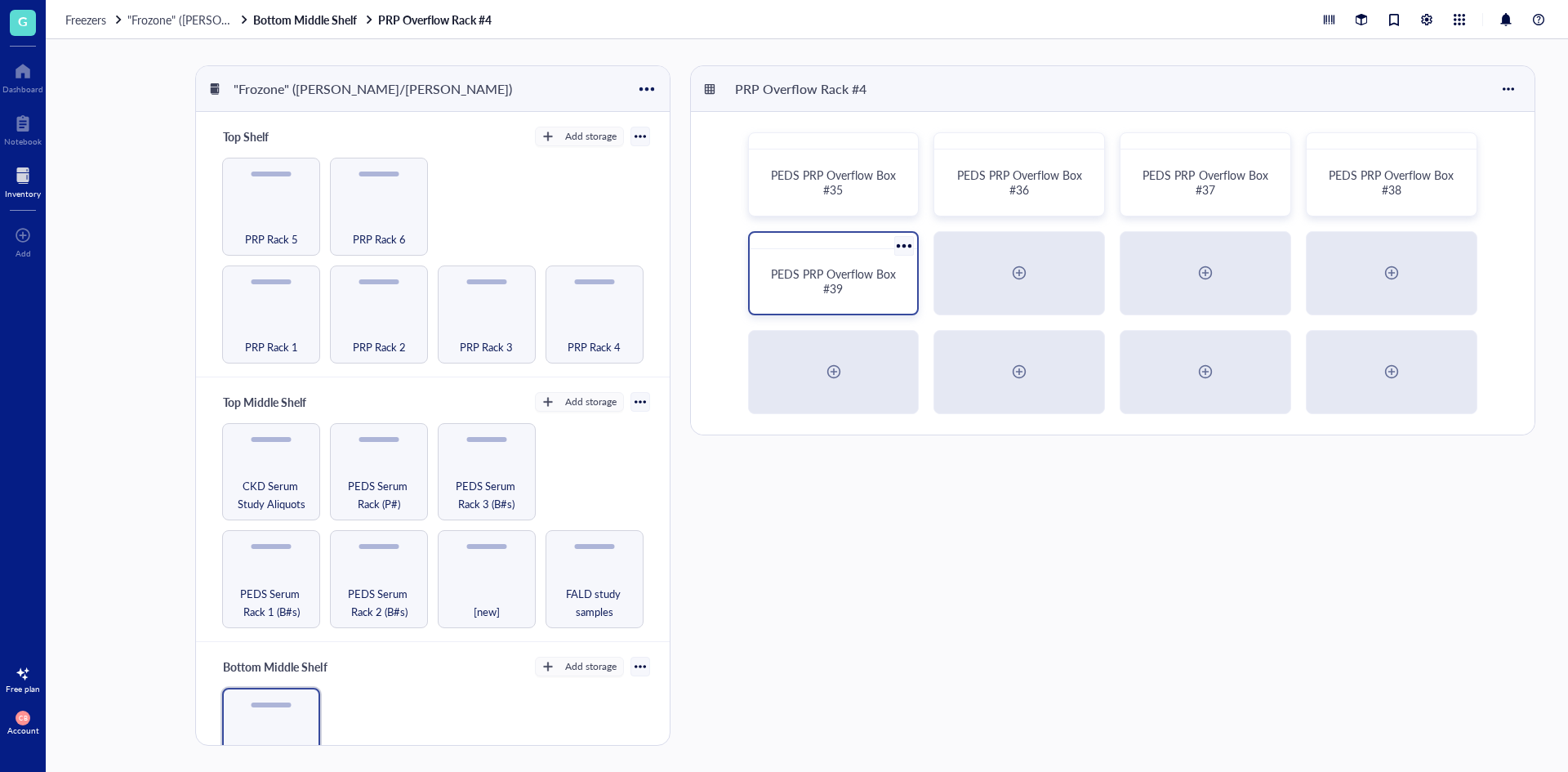
click at [811, 310] on div "PEDS PRP Overflow Box #39" at bounding box center [833, 273] width 172 height 84
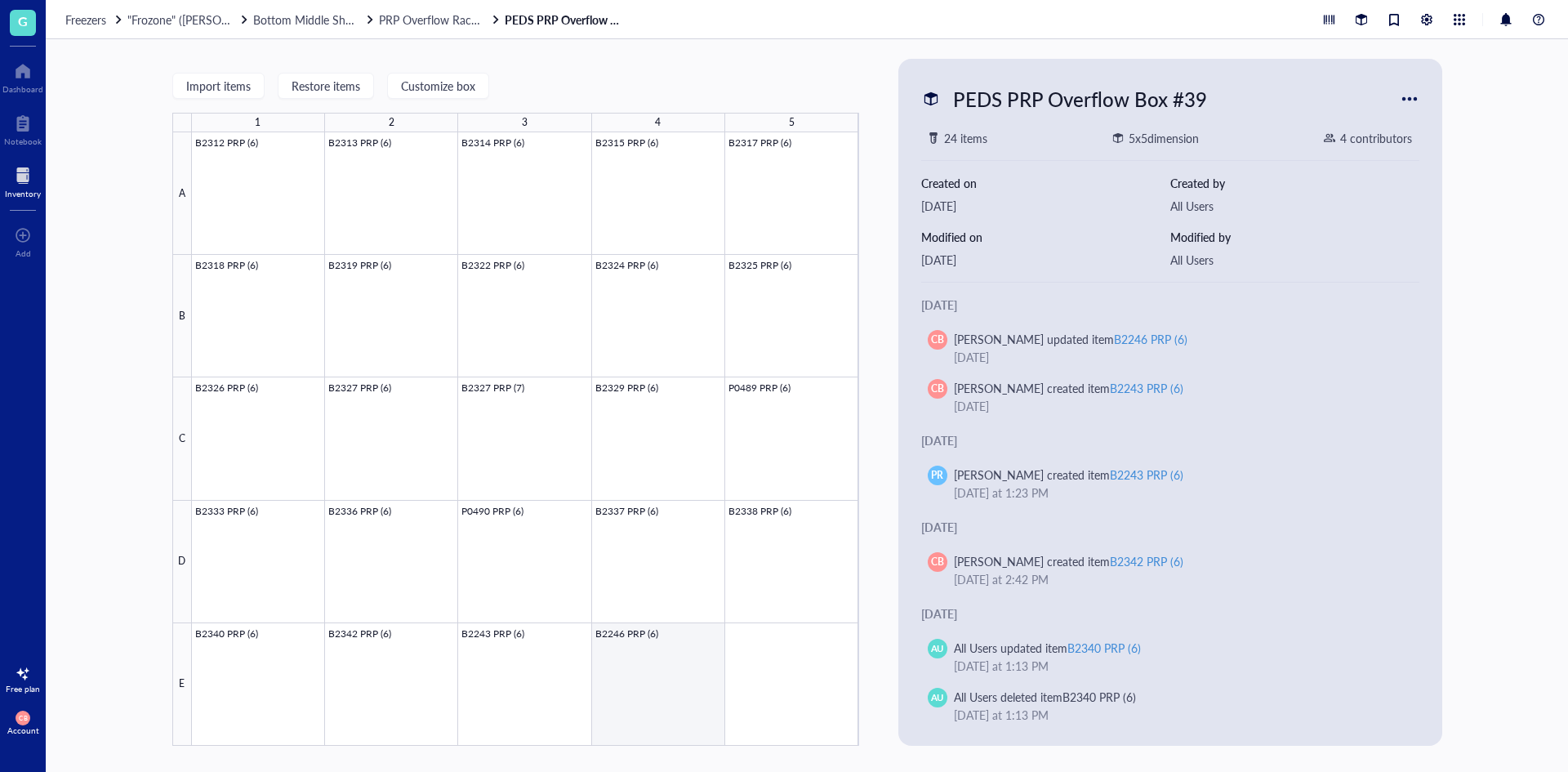
click at [671, 683] on div at bounding box center [525, 438] width 667 height 613
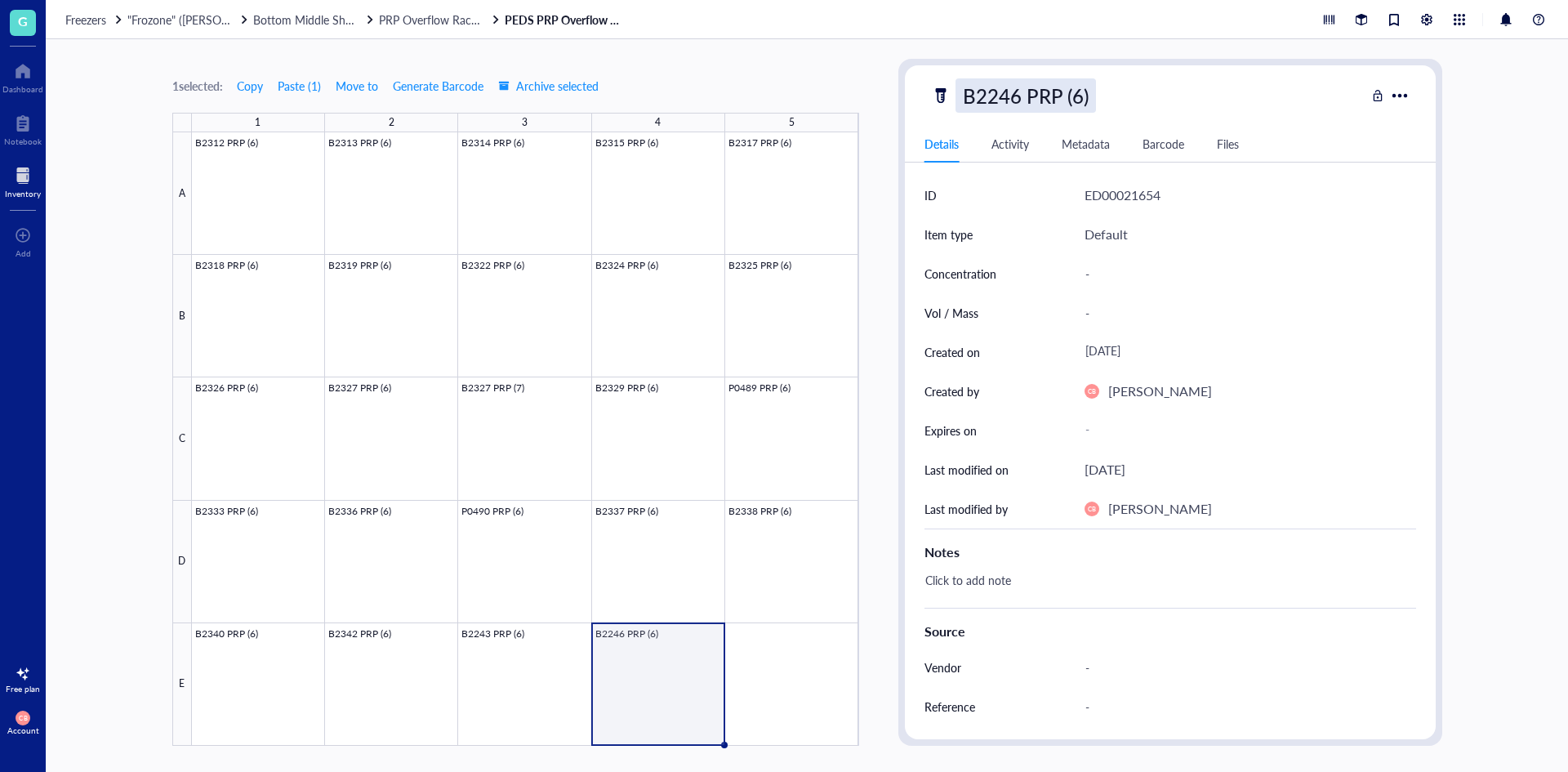
click at [1000, 94] on div "B2246 PRP (6)" at bounding box center [1025, 95] width 140 height 35
click at [989, 95] on input "B2246 PRP (6)" at bounding box center [1042, 95] width 172 height 33
type input "B2346 PRP (6)"
click at [539, 664] on div at bounding box center [525, 438] width 667 height 613
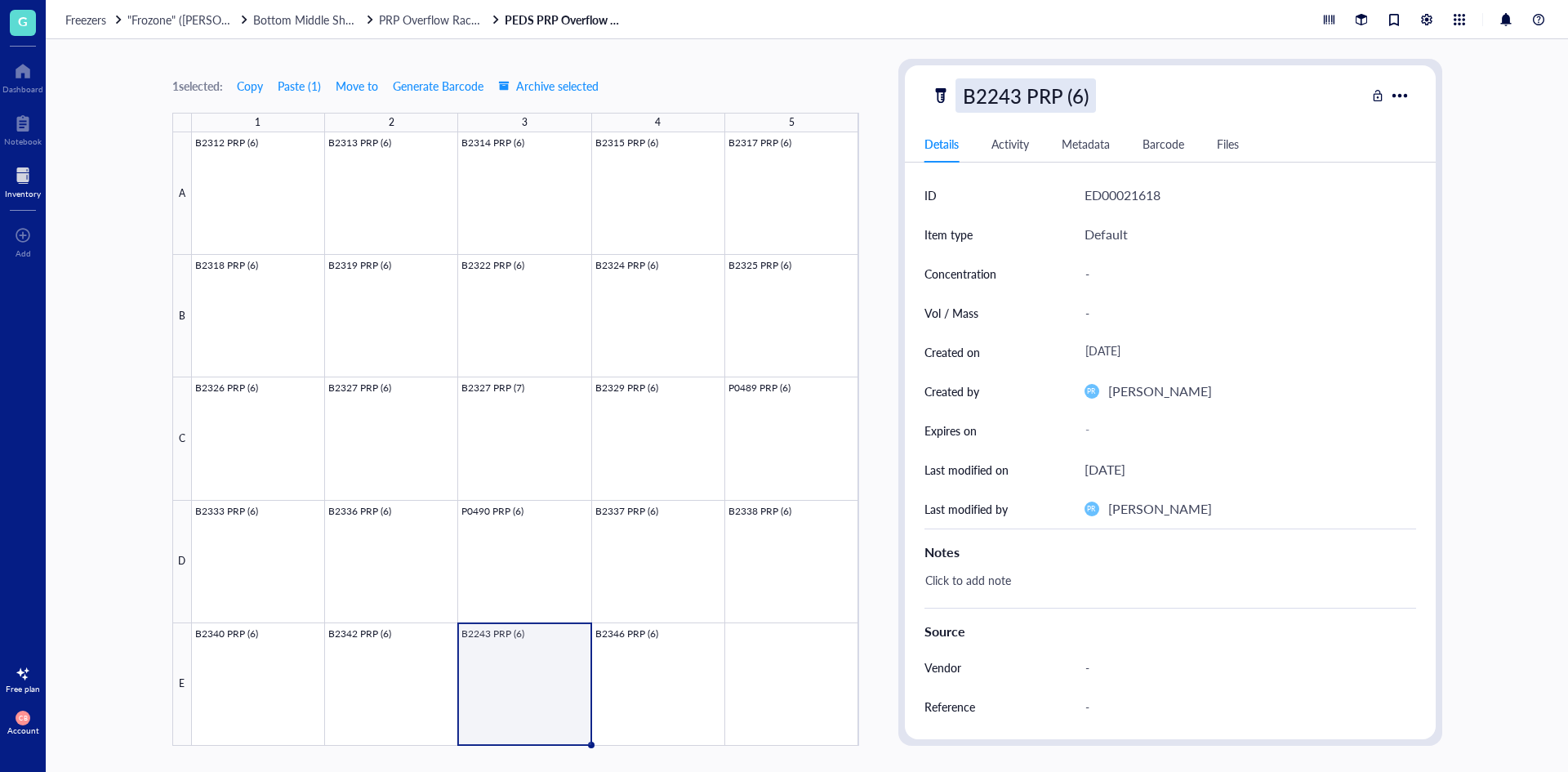
click at [998, 90] on div "B2243 PRP (6)" at bounding box center [1025, 95] width 140 height 35
click at [988, 92] on input "B2243 PRP (6)" at bounding box center [1042, 95] width 172 height 33
type input "B2343 PRP (6)"
click at [84, 8] on div "Freezers "Frozone" ([PERSON_NAME]/[PERSON_NAME]) Bottom Middle Shelf PRP Overfl…" at bounding box center [806, 19] width 1522 height 39
click at [94, 16] on span "Freezers" at bounding box center [85, 20] width 41 height 16
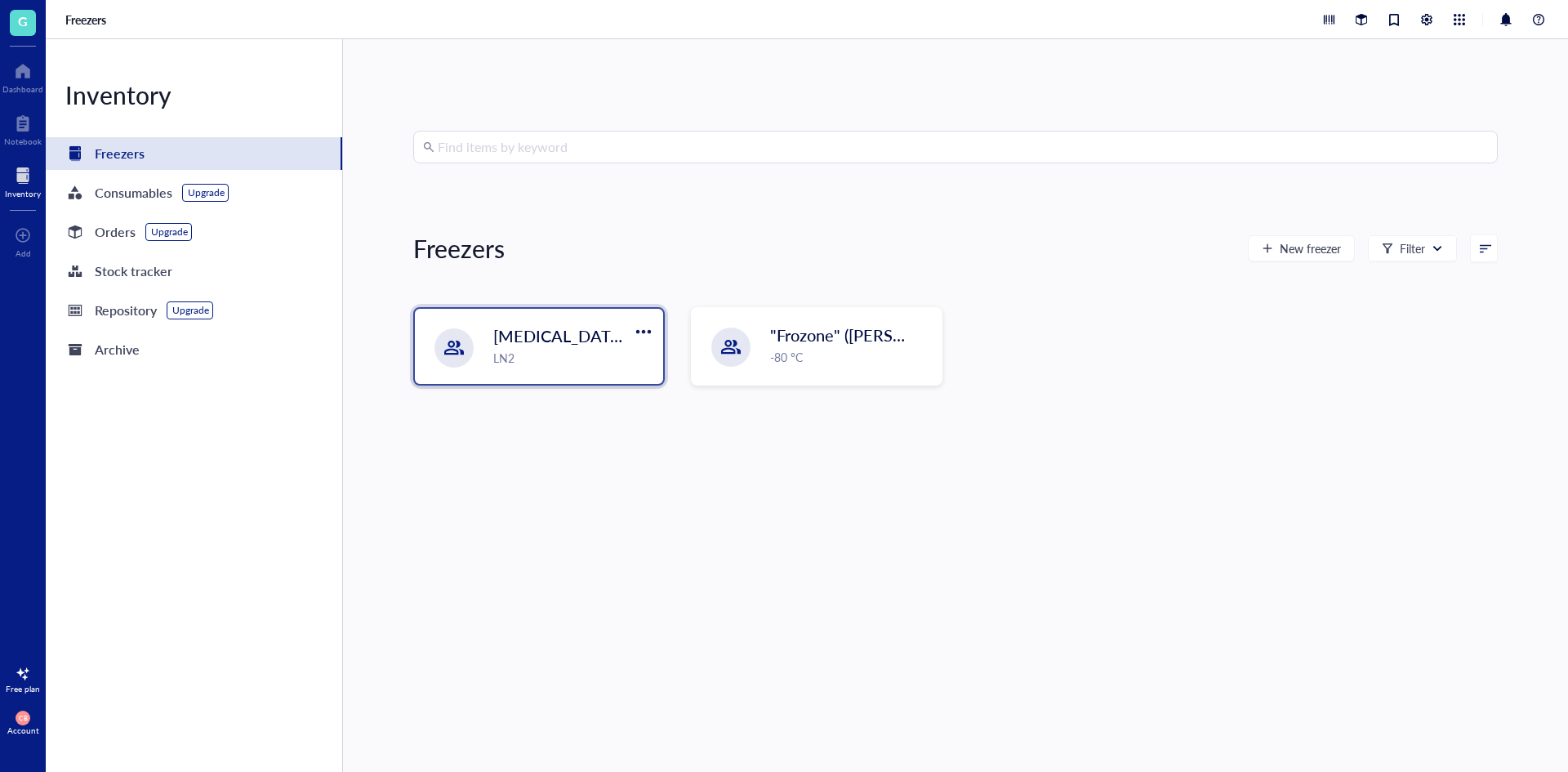
click at [572, 358] on div "LN2" at bounding box center [573, 358] width 160 height 18
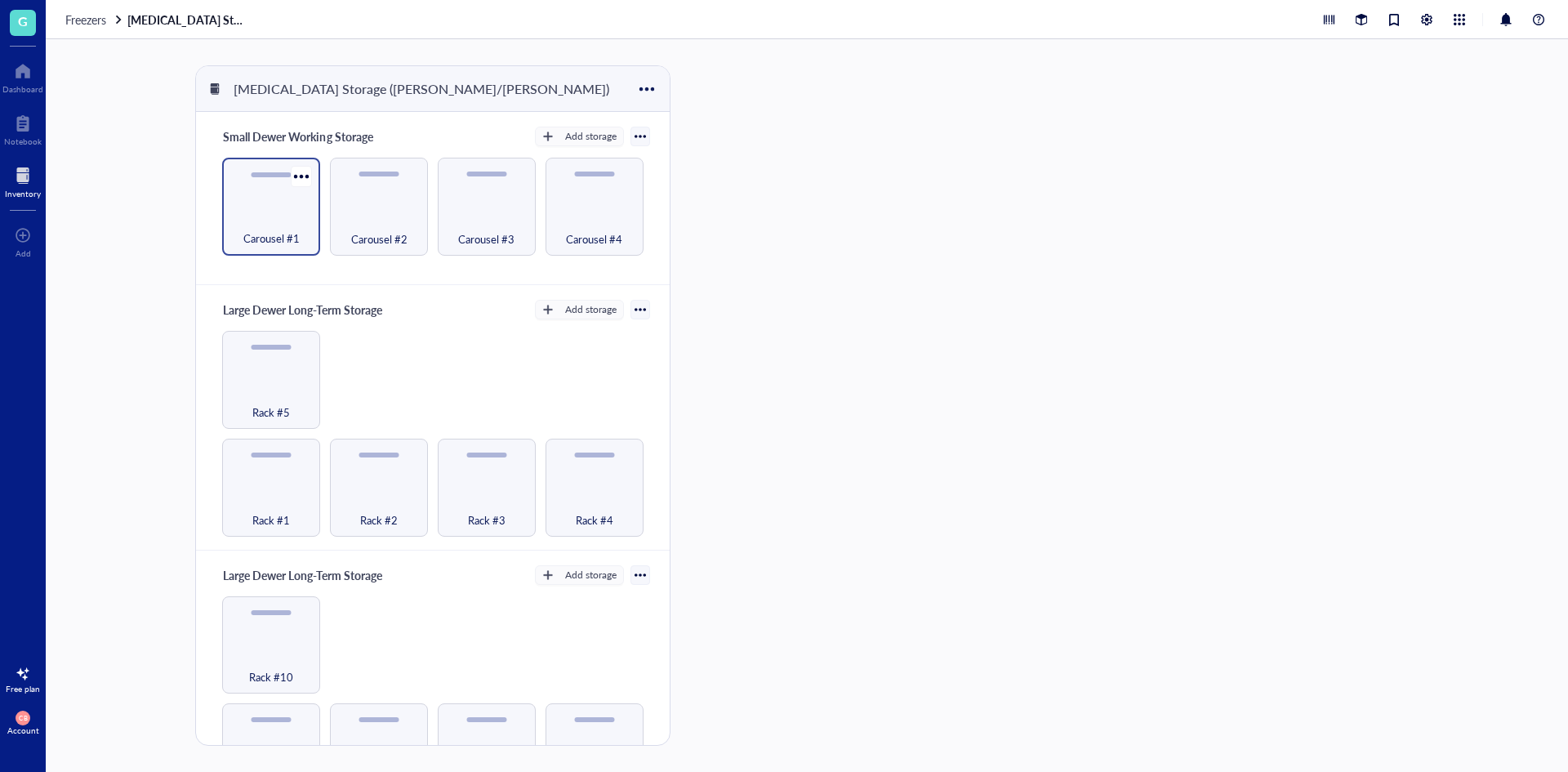
click at [246, 230] on span "Carousel #1" at bounding box center [271, 238] width 57 height 18
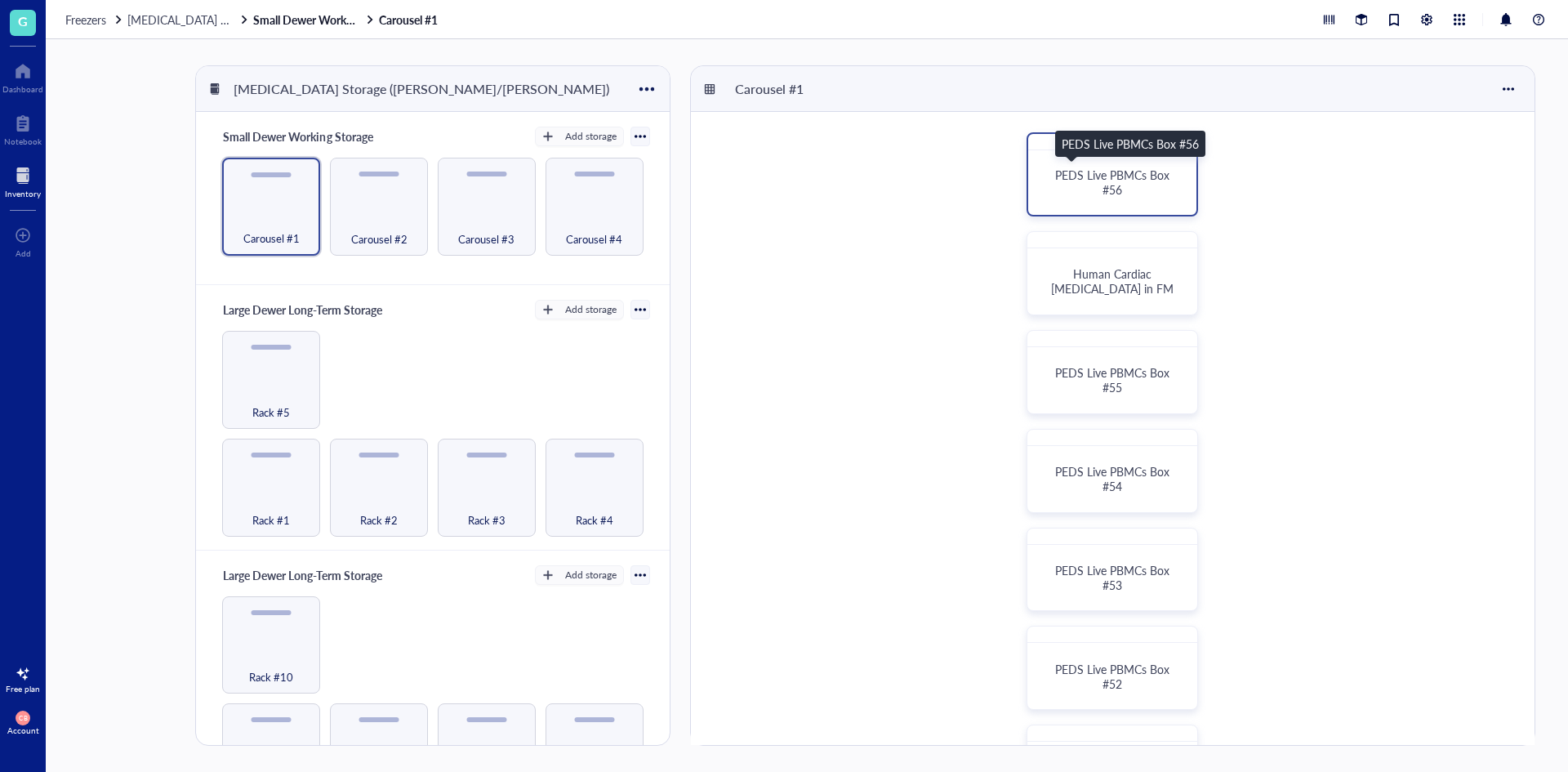
click at [1063, 180] on span "PEDS Live PBMCs Box #56" at bounding box center [1113, 182] width 117 height 31
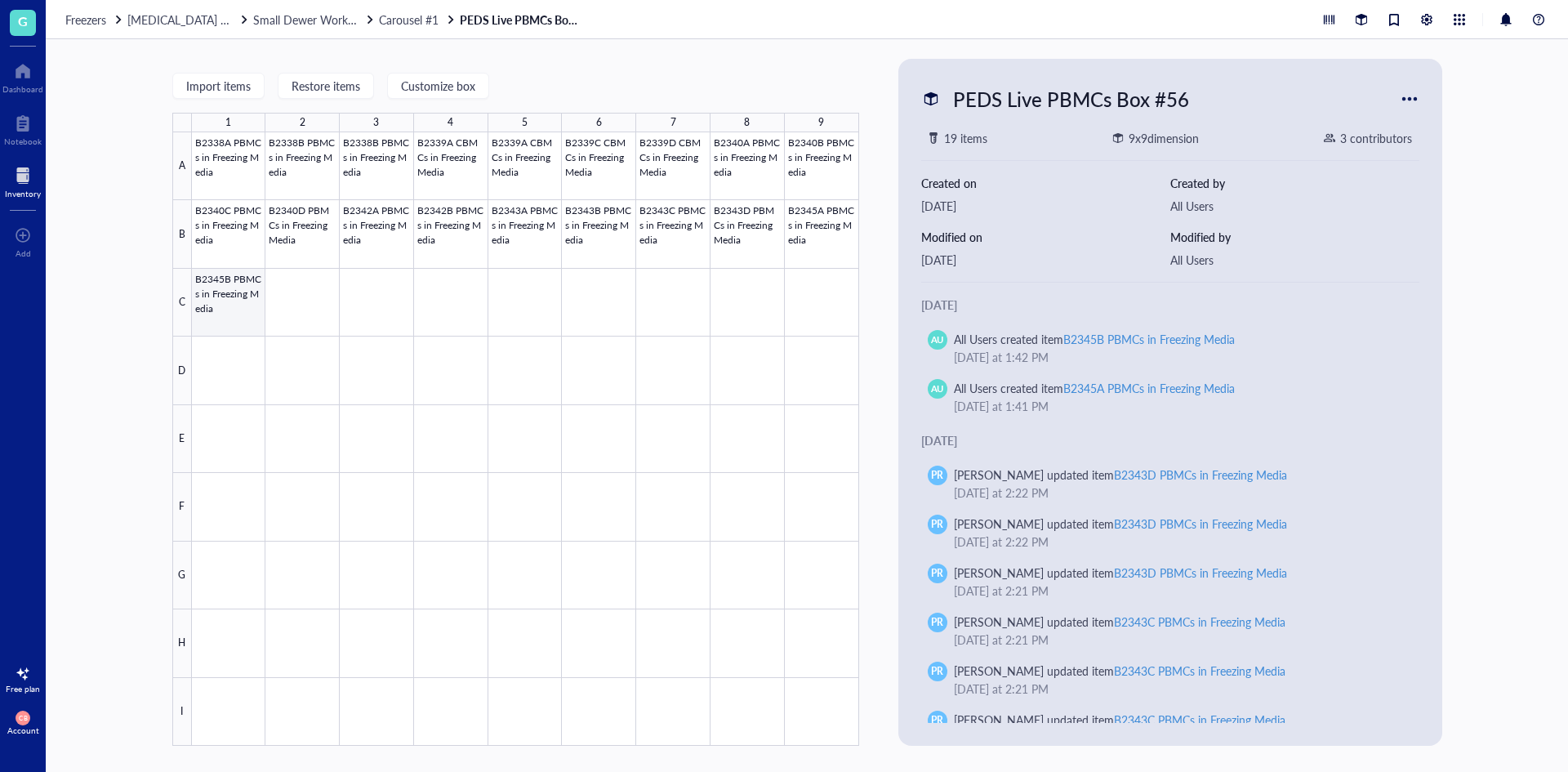
click at [259, 296] on div at bounding box center [525, 438] width 667 height 613
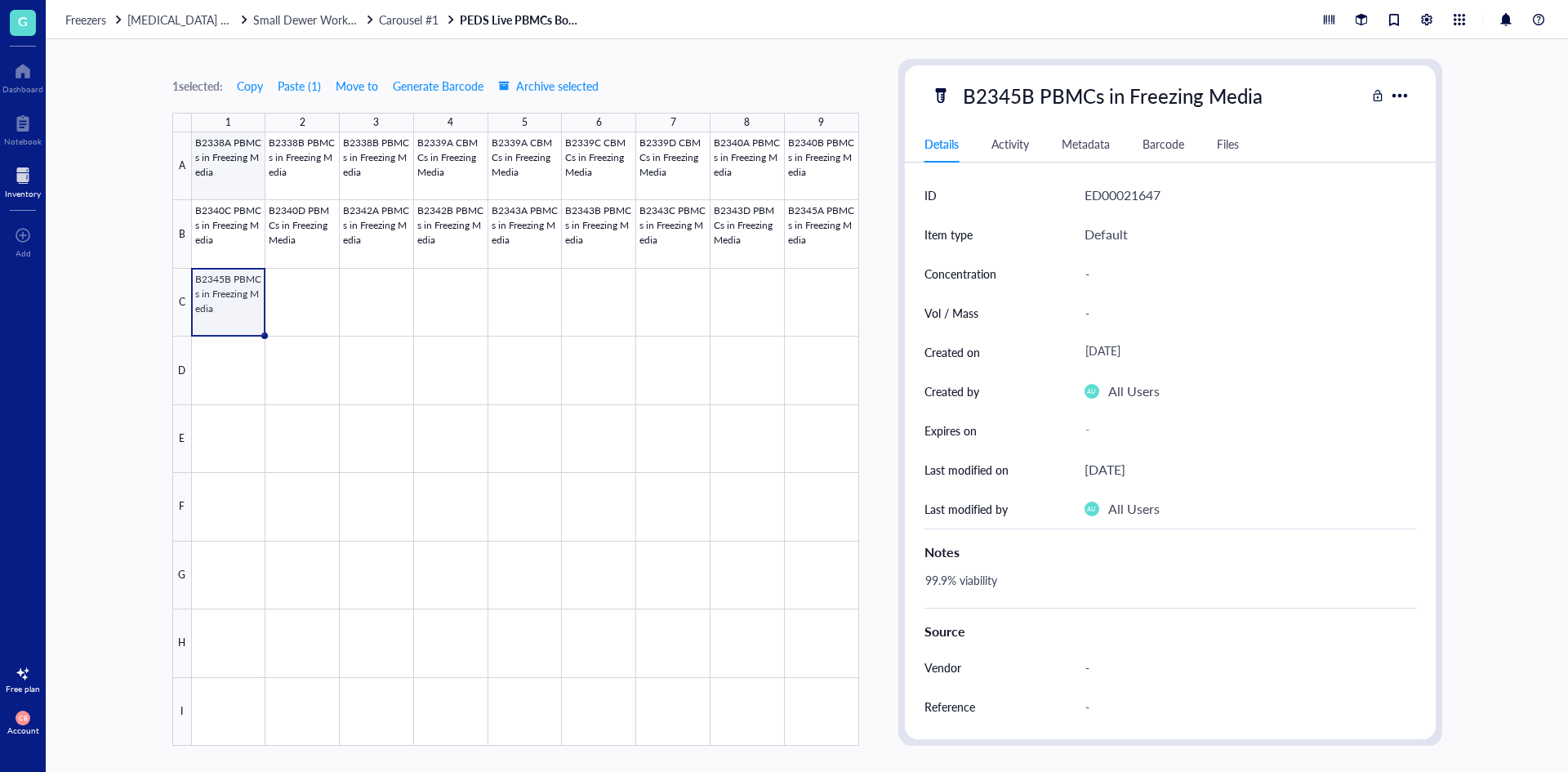
click at [232, 168] on div at bounding box center [525, 438] width 667 height 613
click at [293, 168] on div at bounding box center [525, 438] width 667 height 613
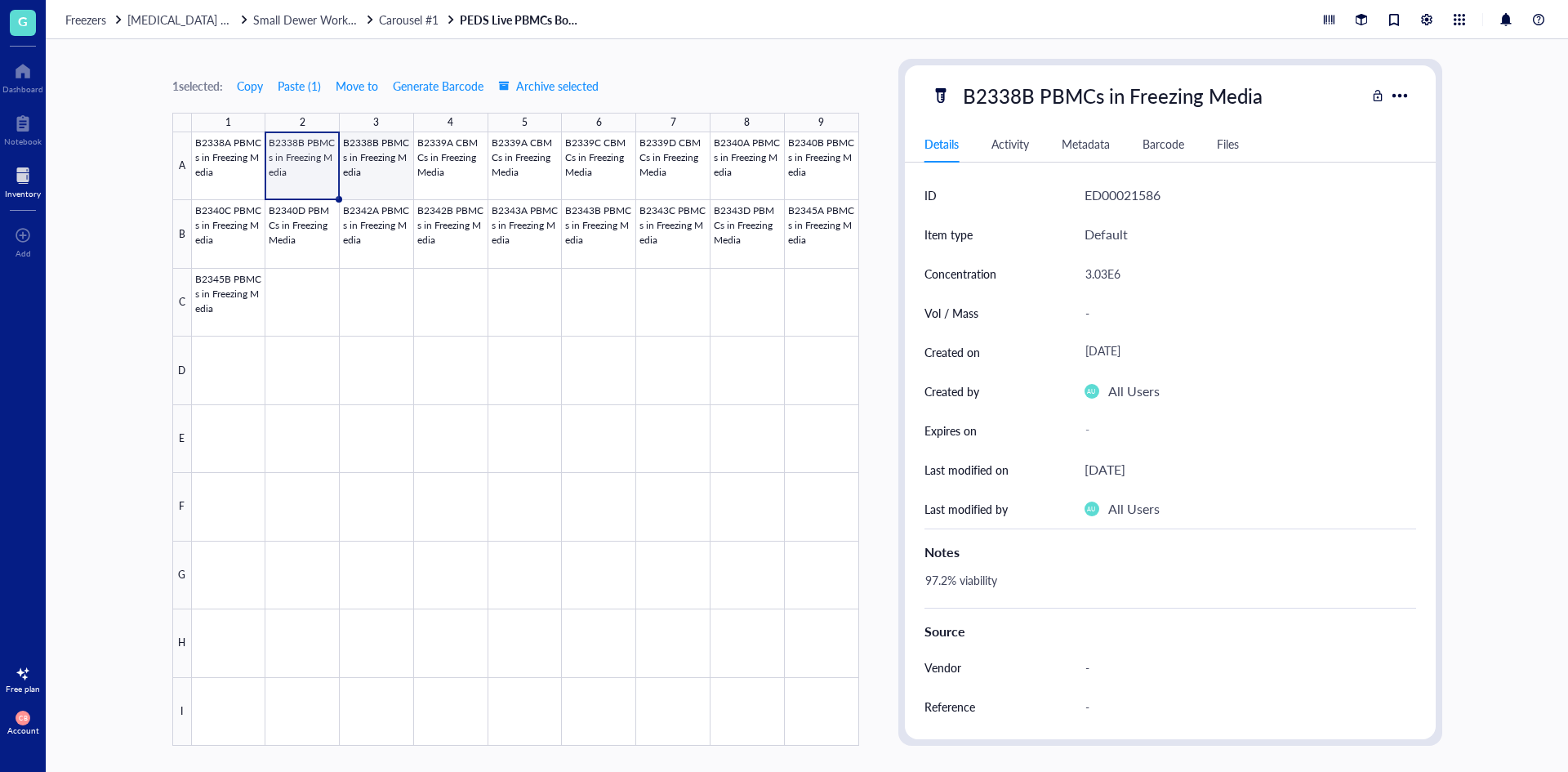
click at [354, 161] on div at bounding box center [525, 438] width 667 height 613
click at [558, 154] on div at bounding box center [525, 438] width 667 height 613
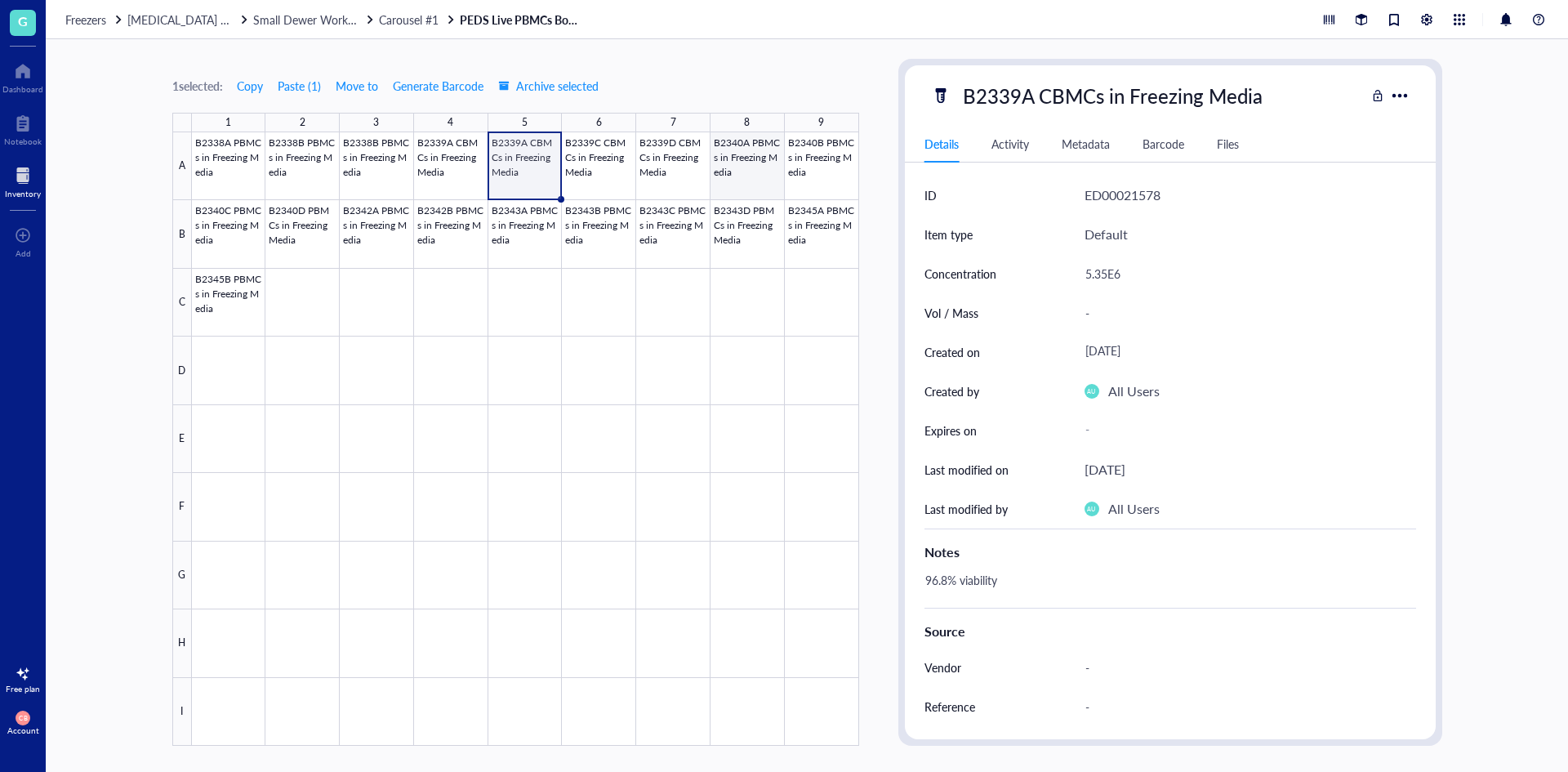
click at [758, 161] on div at bounding box center [525, 438] width 667 height 613
click at [843, 163] on div at bounding box center [525, 438] width 667 height 613
click at [212, 250] on div at bounding box center [525, 438] width 667 height 613
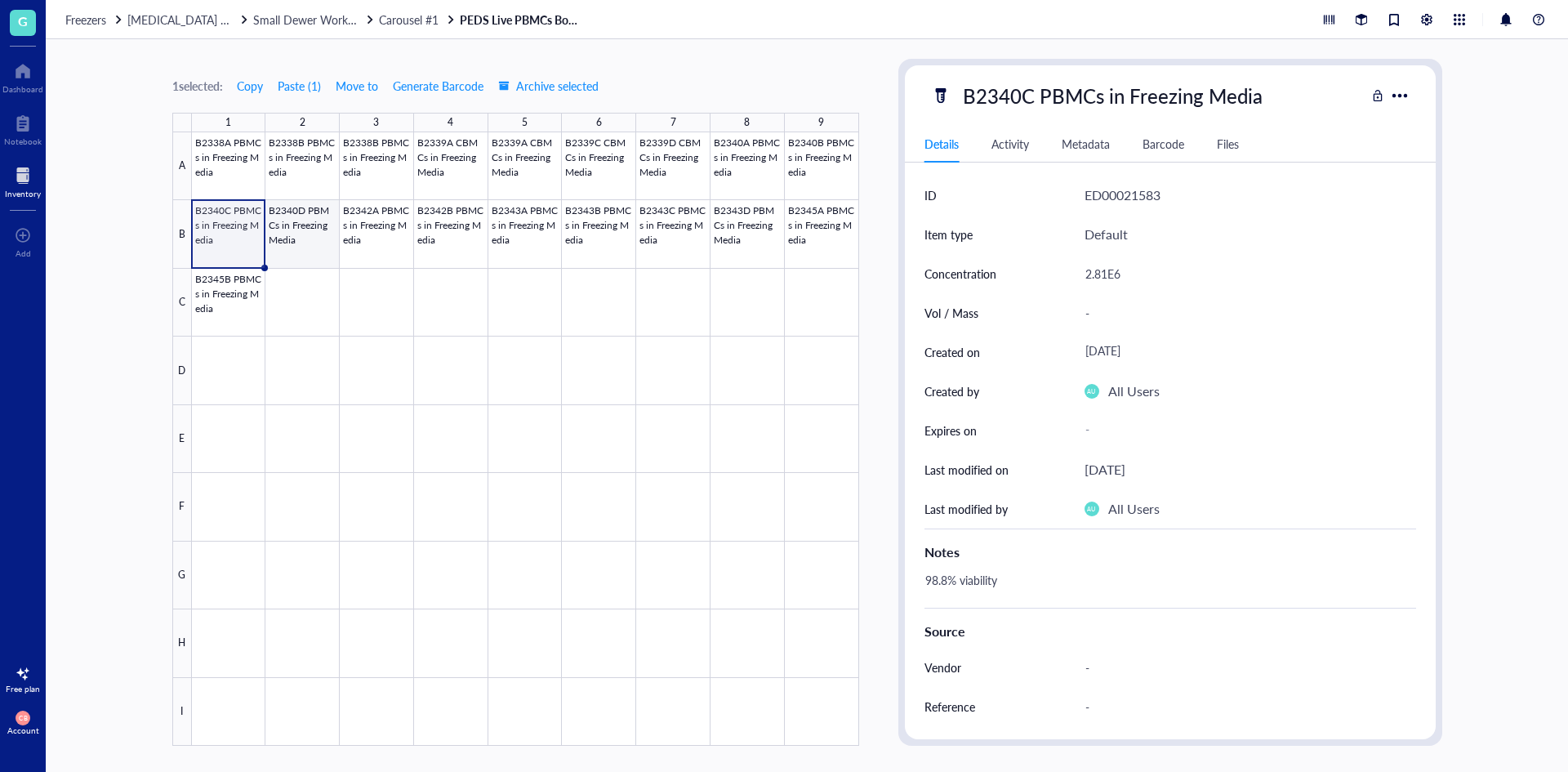
click at [310, 239] on div at bounding box center [525, 438] width 667 height 613
click at [377, 245] on div at bounding box center [525, 438] width 667 height 613
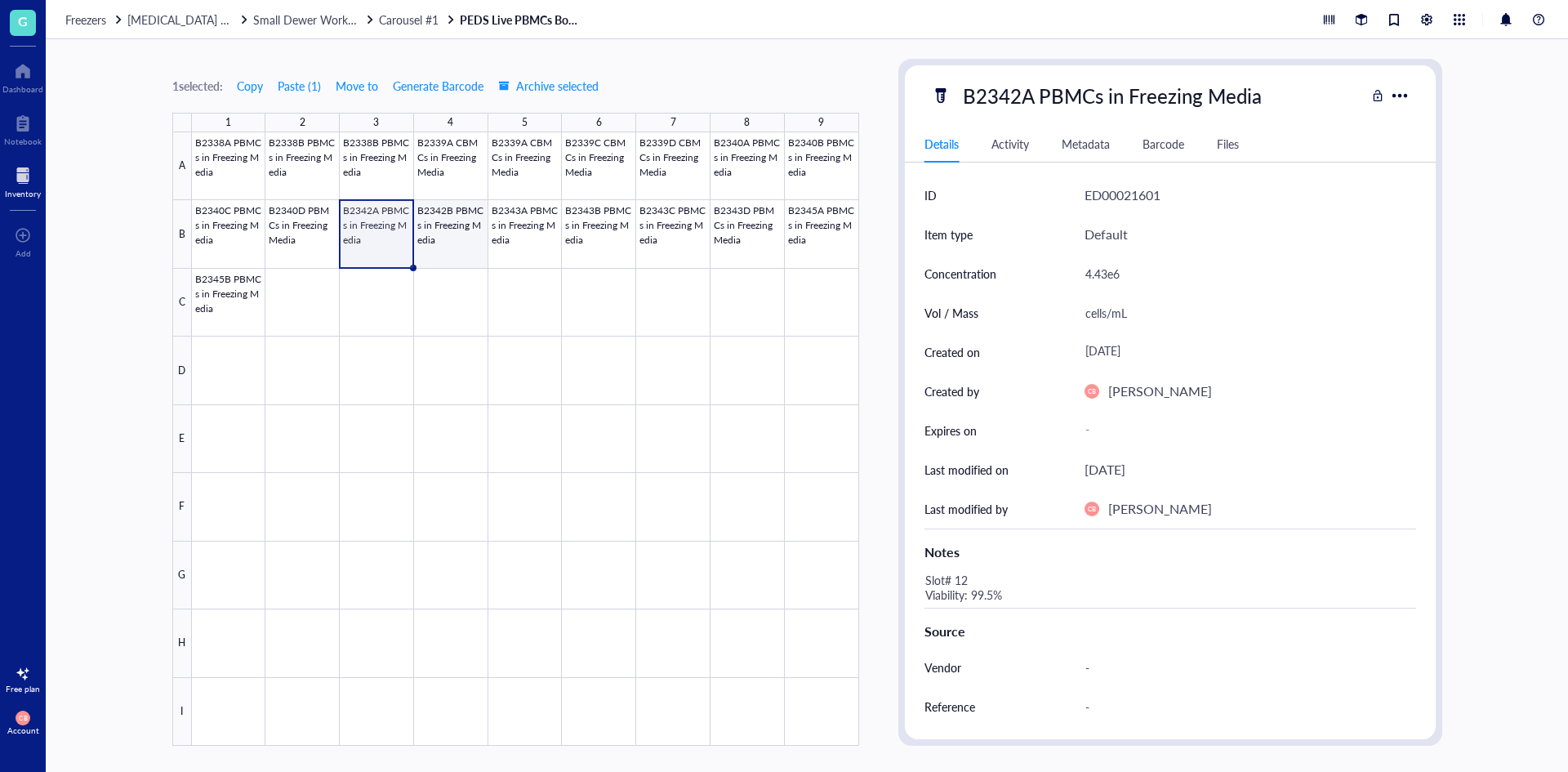
click at [457, 230] on div at bounding box center [525, 438] width 667 height 613
click at [407, 230] on div at bounding box center [525, 438] width 667 height 613
click at [292, 311] on div at bounding box center [525, 438] width 667 height 613
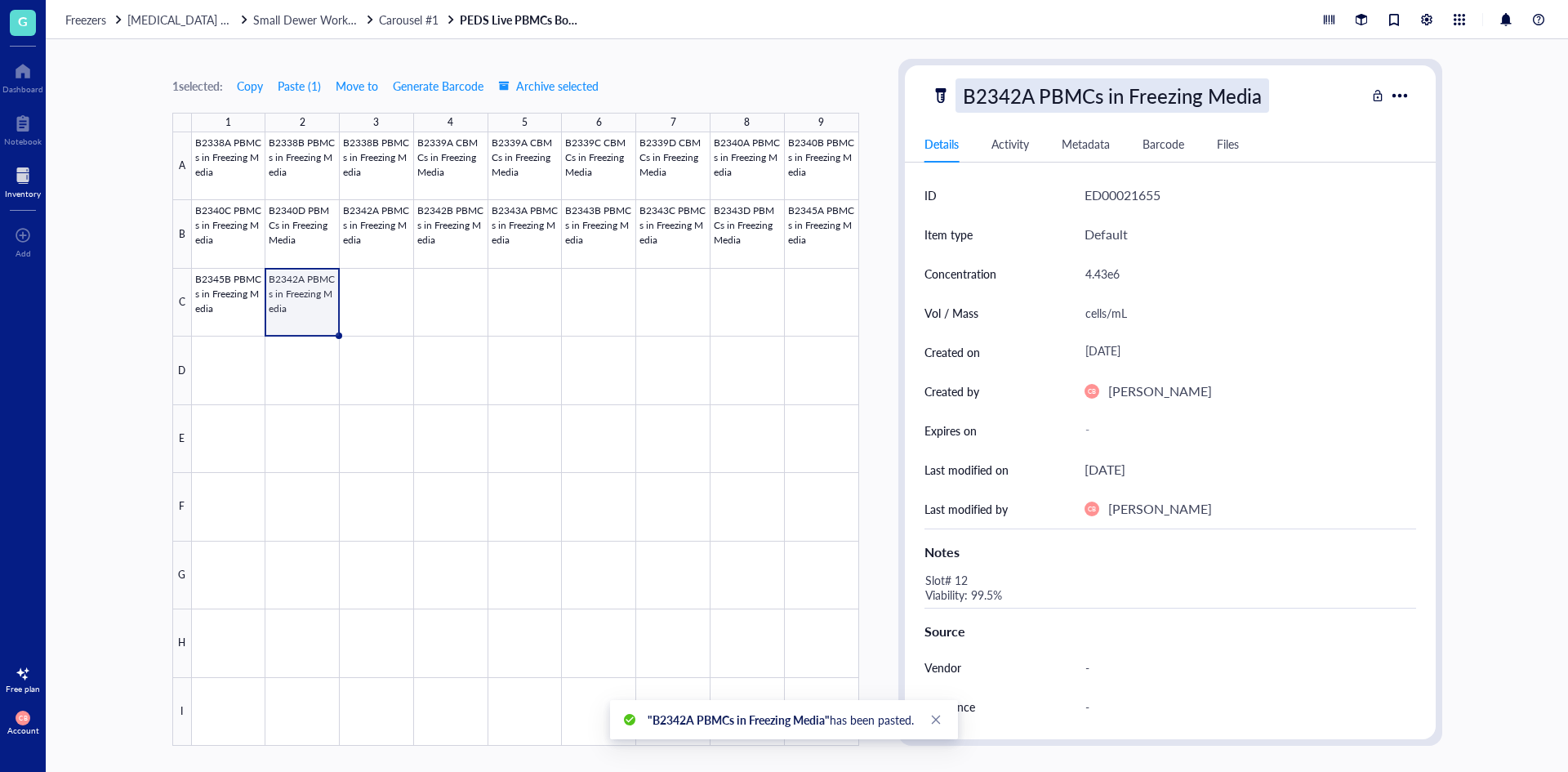
click at [1014, 102] on div "B2342A PBMCs in Freezing Media" at bounding box center [1112, 95] width 314 height 35
click at [1014, 98] on input "B2342A PBMCs in Freezing Media" at bounding box center [1139, 95] width 365 height 33
type input "B2346A PBMCs in Freezing Media"
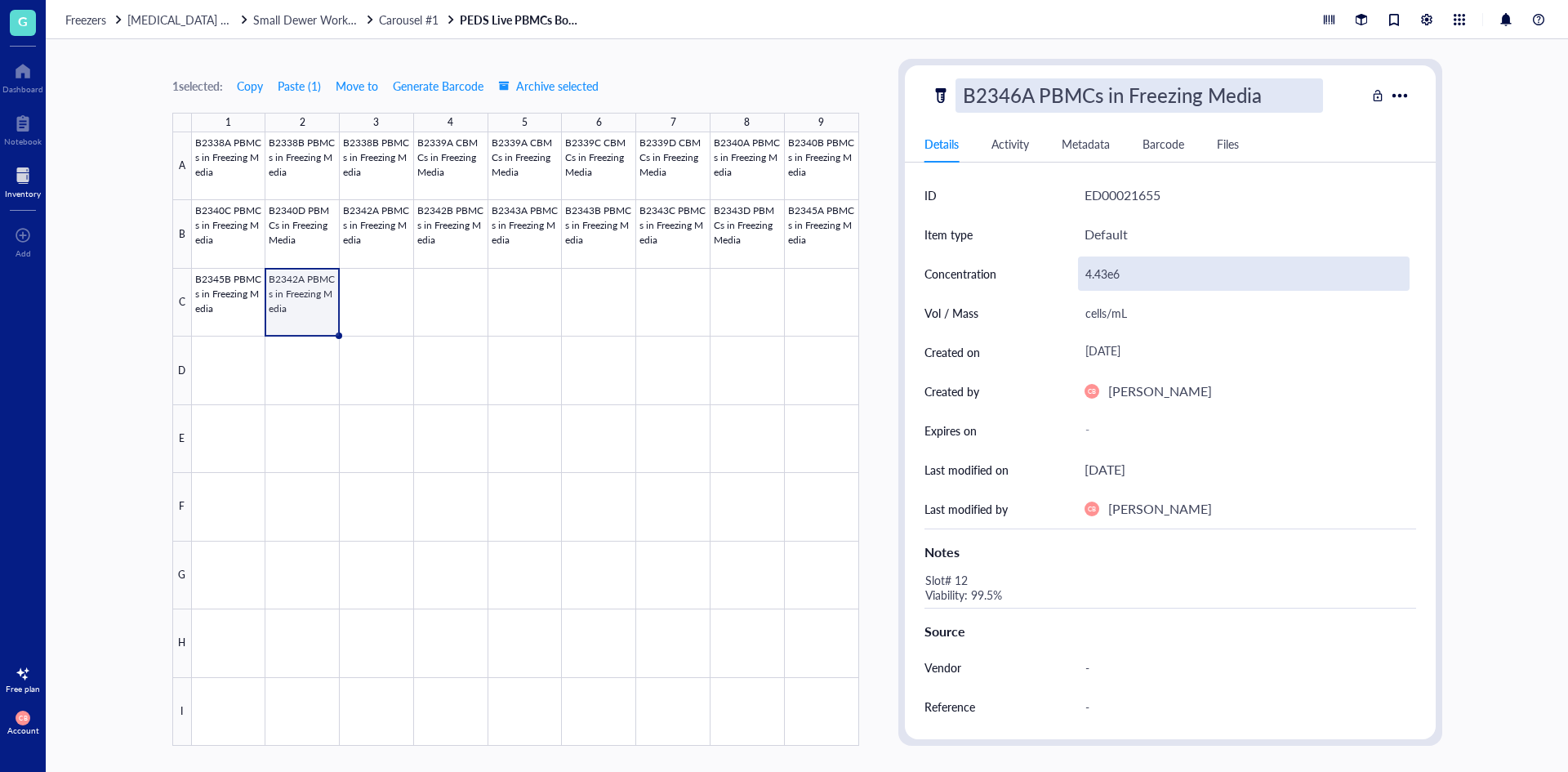
click at [1112, 260] on div "4.43e6" at bounding box center [1243, 273] width 332 height 35
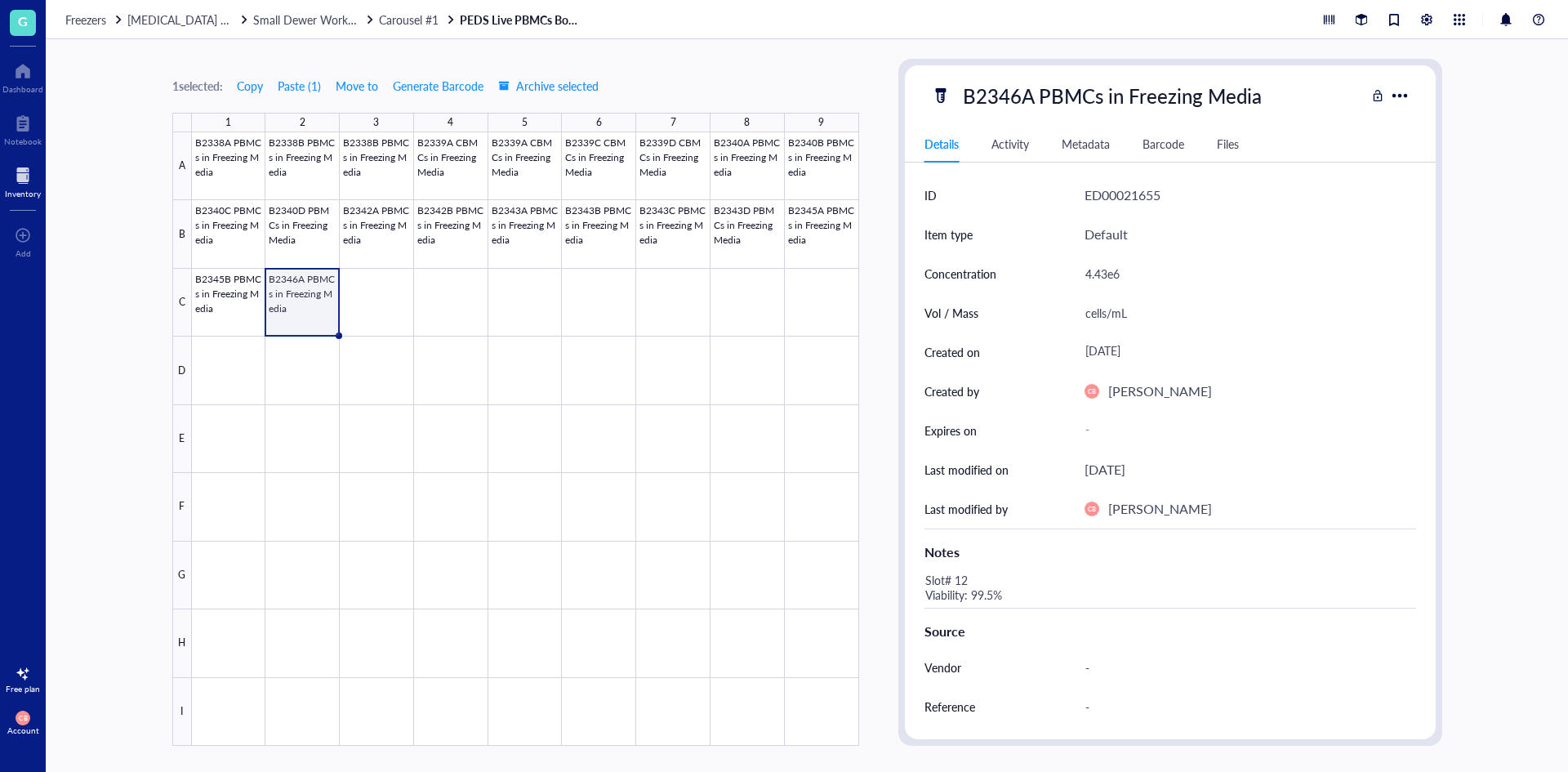
click at [1117, 260] on div "4.43e6" at bounding box center [1243, 273] width 332 height 35
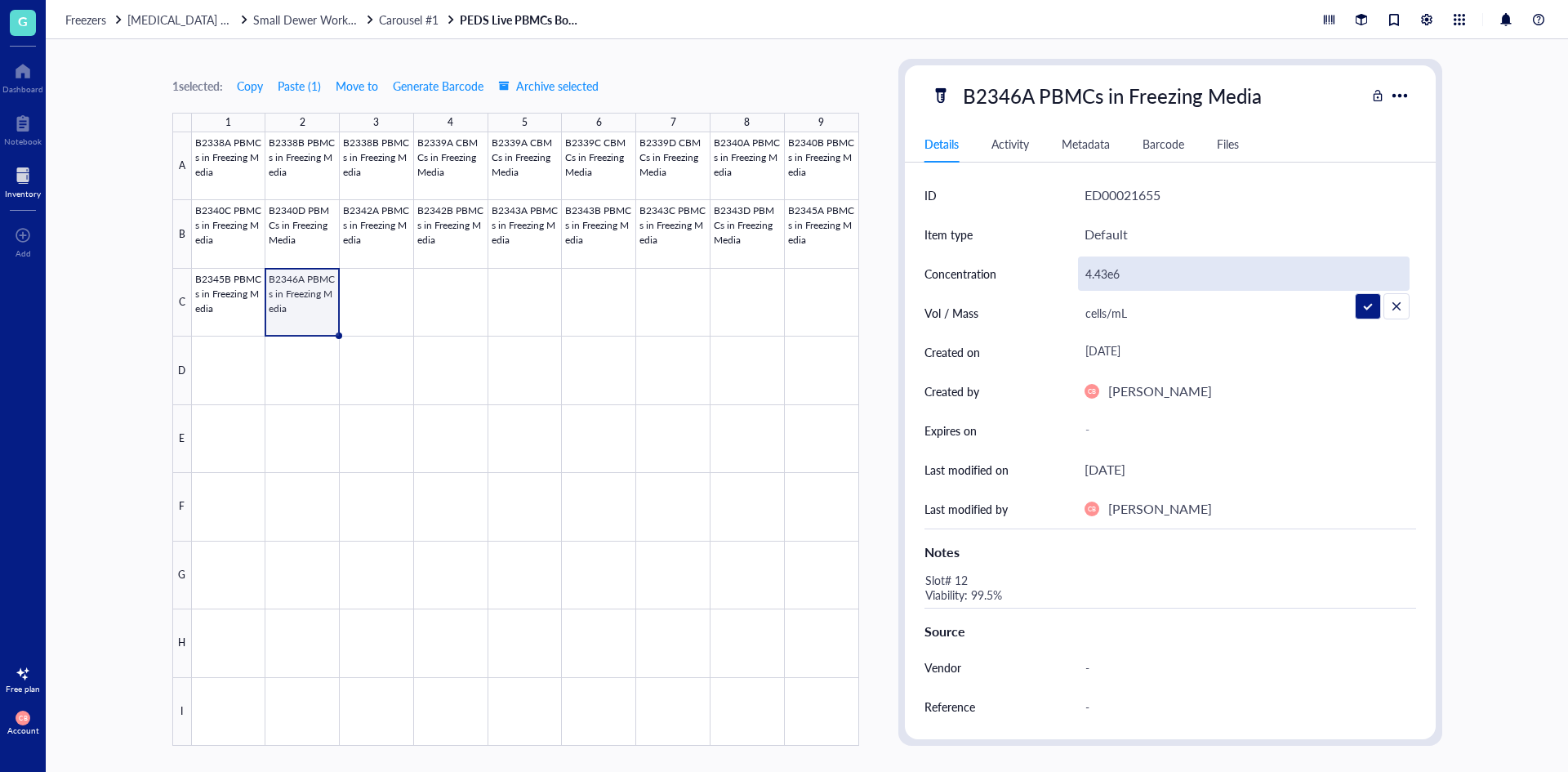
click at [1117, 260] on input "4.43e6" at bounding box center [1243, 273] width 330 height 33
type input "4.31e6"
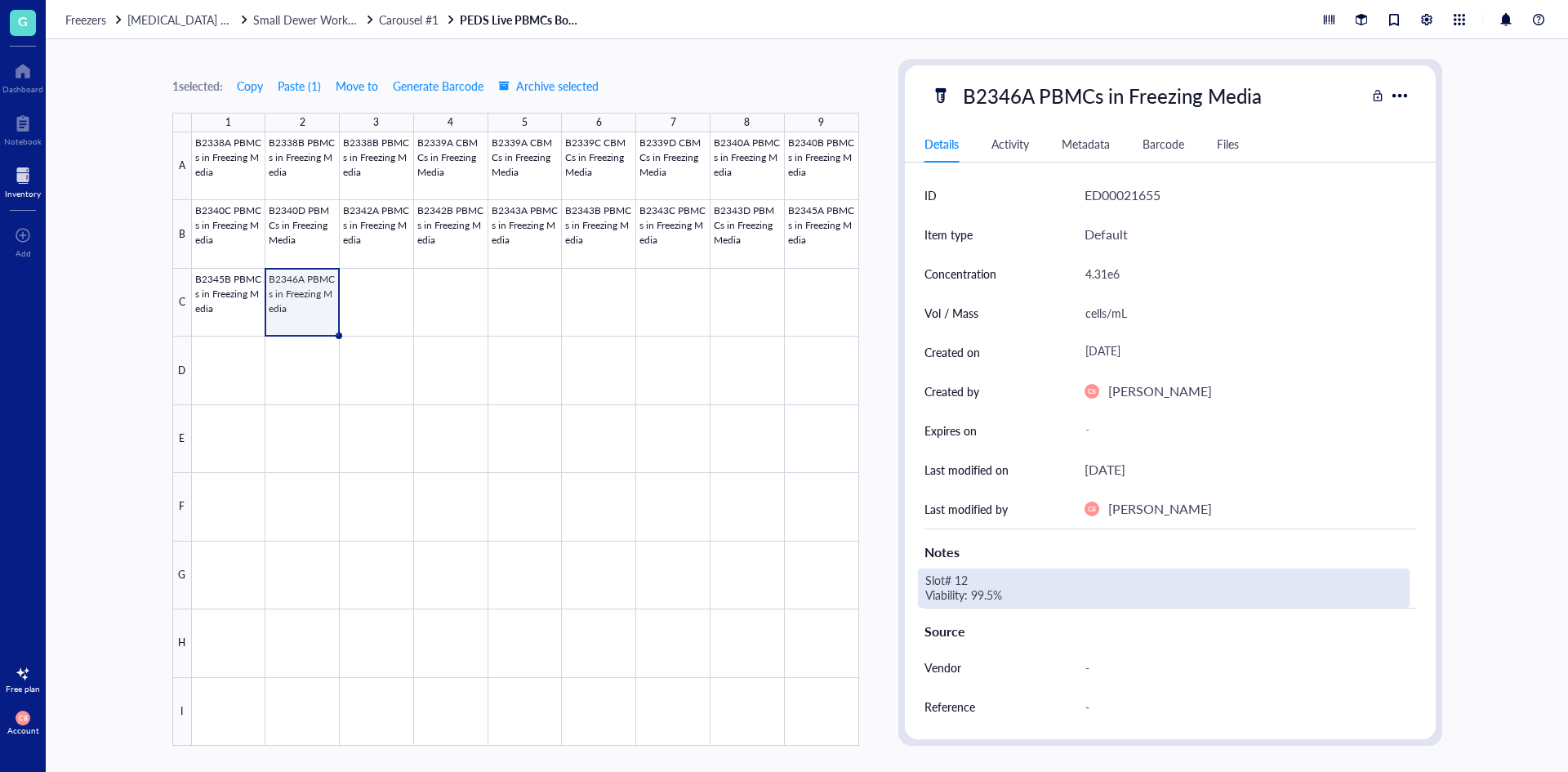
click at [990, 579] on div "Slot# 12 Viability: 99.5%" at bounding box center [1163, 587] width 492 height 39
click at [971, 578] on div "Slot# 12 Viability: 99.5%" at bounding box center [1163, 587] width 492 height 39
click at [968, 579] on textarea "Slot# 12 Viability: 99.5%" at bounding box center [1046, 588] width 255 height 36
click at [998, 591] on textarea "Slot# 20 Viability: 99.5%" at bounding box center [1046, 588] width 255 height 36
type textarea "Slot# 20 Viability: 99.7%"
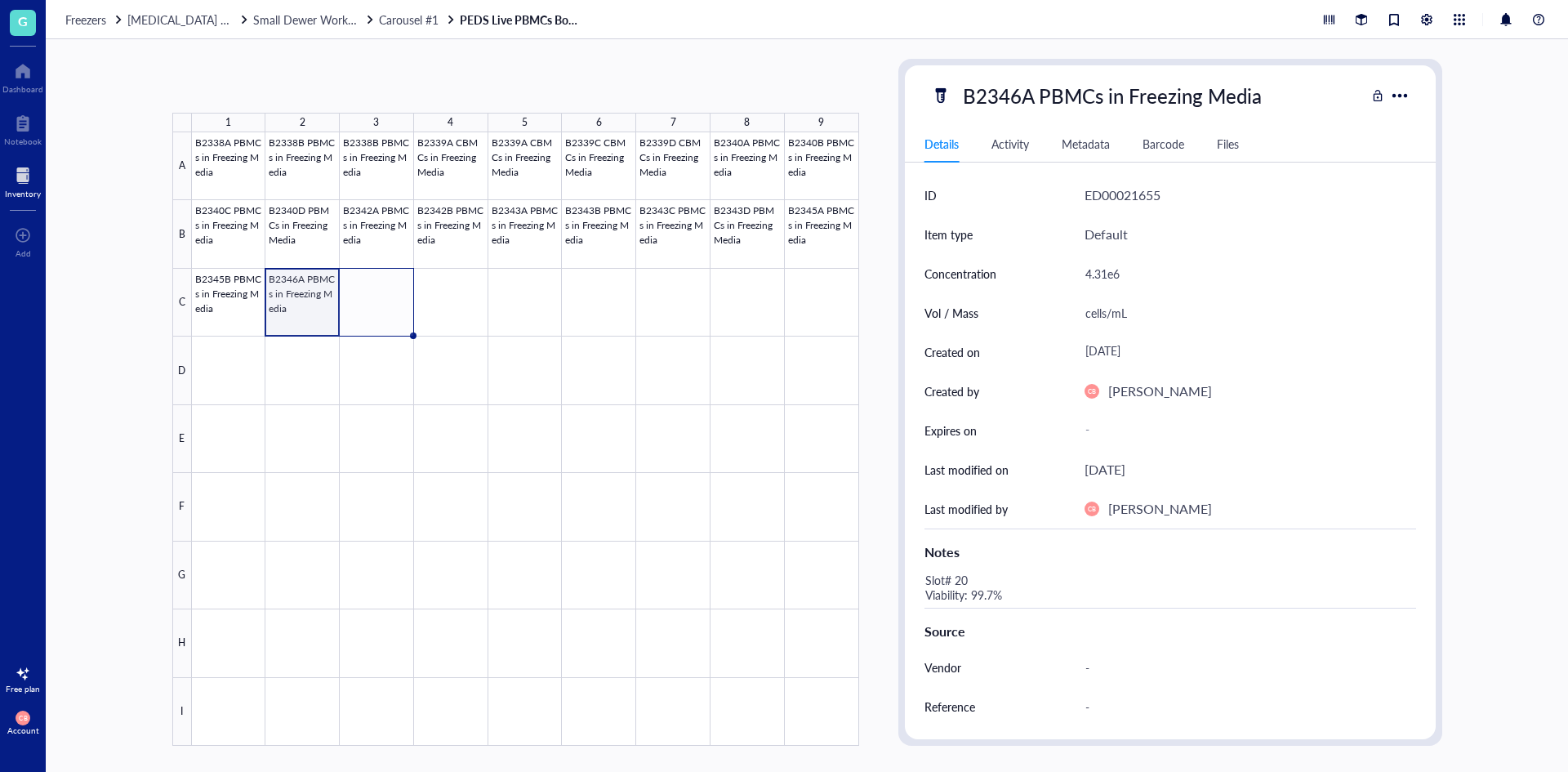
drag, startPoint x: 338, startPoint y: 336, endPoint x: 370, endPoint y: 332, distance: 32.2
click at [0, 0] on div "B2338A PBMCs in Freezing Media B2338B PBMCs in Freezing Media B2338B PBMCs in F…" at bounding box center [0, 0] width 0 height 0
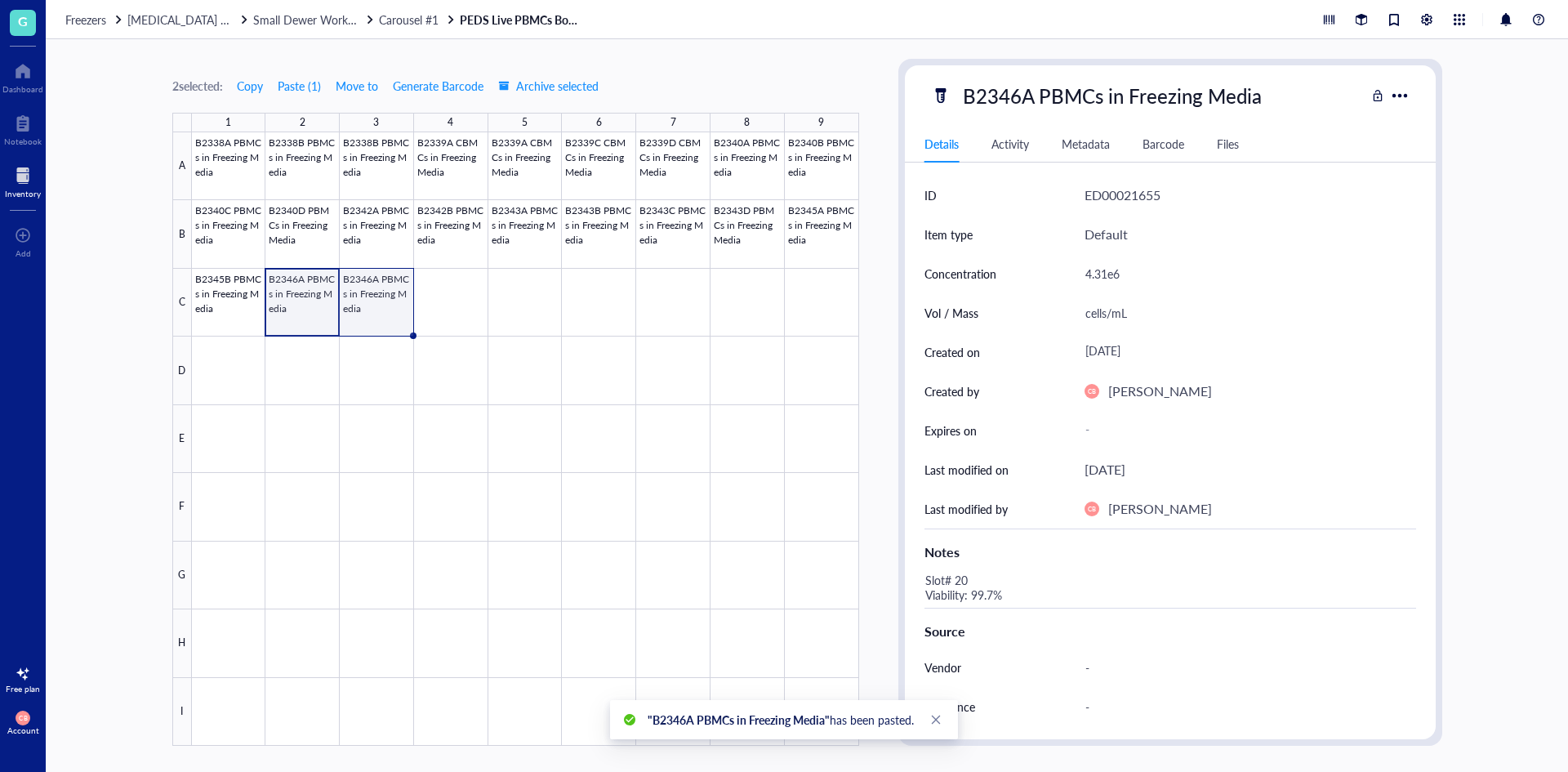
click at [383, 291] on div at bounding box center [525, 438] width 667 height 613
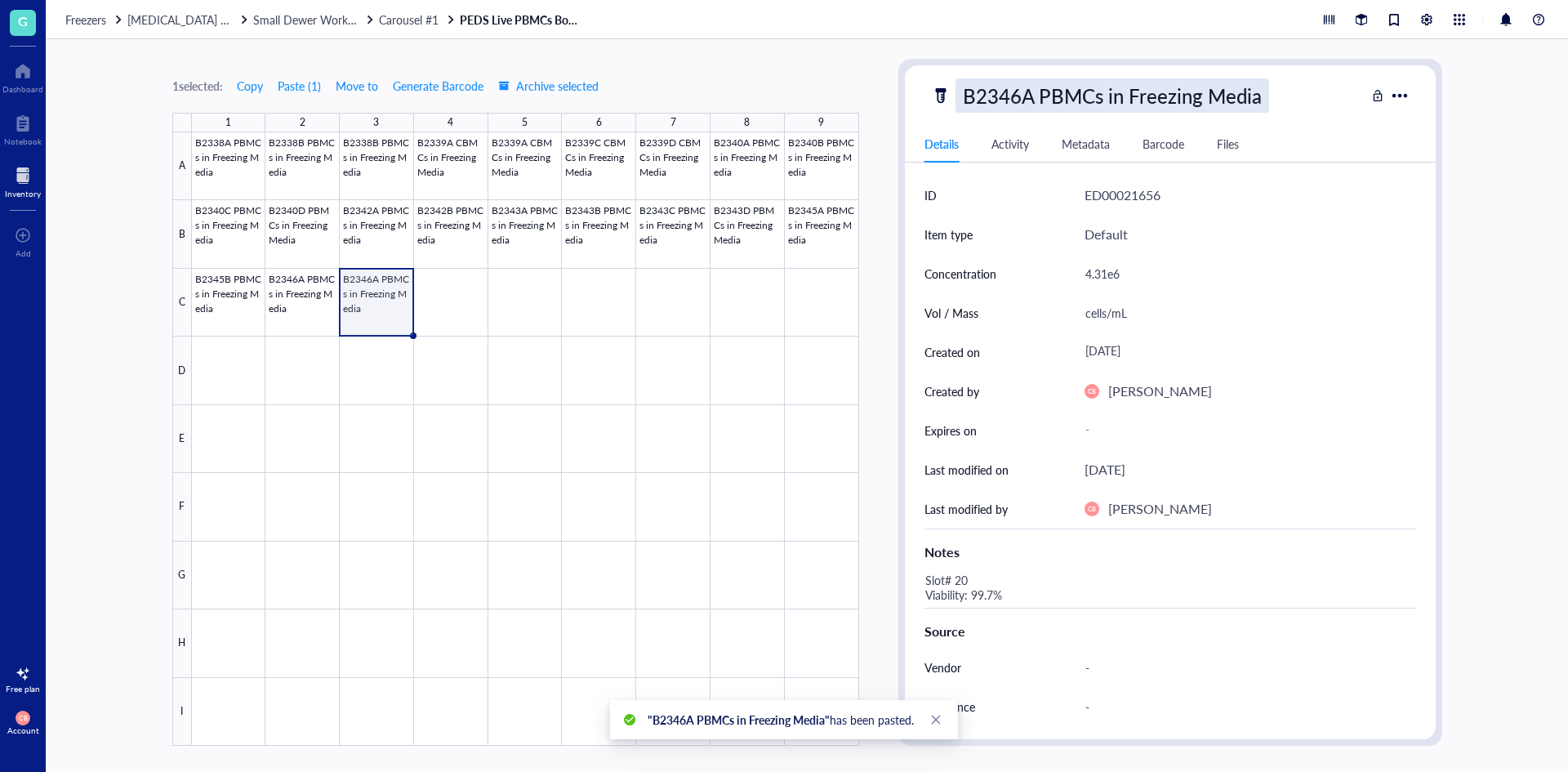
click at [1016, 95] on div "B2346A PBMCs in Freezing Media" at bounding box center [1112, 95] width 314 height 35
drag, startPoint x: 1025, startPoint y: 94, endPoint x: 1036, endPoint y: 94, distance: 11.0
click at [1036, 94] on input "B2346A PBMCs in Freezing Media" at bounding box center [1139, 95] width 365 height 33
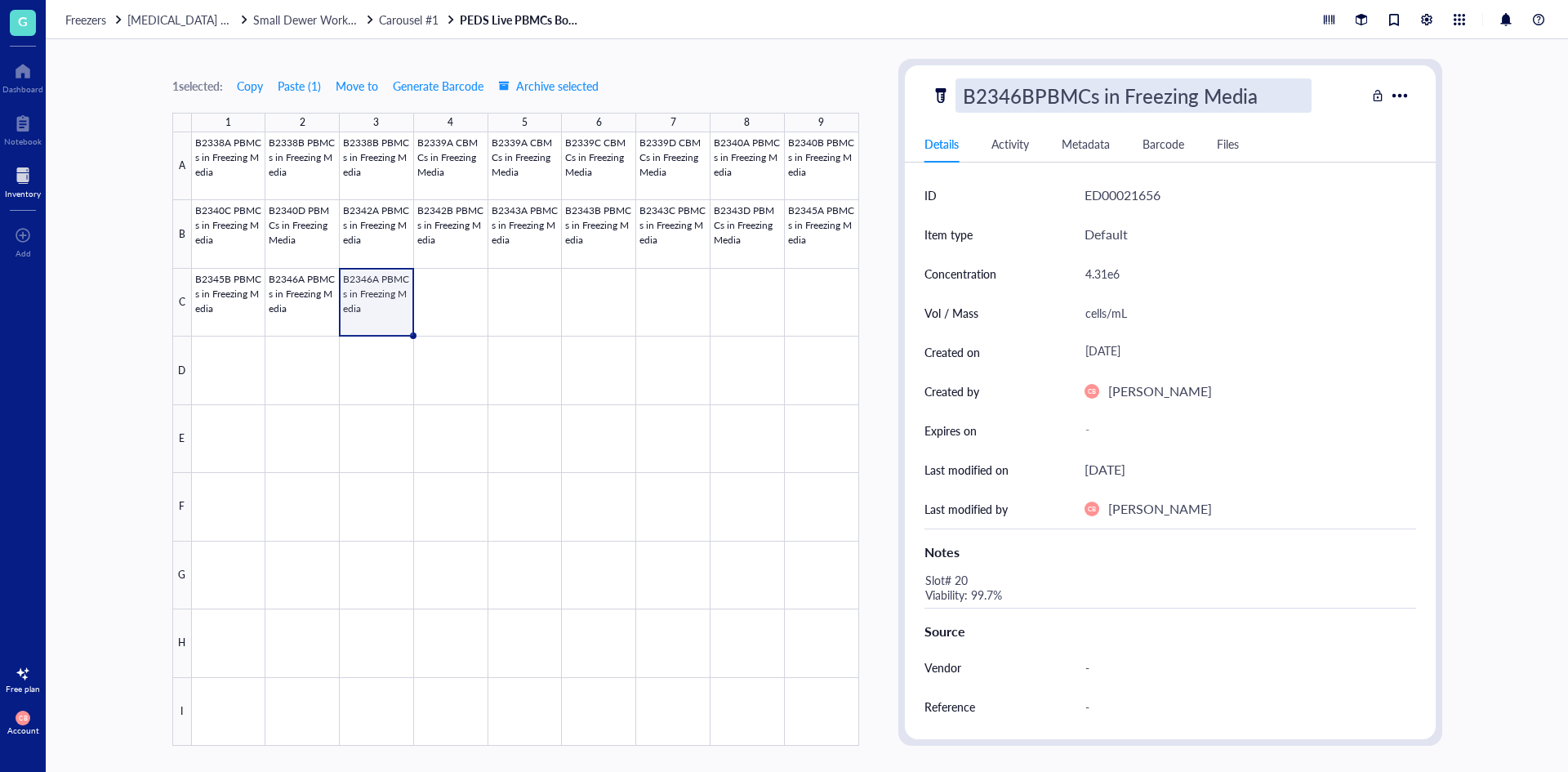
type input "B2346B PBMCs in Freezing Media"
click at [1096, 278] on div "4.31e6" at bounding box center [1243, 273] width 332 height 35
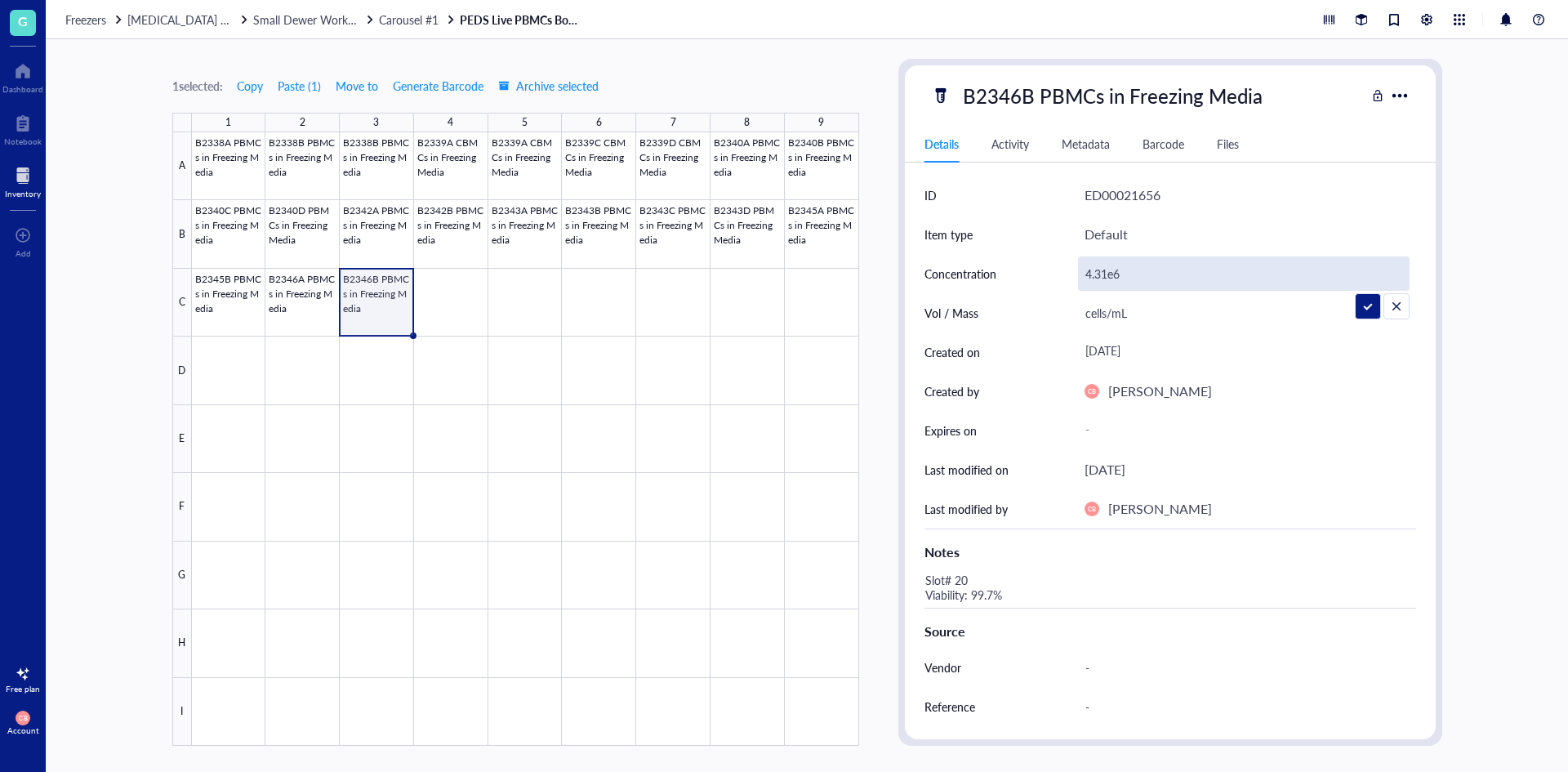
click at [1095, 278] on input "4.31e6" at bounding box center [1243, 273] width 330 height 33
type input "3.63"
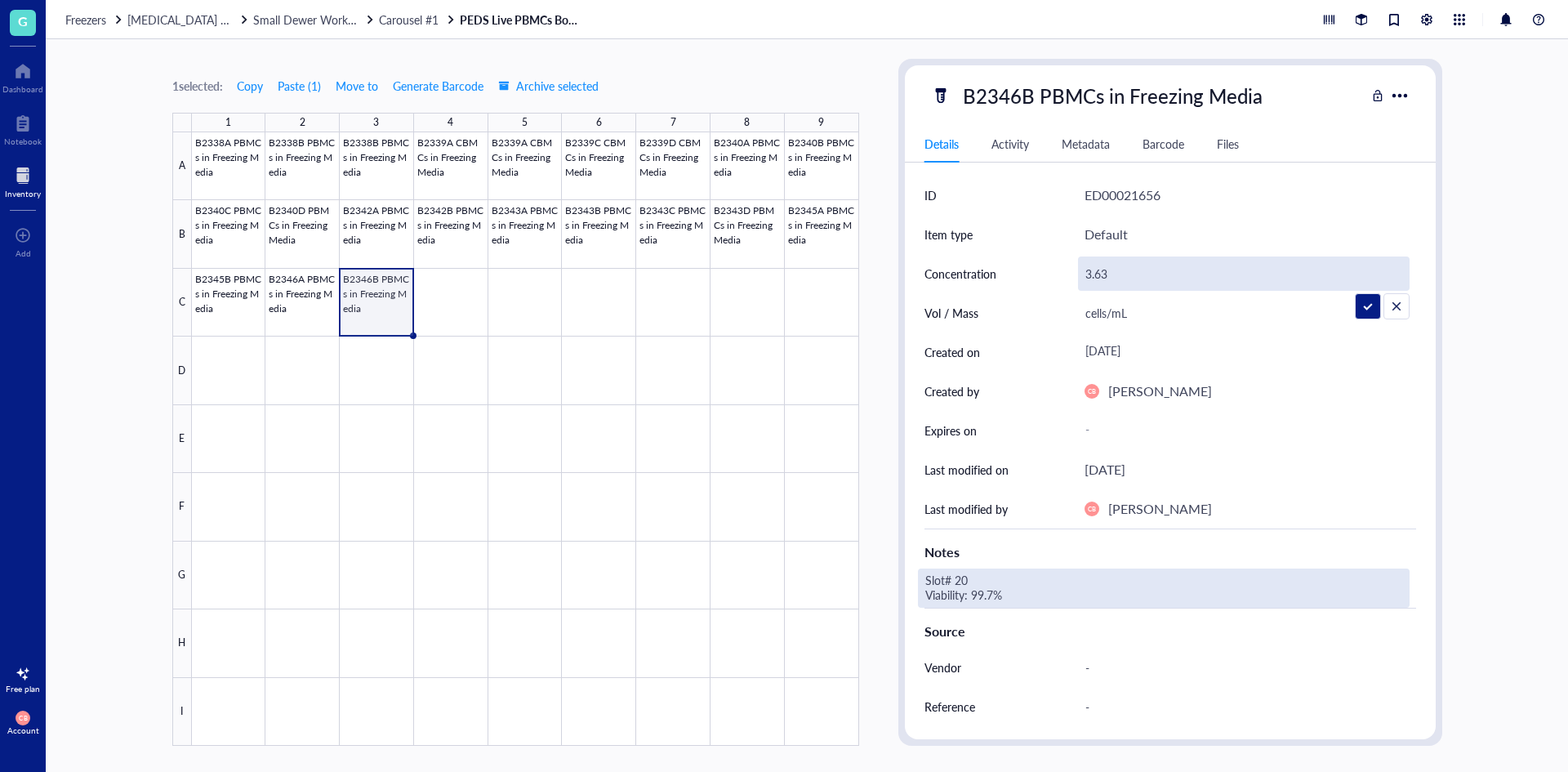
click at [948, 578] on div "Slot# 20 Viability: 99.7%" at bounding box center [1163, 587] width 492 height 39
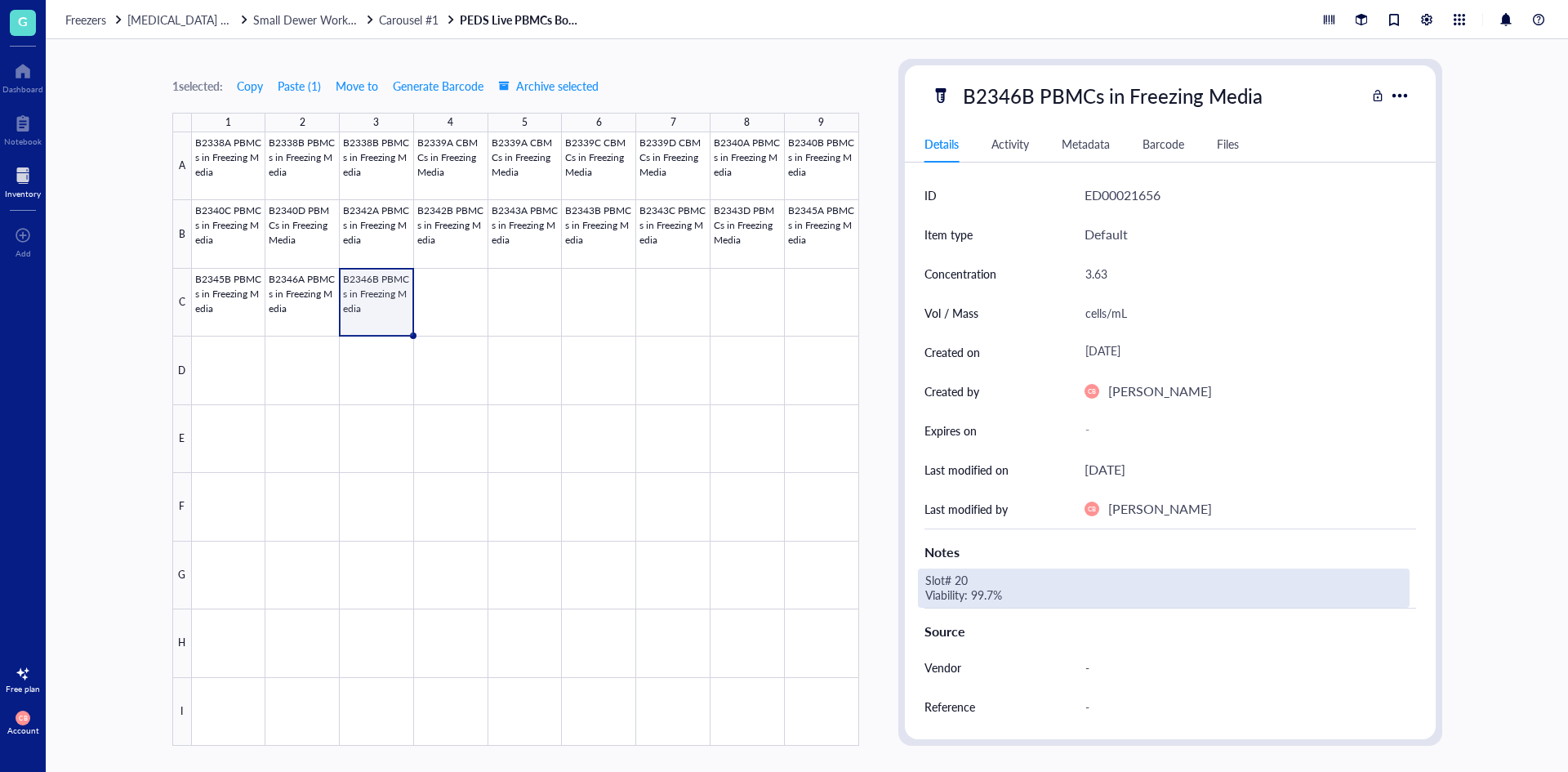
click at [962, 577] on div "Slot# 20 Viability: 99.7%" at bounding box center [1163, 587] width 492 height 39
click at [964, 576] on textarea "Slot# 20 Viability: 99.7%" at bounding box center [1046, 588] width 255 height 36
click at [989, 595] on textarea "Slot# 21 Viability: 99.7%" at bounding box center [1046, 588] width 255 height 36
type textarea "Slot# 21 Viability: 99.6%"
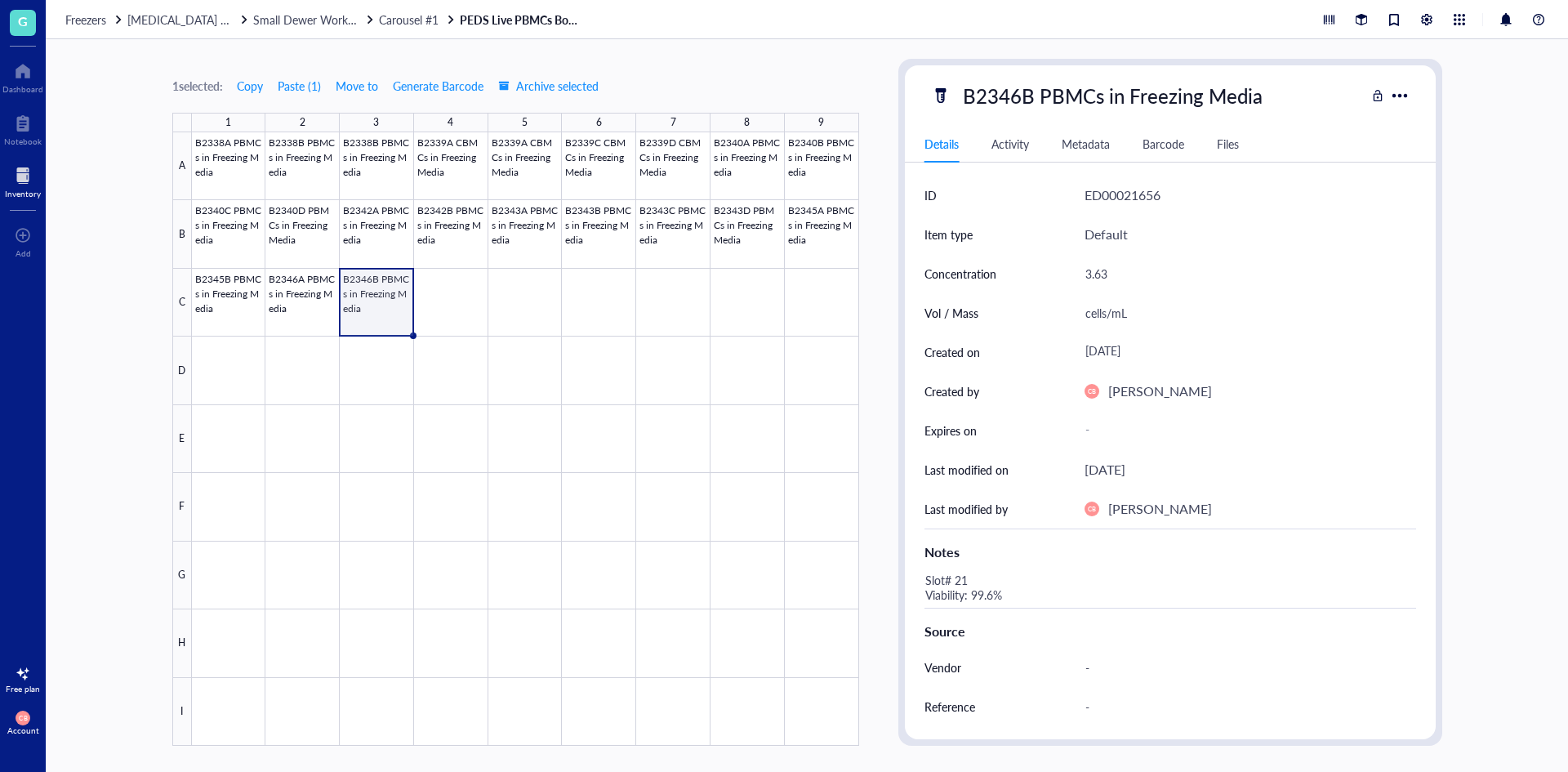
click at [373, 297] on div at bounding box center [525, 438] width 667 height 613
